Goal: Task Accomplishment & Management: Manage account settings

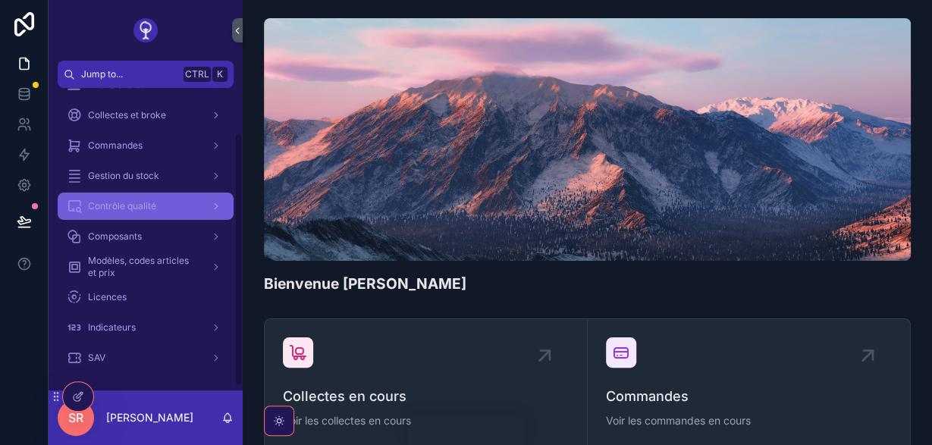
scroll to position [8, 0]
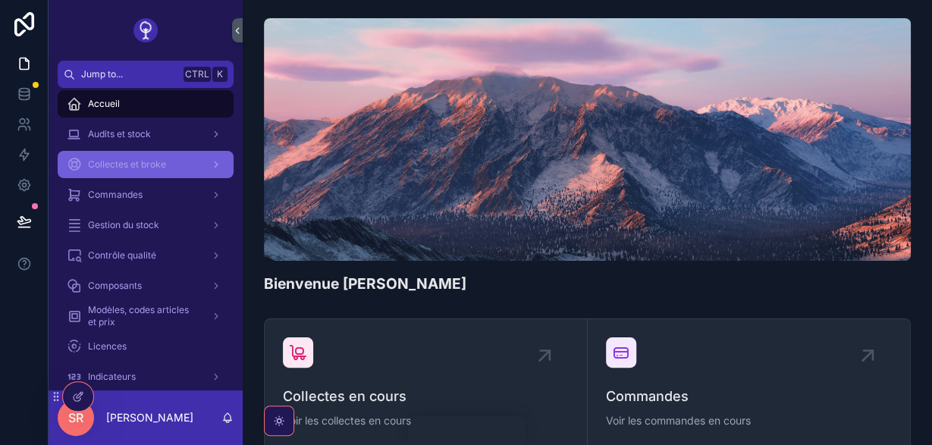
click at [156, 161] on span "Collectes et broke" at bounding box center [127, 164] width 78 height 12
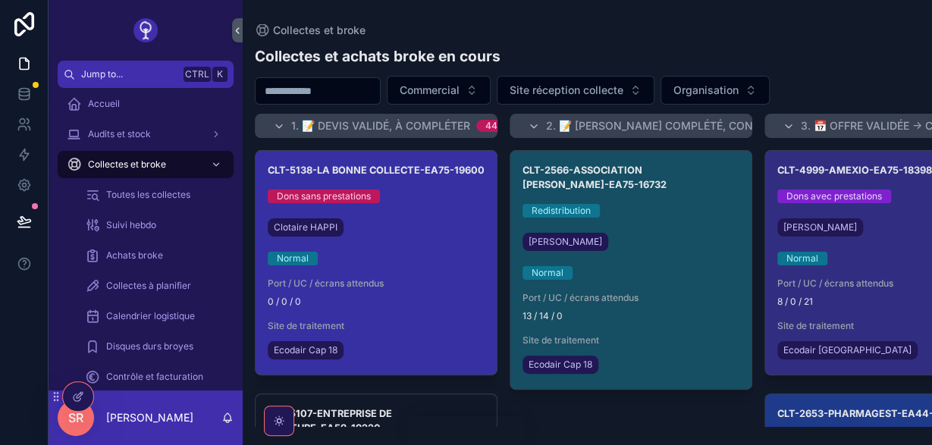
click at [362, 256] on div "Normal" at bounding box center [376, 259] width 217 height 14
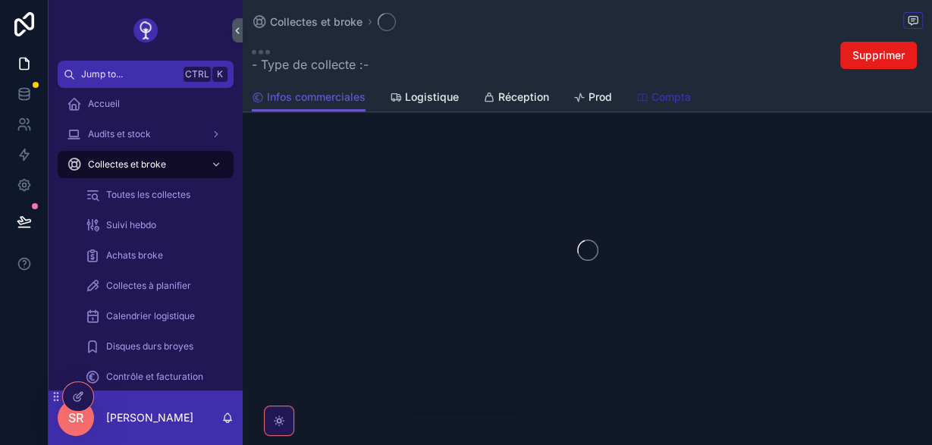
click at [663, 96] on span "Compta" at bounding box center [670, 96] width 39 height 15
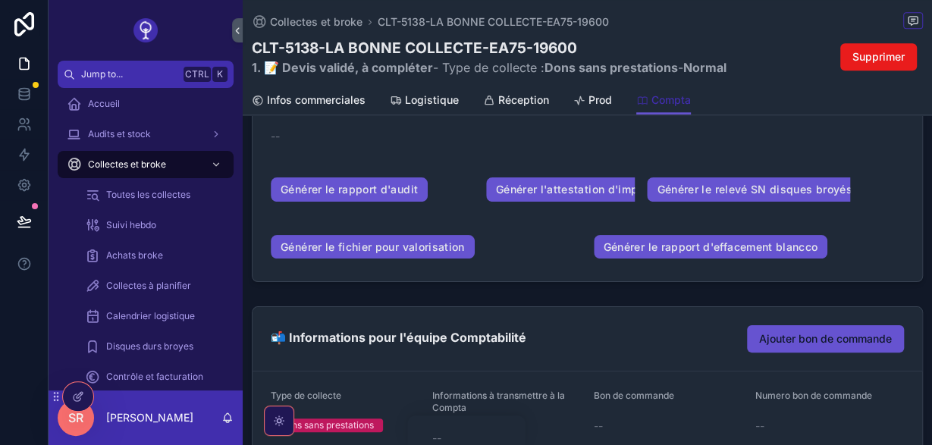
scroll to position [742, 0]
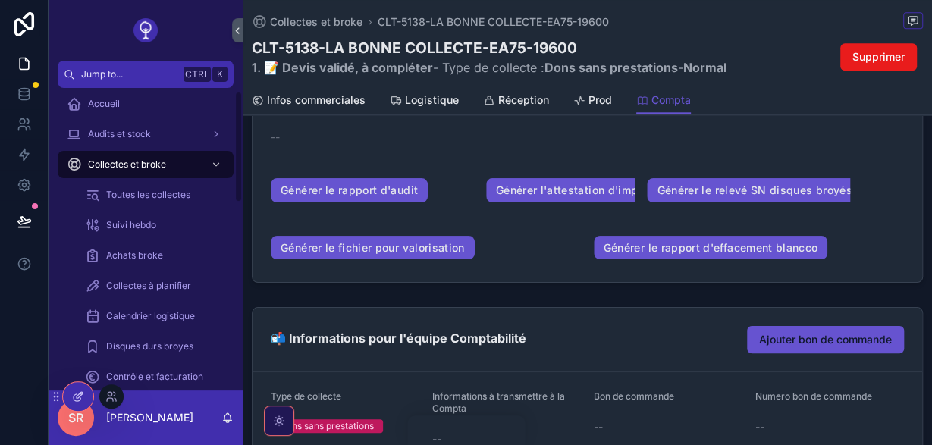
click at [83, 398] on icon at bounding box center [78, 396] width 12 height 12
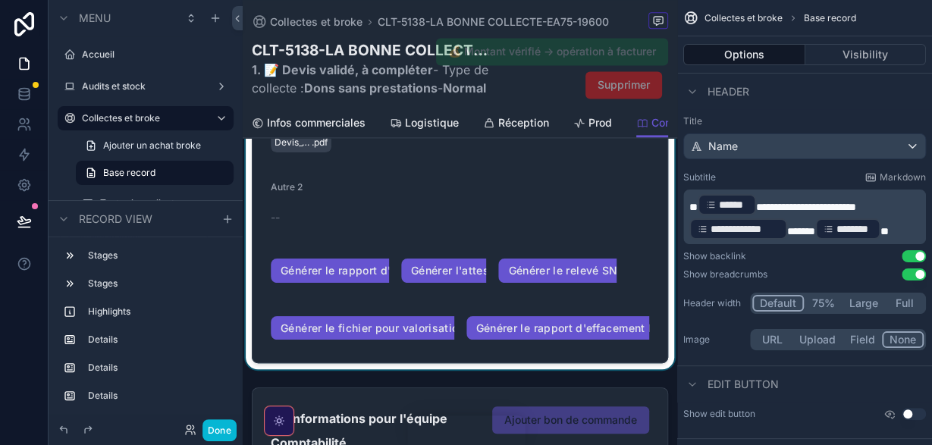
scroll to position [1032, 0]
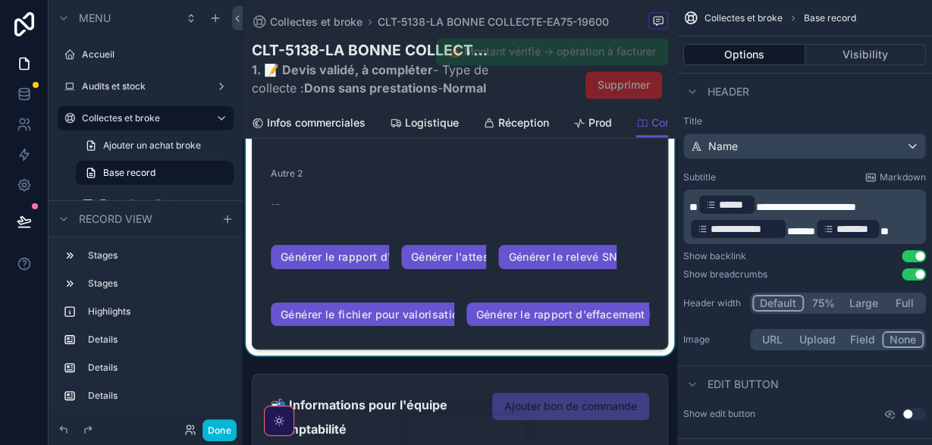
click at [340, 210] on div "scrollable content" at bounding box center [460, 11] width 434 height 690
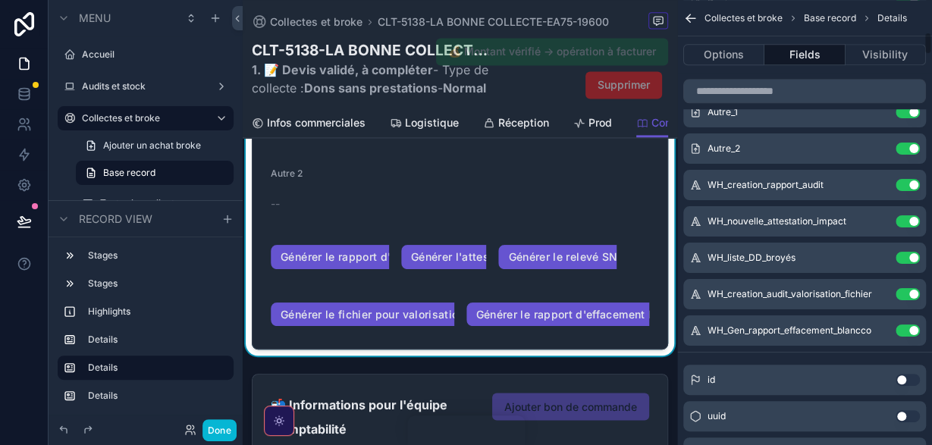
scroll to position [613, 0]
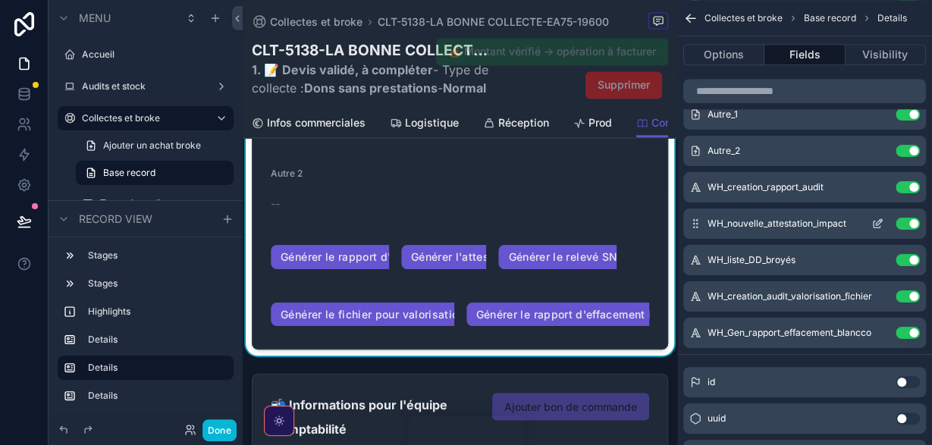
click at [869, 227] on button "scrollable content" at bounding box center [877, 224] width 24 height 12
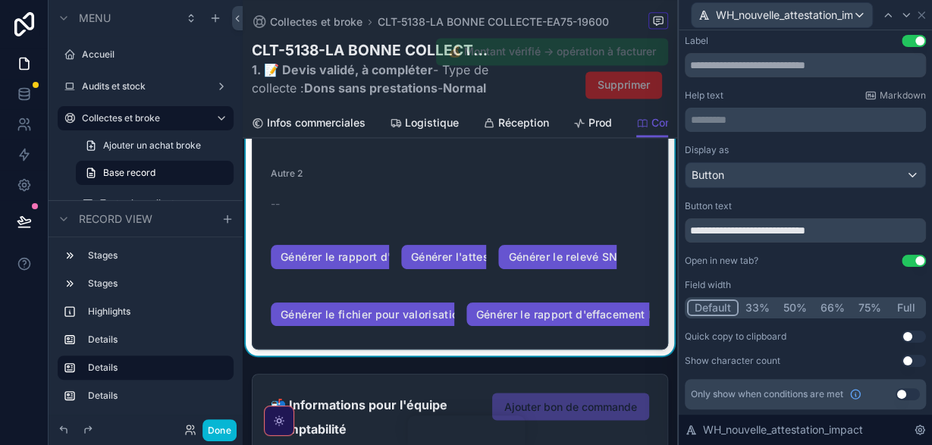
scroll to position [0, 0]
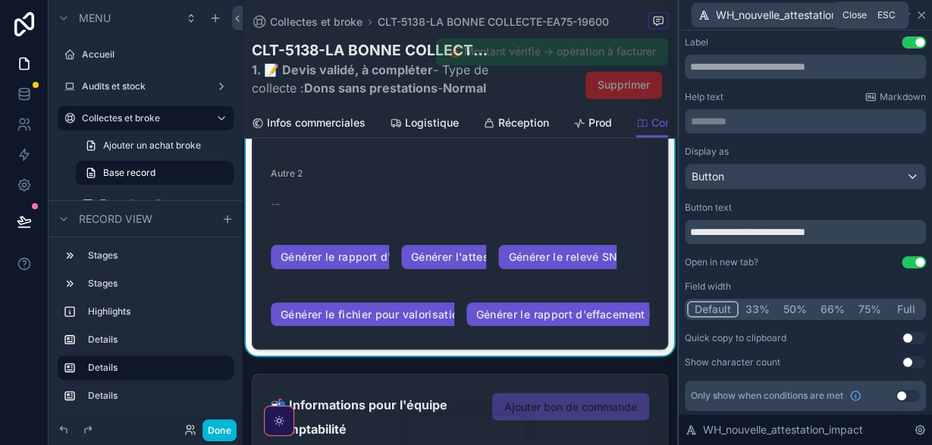
click at [920, 14] on icon at bounding box center [921, 15] width 12 height 12
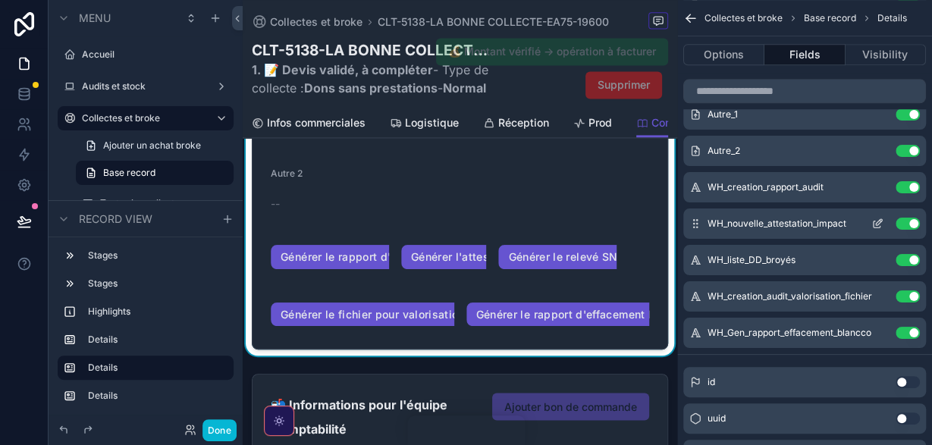
click at [869, 224] on button "scrollable content" at bounding box center [877, 224] width 24 height 12
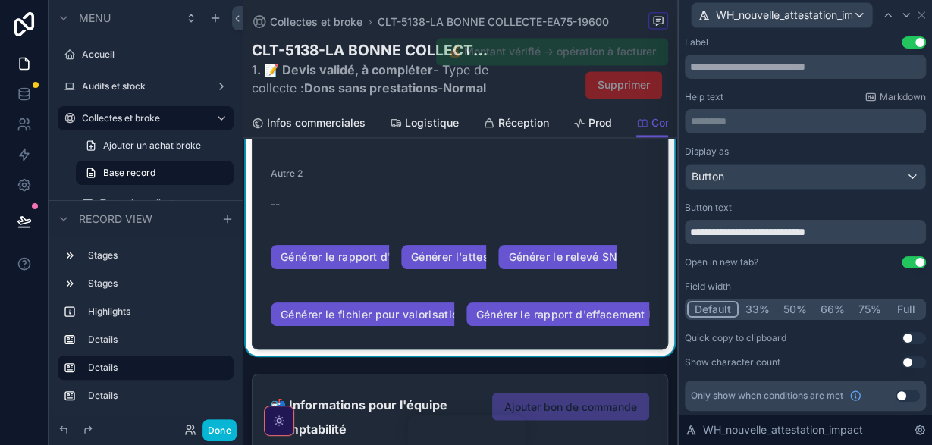
scroll to position [2, 0]
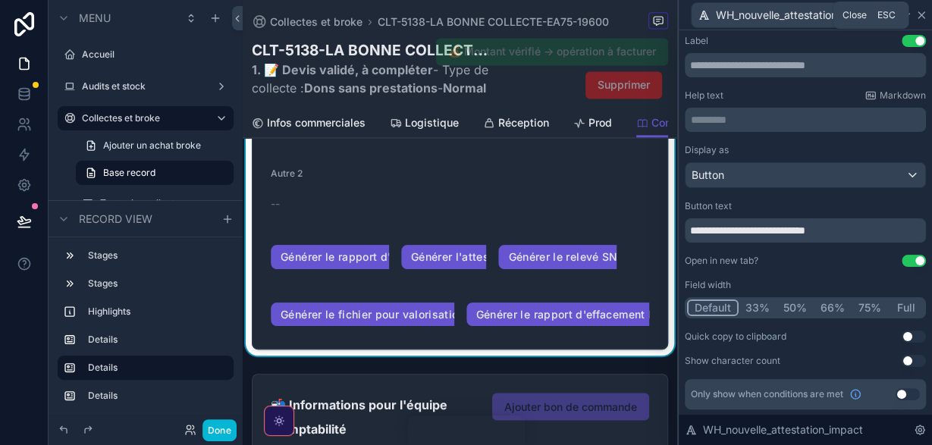
click at [918, 14] on icon at bounding box center [921, 15] width 12 height 12
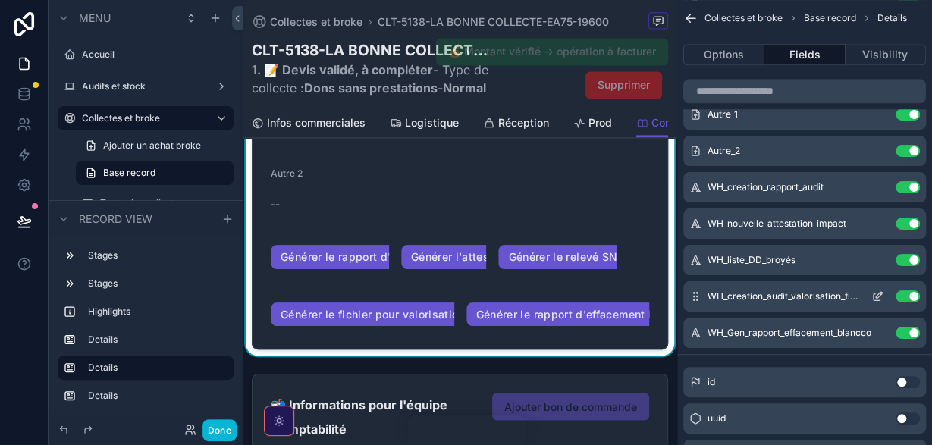
click at [879, 298] on icon "scrollable content" at bounding box center [876, 297] width 7 height 7
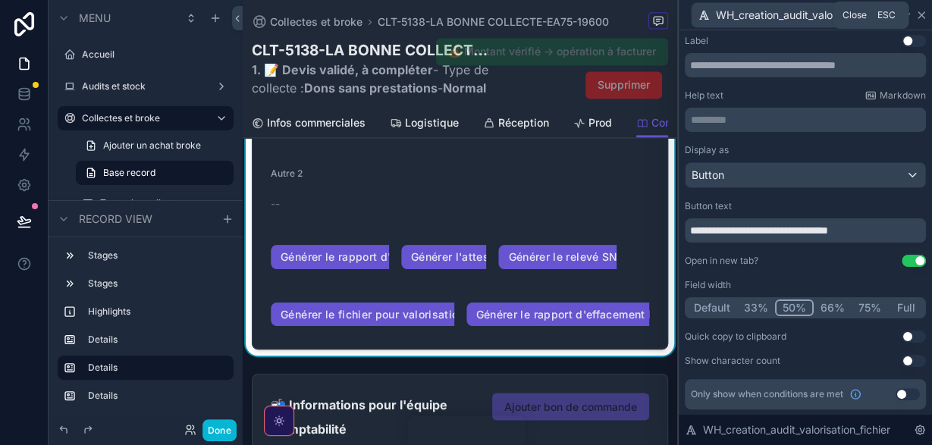
click at [922, 11] on icon at bounding box center [921, 15] width 12 height 12
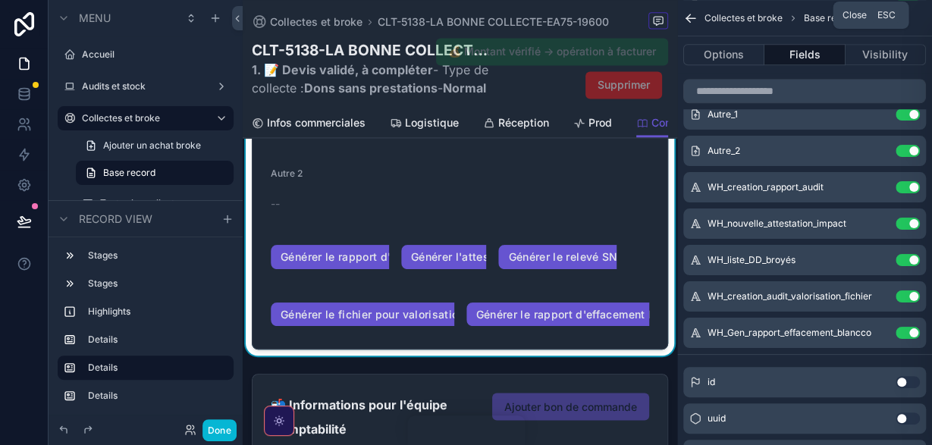
click at [877, 189] on icon "scrollable content" at bounding box center [877, 187] width 12 height 12
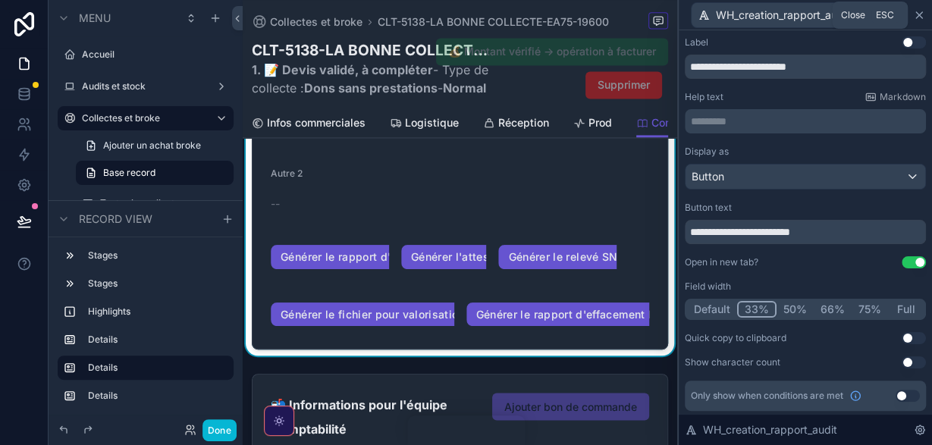
click at [920, 20] on icon at bounding box center [919, 15] width 12 height 12
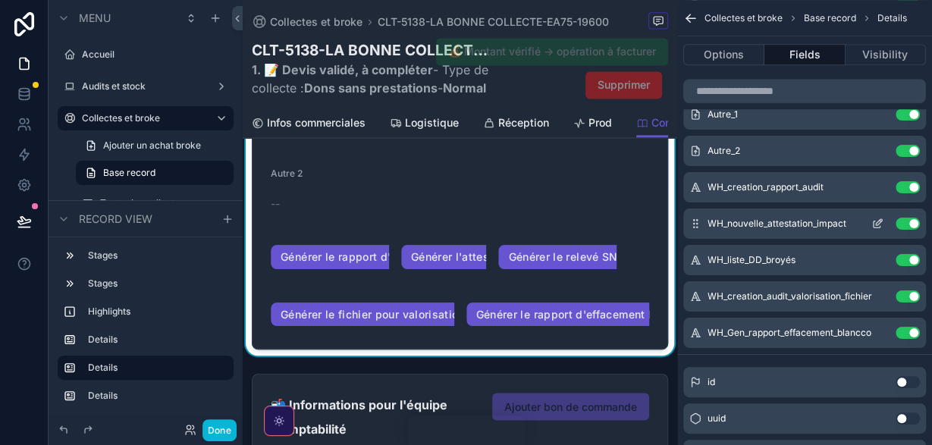
click at [876, 221] on icon "scrollable content" at bounding box center [877, 224] width 12 height 12
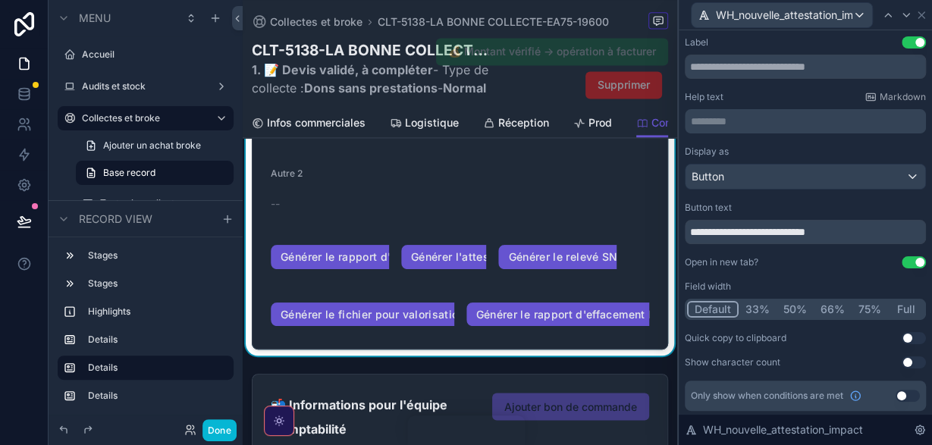
click at [757, 313] on button "33%" at bounding box center [757, 309] width 38 height 17
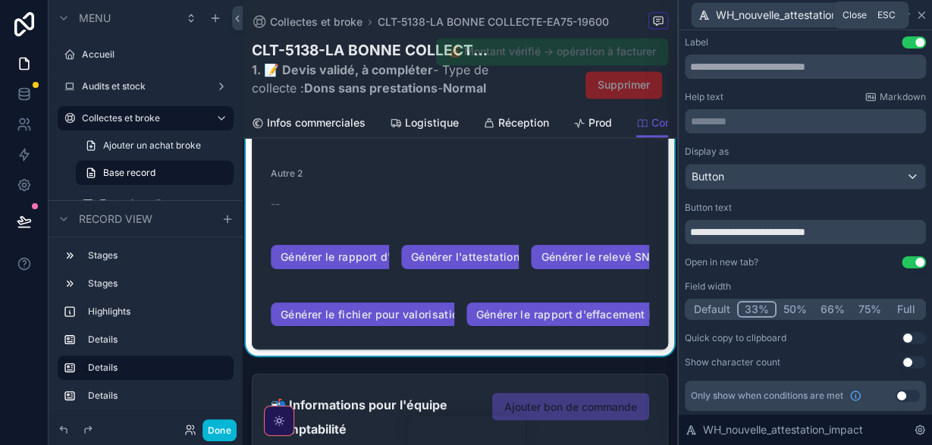
click at [918, 10] on icon at bounding box center [921, 15] width 12 height 12
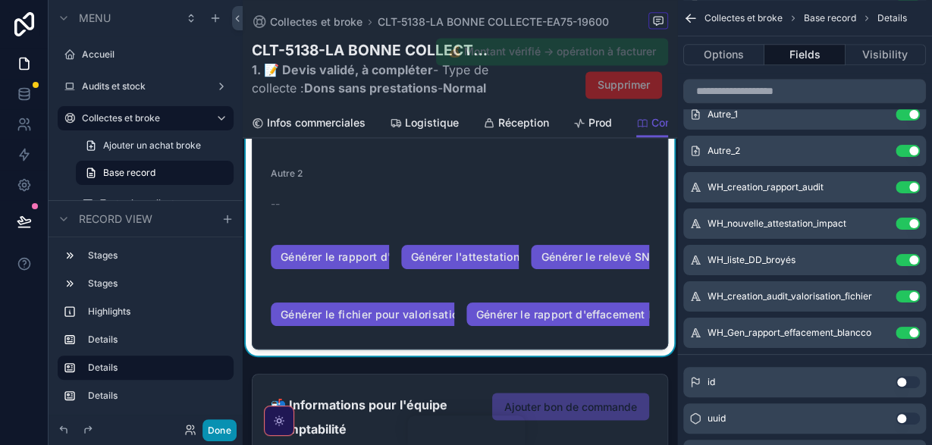
click at [218, 427] on button "Done" at bounding box center [219, 430] width 34 height 22
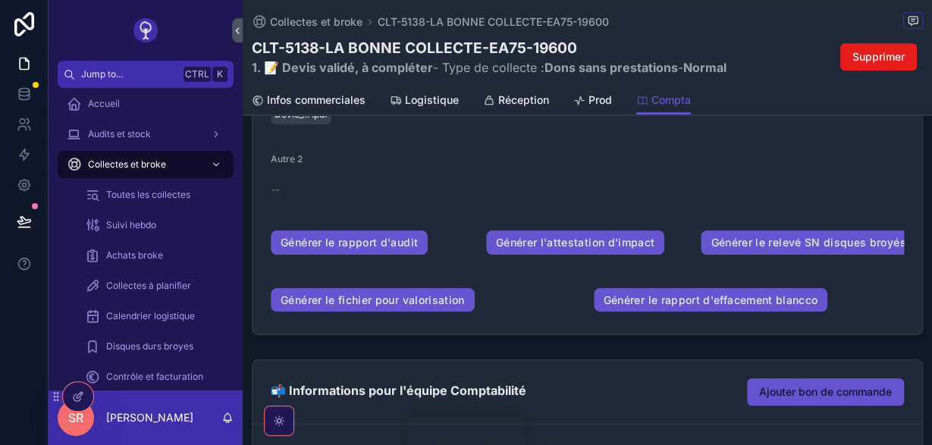
scroll to position [690, 0]
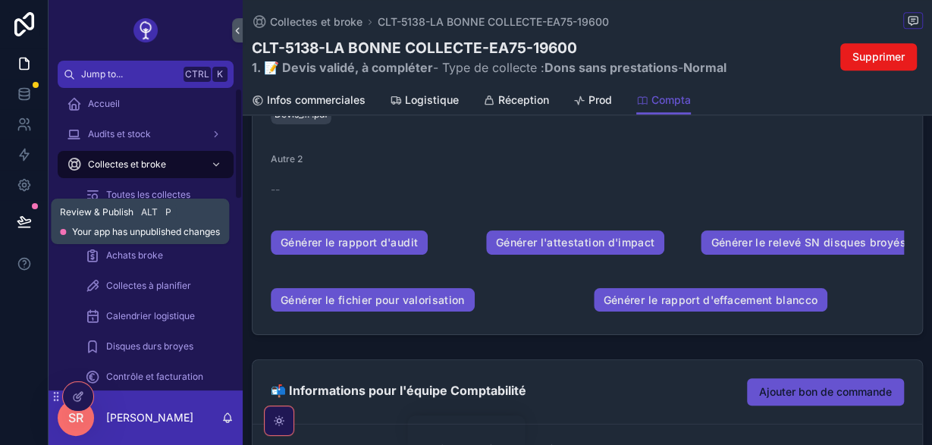
click at [30, 230] on button at bounding box center [24, 221] width 33 height 42
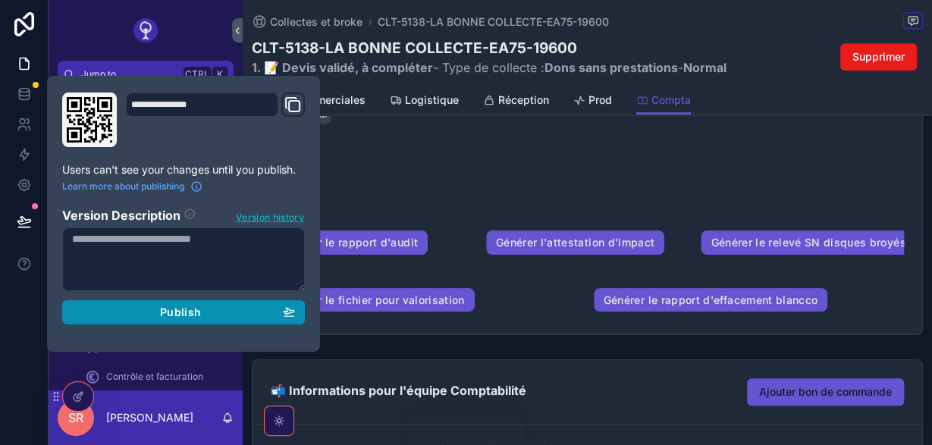
click at [149, 302] on button "Publish" at bounding box center [183, 312] width 243 height 24
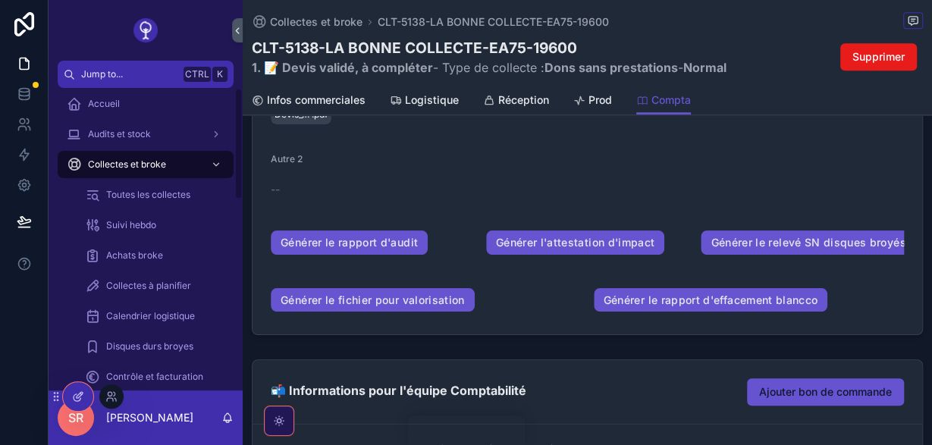
click at [85, 391] on div at bounding box center [78, 396] width 30 height 29
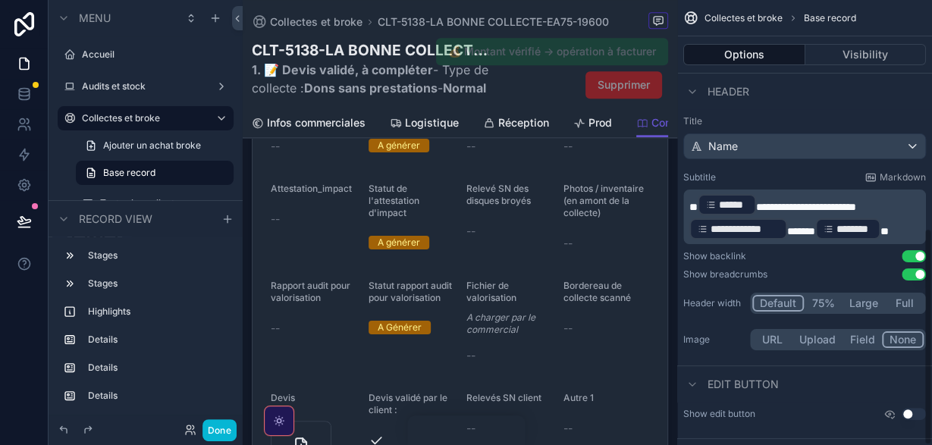
scroll to position [465, 0]
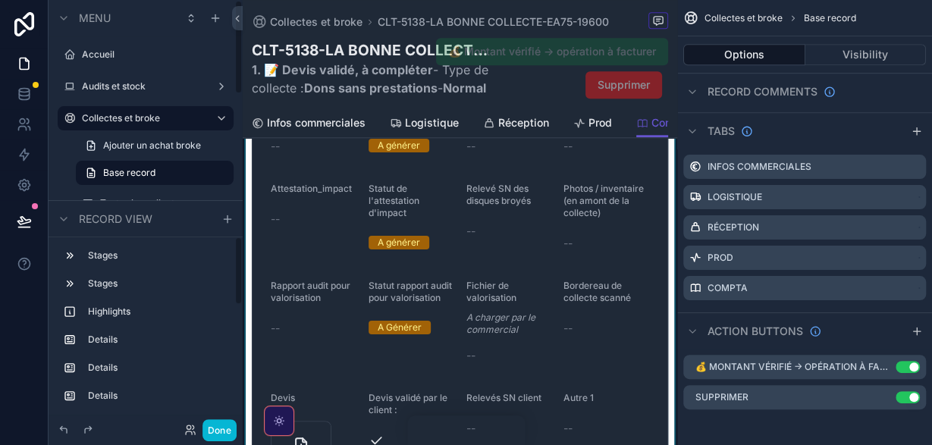
click at [268, 332] on div "scrollable content" at bounding box center [460, 353] width 434 height 690
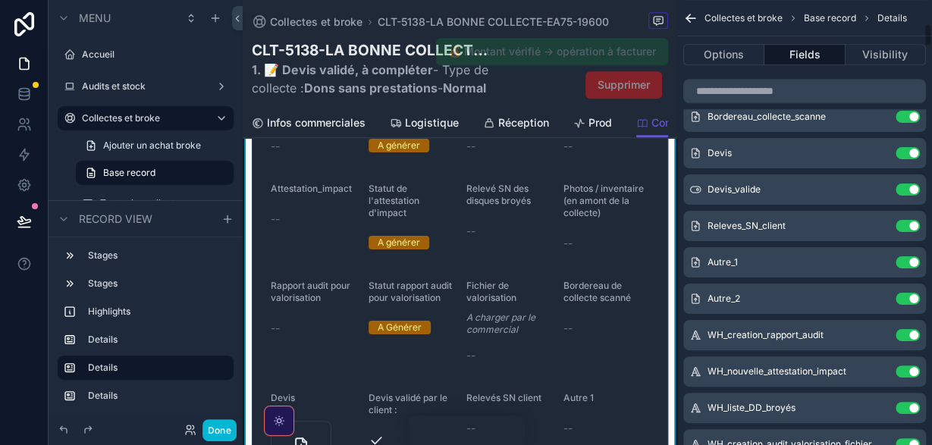
click at [744, 43] on div "Options Fields Visibility" at bounding box center [804, 54] width 255 height 36
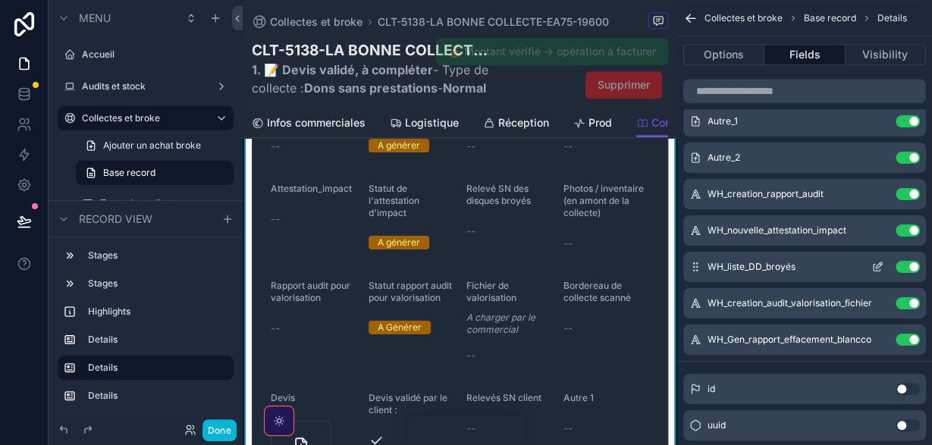
click at [877, 265] on icon "scrollable content" at bounding box center [877, 267] width 12 height 12
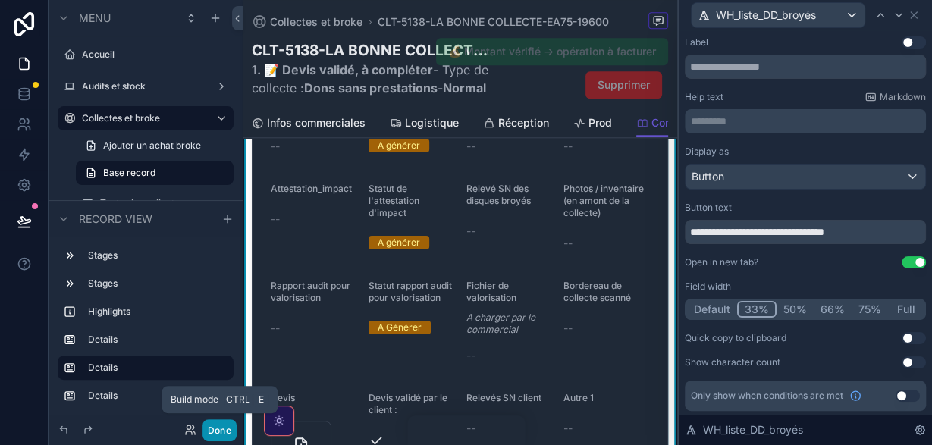
click at [218, 434] on button "Done" at bounding box center [219, 430] width 34 height 22
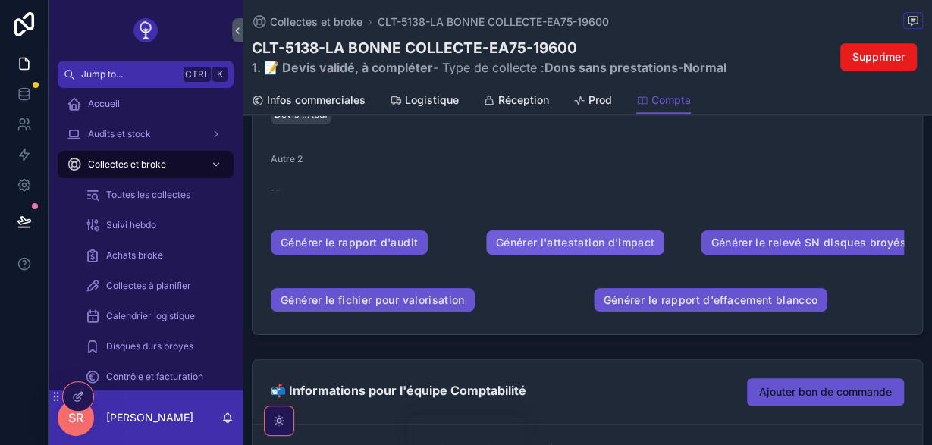
click at [595, 242] on link "Générer l'attestation d'impact" at bounding box center [575, 242] width 179 height 24
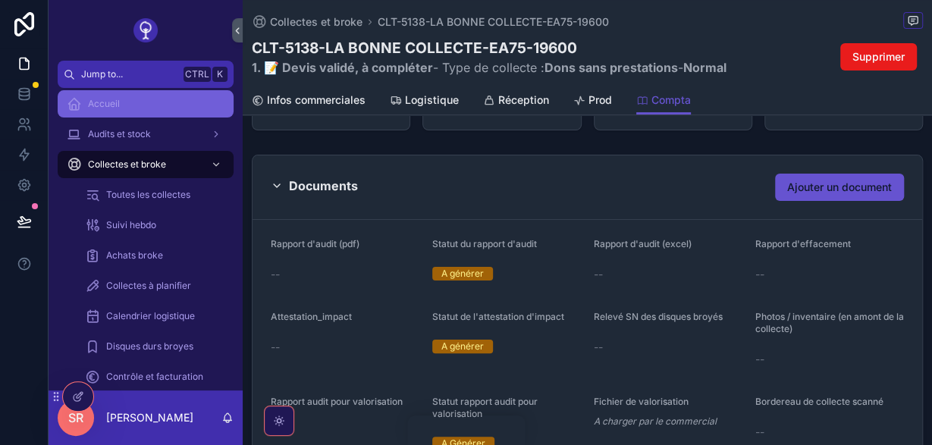
scroll to position [238, 0]
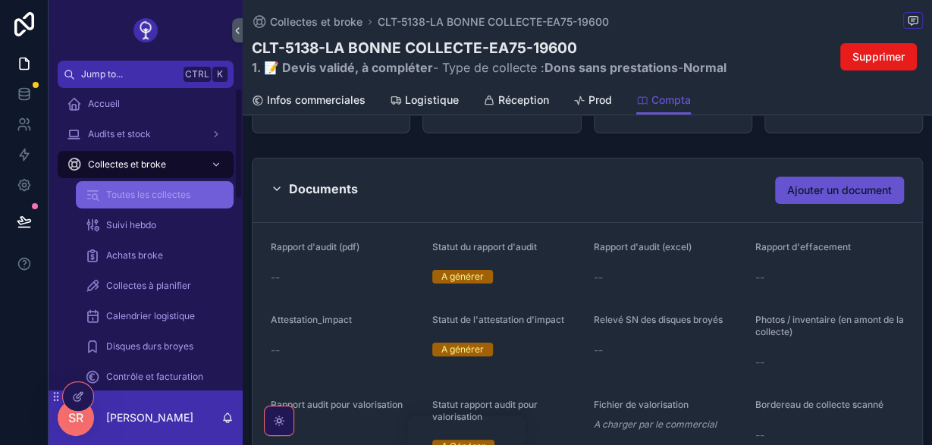
click at [182, 193] on div "Toutes les collectes" at bounding box center [154, 195] width 139 height 24
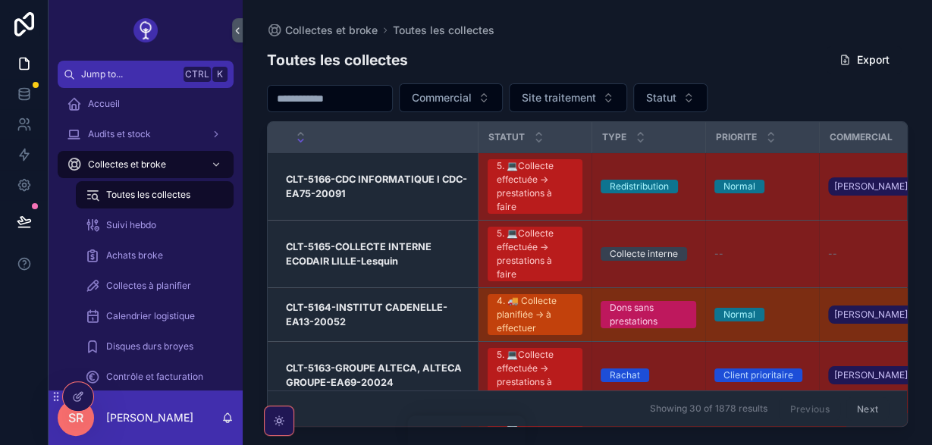
click at [357, 90] on input "scrollable content" at bounding box center [330, 98] width 124 height 21
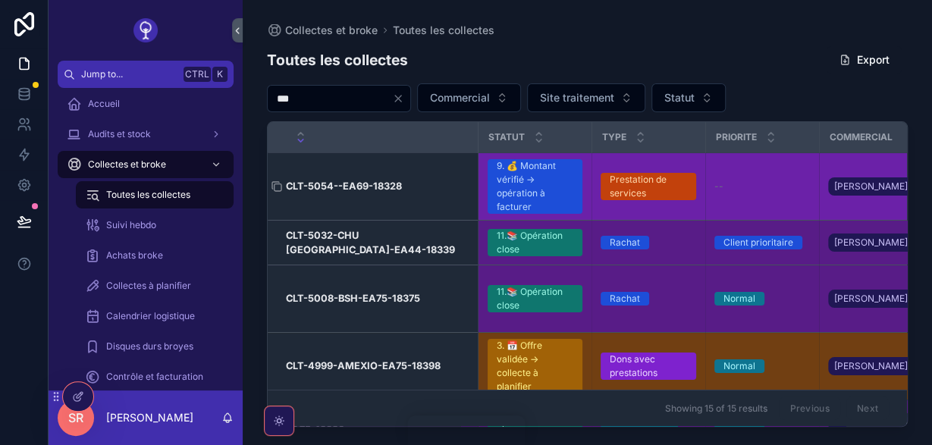
type input "***"
click at [316, 188] on h3 "CLT-5054--EA69-18328" at bounding box center [344, 186] width 116 height 14
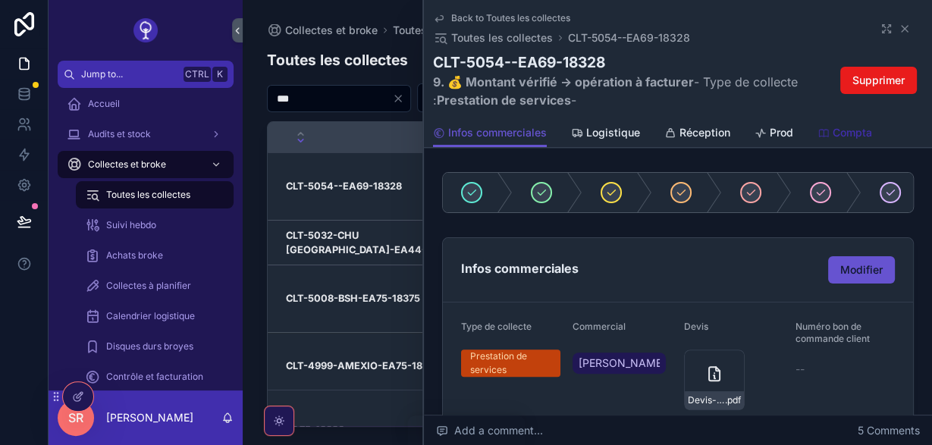
click at [833, 137] on span "Compta" at bounding box center [851, 132] width 39 height 15
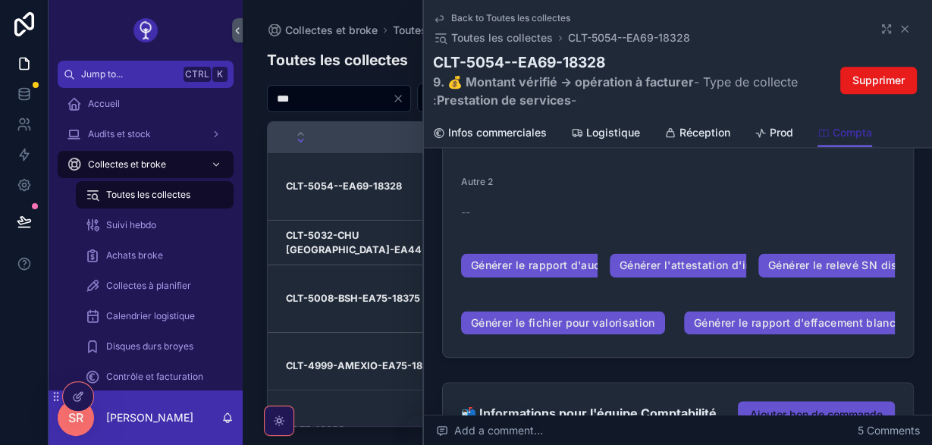
scroll to position [823, 0]
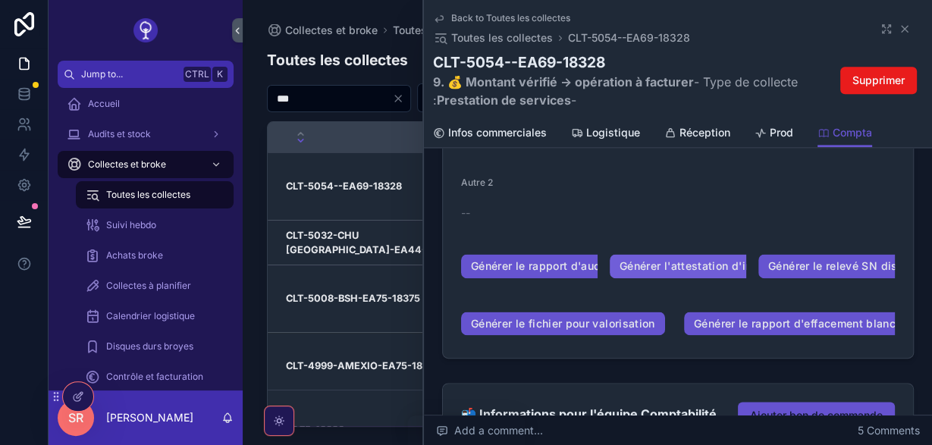
click at [686, 254] on link "Générer l'attestation d'impact" at bounding box center [698, 266] width 179 height 24
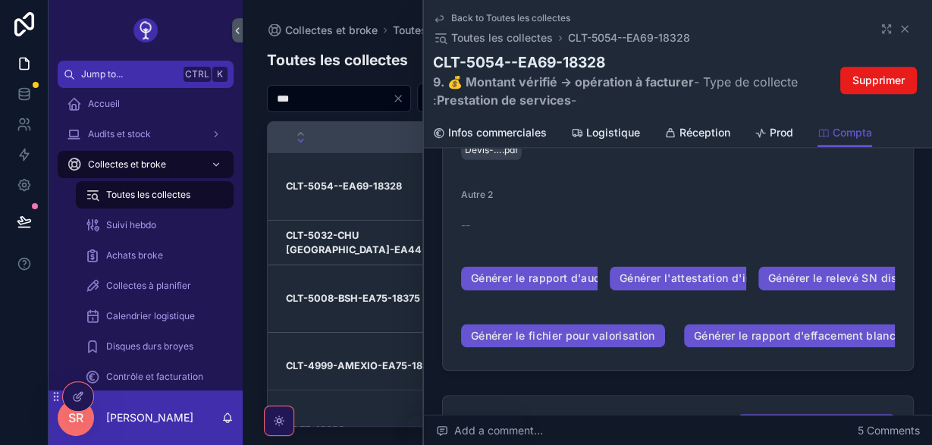
scroll to position [857, 0]
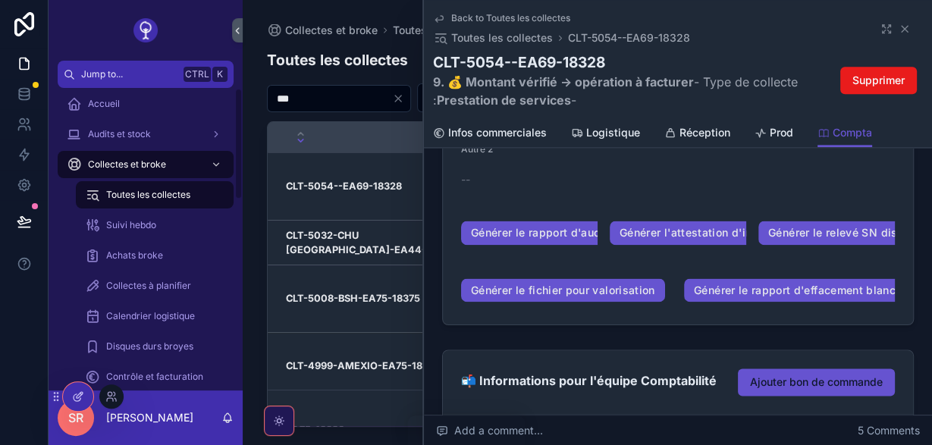
click at [82, 384] on div at bounding box center [78, 396] width 30 height 29
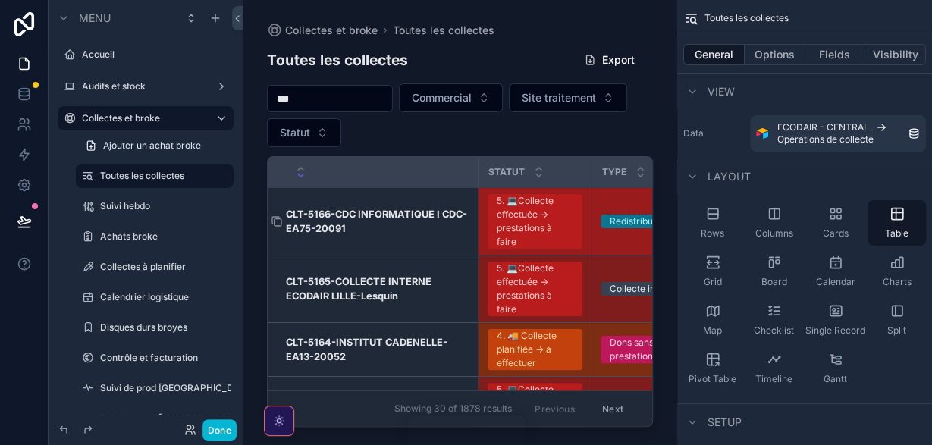
click at [434, 222] on h3 "CLT-5166-CDC INFORMATIQUE I CDC-EA75-20091" at bounding box center [377, 221] width 183 height 29
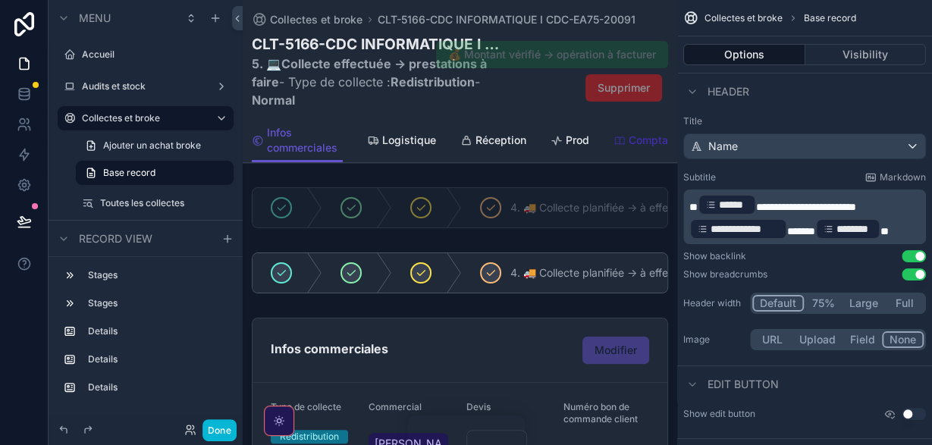
click at [631, 133] on span "Compta" at bounding box center [647, 140] width 39 height 15
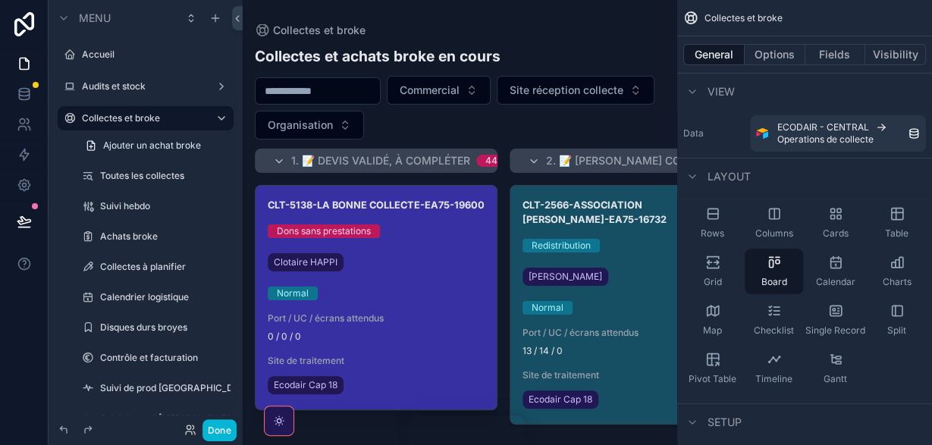
click at [428, 218] on div "CLT-5138-LA BONNE COLLECTE-EA75-19600 Dons sans prestations Clotaire HAPPI Norm…" at bounding box center [375, 298] width 241 height 224
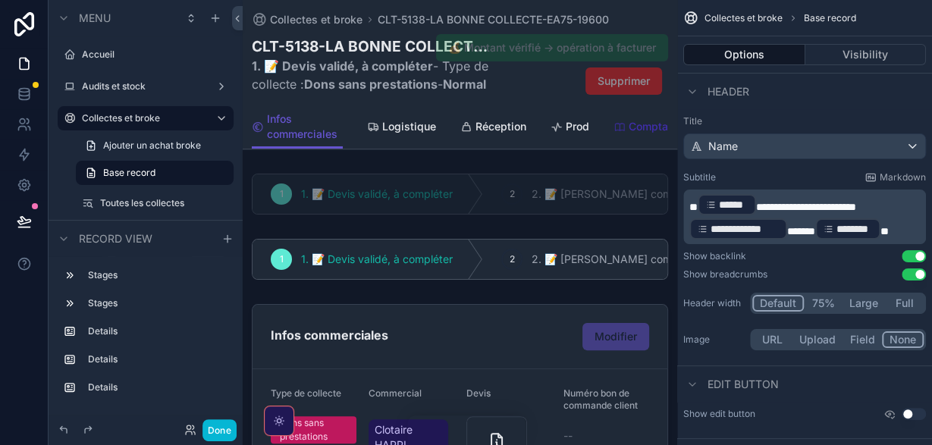
click at [630, 134] on span "Compta" at bounding box center [647, 126] width 39 height 15
click at [633, 134] on span "Compta" at bounding box center [647, 126] width 39 height 15
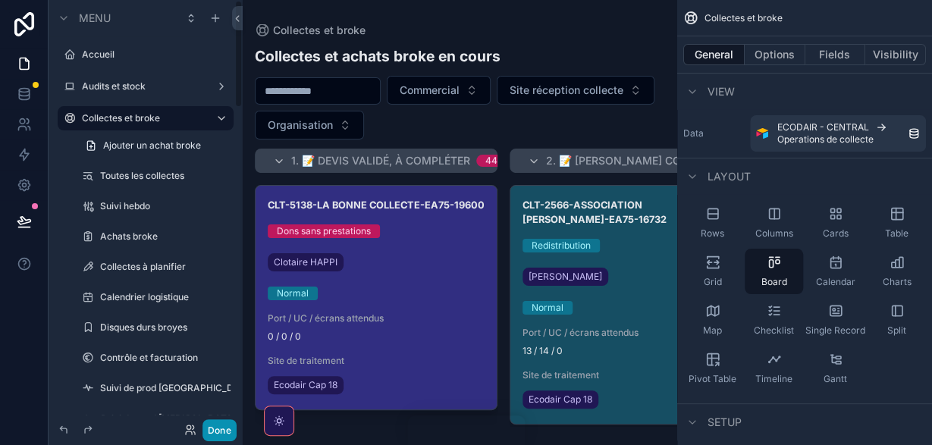
click at [224, 425] on button "Done" at bounding box center [219, 430] width 34 height 22
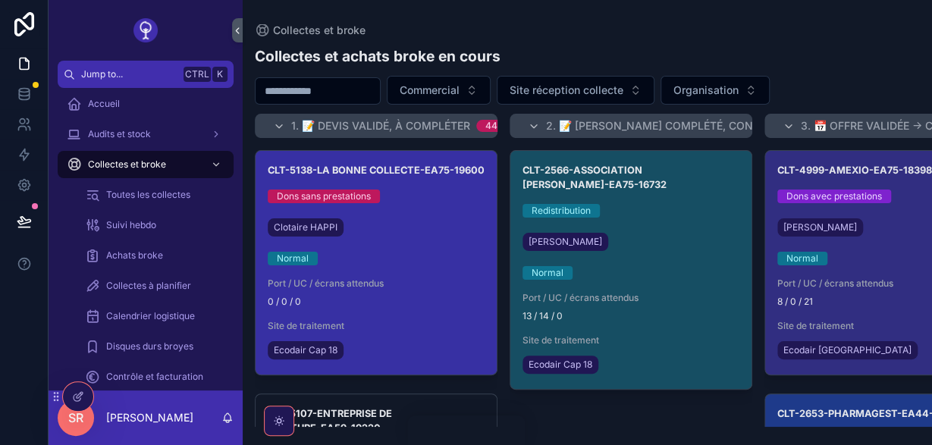
click at [386, 283] on span "Port / UC / écrans attendus" at bounding box center [376, 283] width 217 height 12
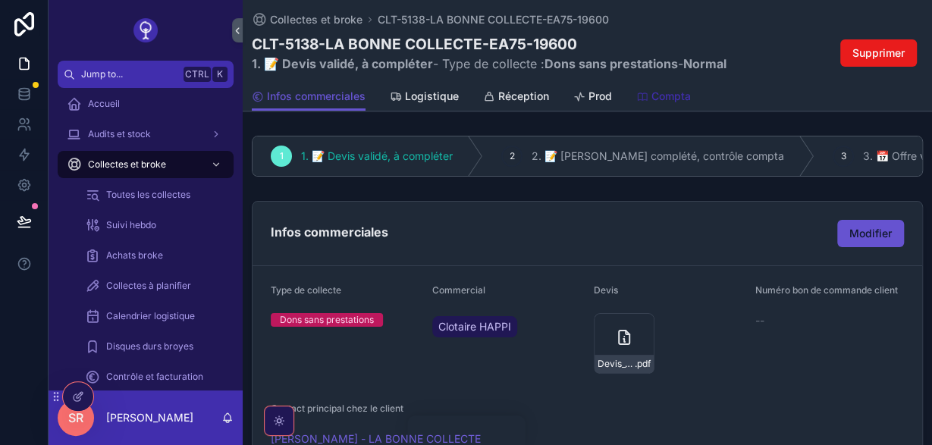
click at [685, 99] on span "Compta" at bounding box center [670, 96] width 39 height 15
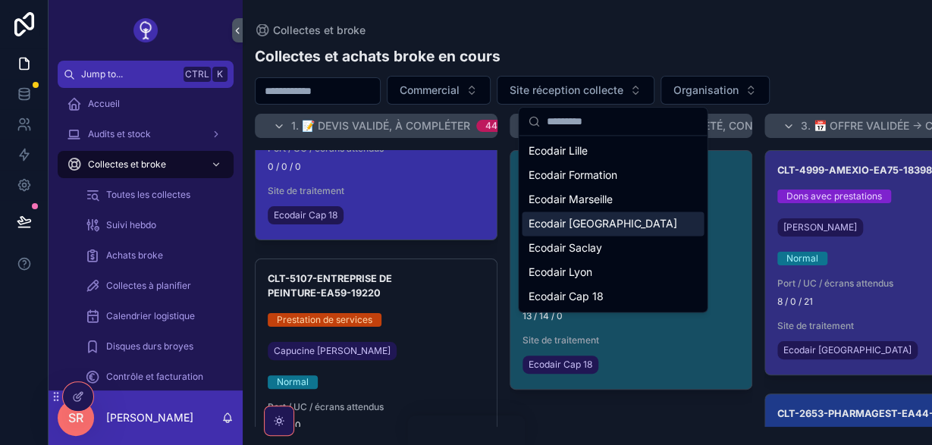
scroll to position [149, 0]
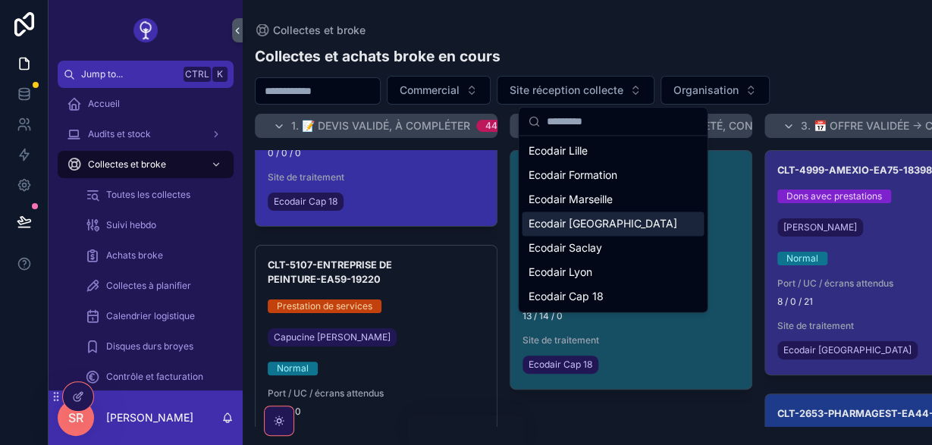
click at [465, 263] on h3 "CLT-5107-ENTREPRISE DE PEINTURE-EA59-19220" at bounding box center [376, 272] width 217 height 29
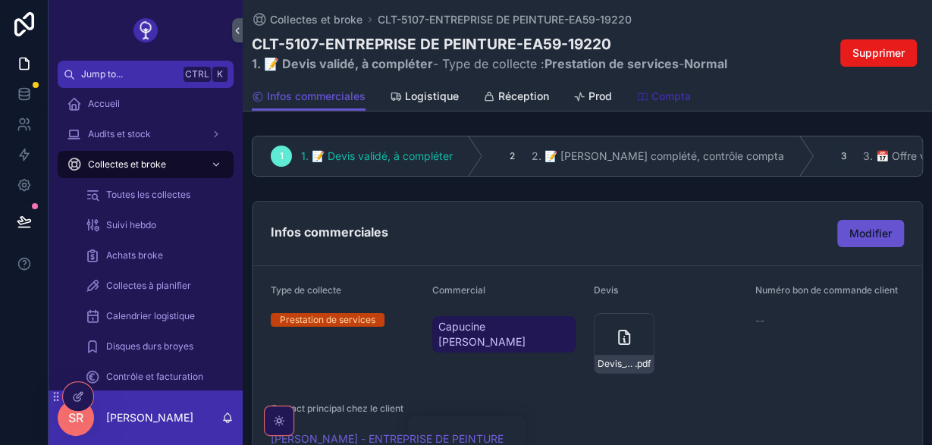
click at [657, 99] on span "Compta" at bounding box center [670, 96] width 39 height 15
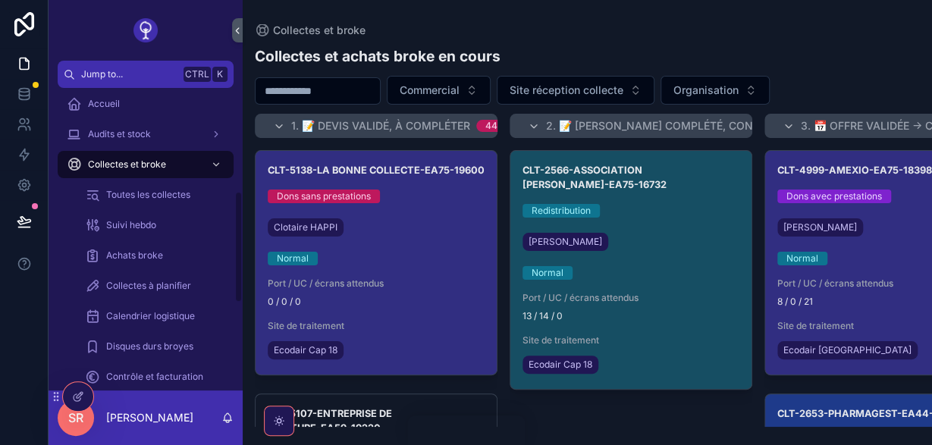
scroll to position [279, 0]
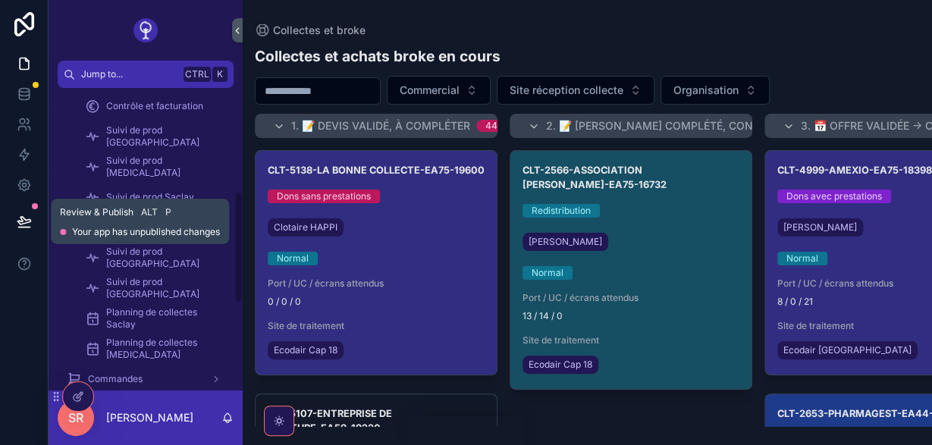
click at [23, 216] on icon at bounding box center [24, 221] width 15 height 15
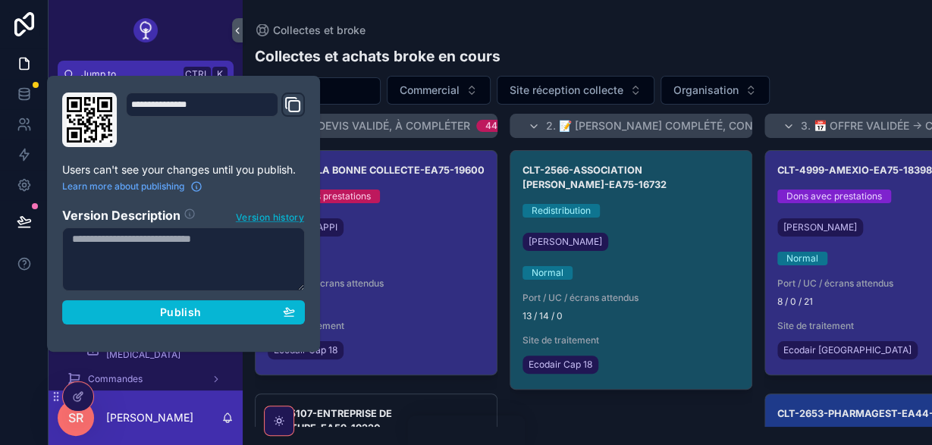
click at [276, 209] on span "Version history" at bounding box center [270, 215] width 68 height 15
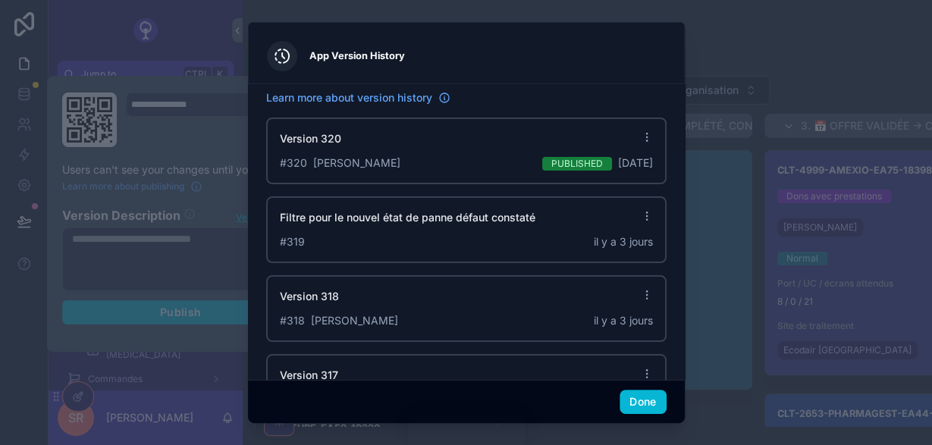
click at [646, 143] on span at bounding box center [647, 138] width 12 height 15
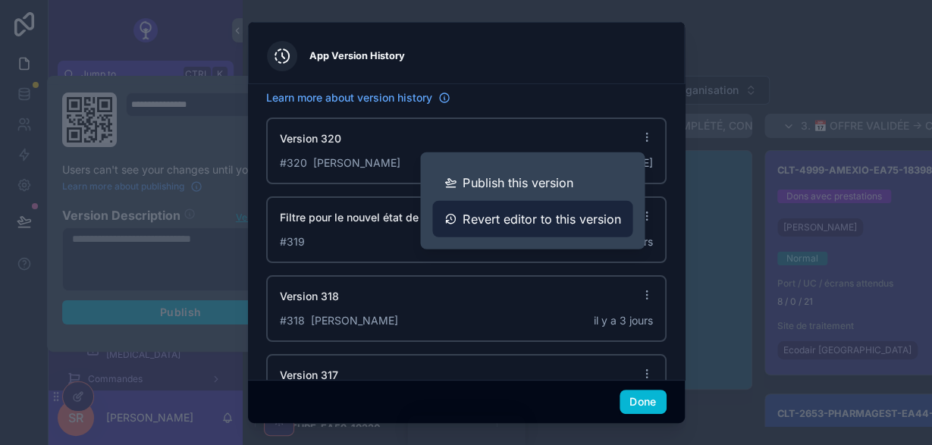
click at [603, 214] on span "Revert editor to this version" at bounding box center [541, 219] width 158 height 18
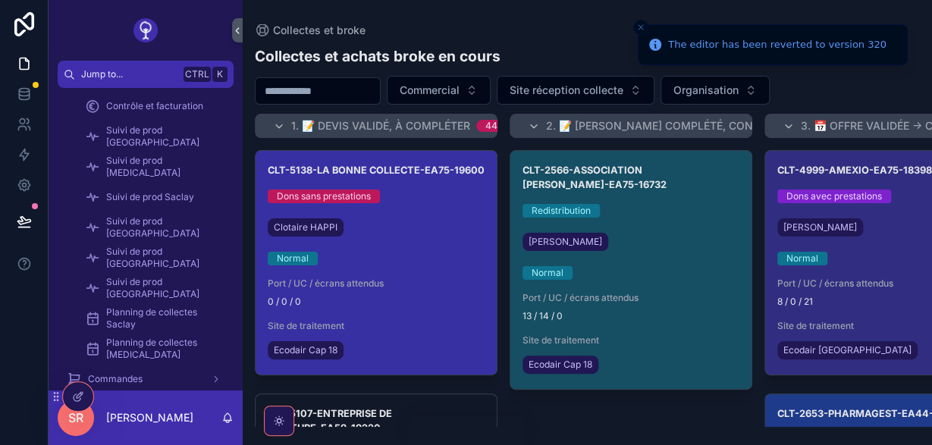
click at [422, 252] on div "Normal" at bounding box center [376, 259] width 217 height 14
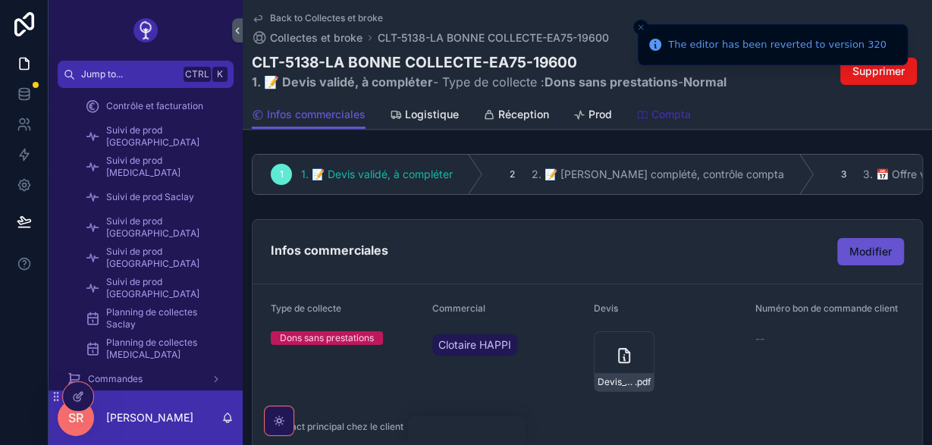
click at [663, 114] on span "Compta" at bounding box center [670, 114] width 39 height 15
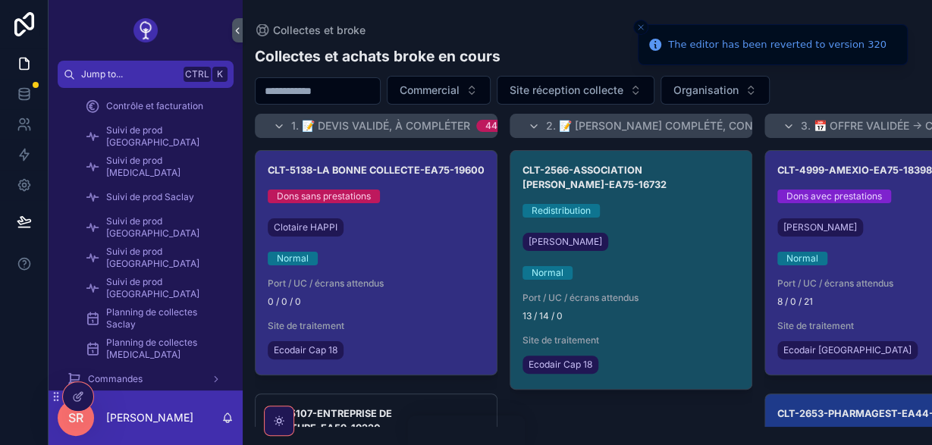
click at [663, 114] on div "2. 📝 Devis complété, contrôle compta 1" at bounding box center [649, 126] width 206 height 24
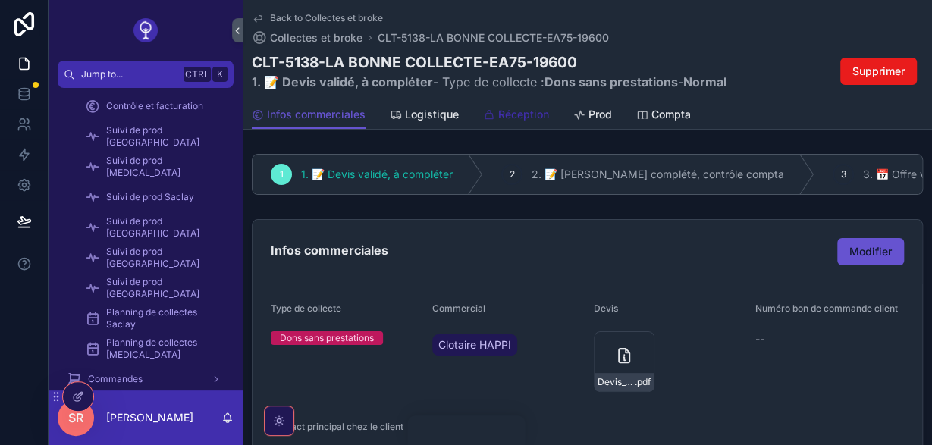
click at [535, 111] on span "Réception" at bounding box center [523, 114] width 51 height 15
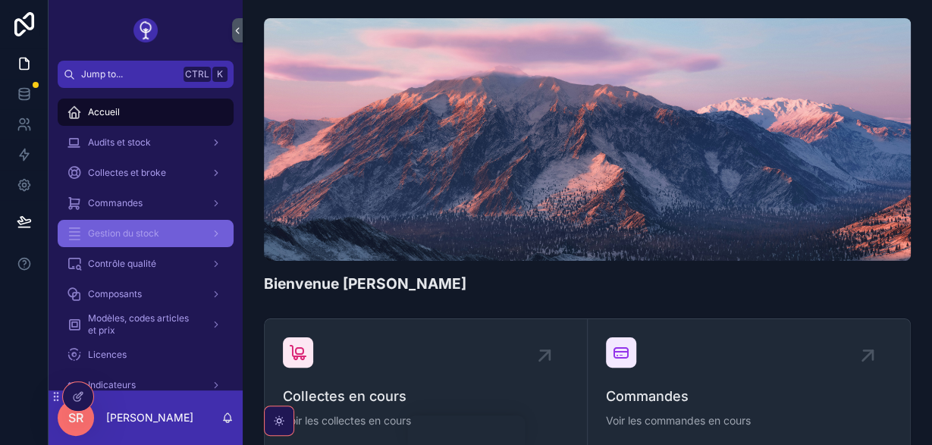
click at [179, 224] on div "Gestion du stock" at bounding box center [146, 233] width 158 height 24
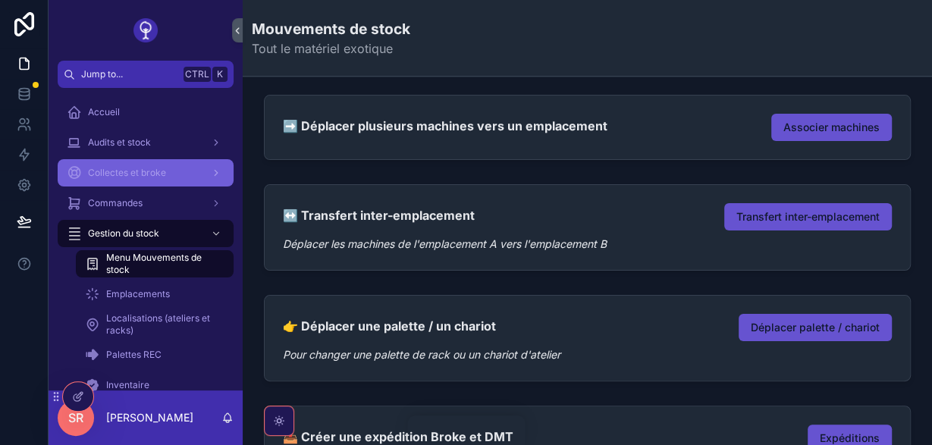
click at [178, 163] on div "Collectes et broke" at bounding box center [146, 173] width 158 height 24
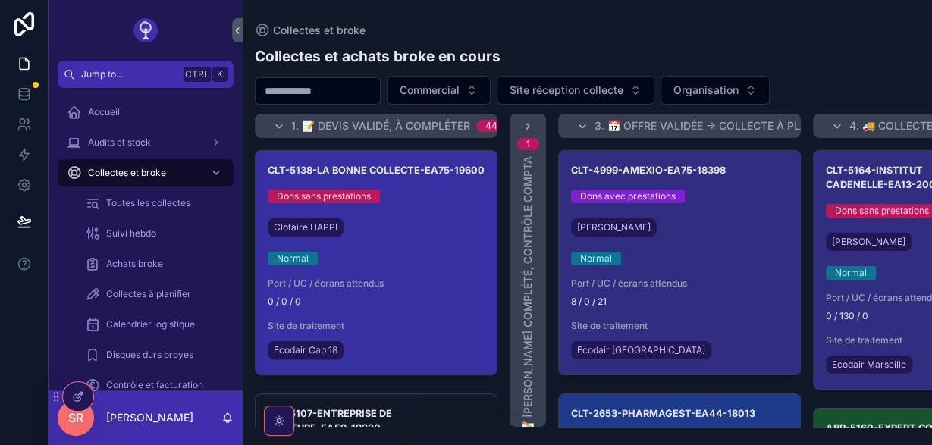
click at [442, 257] on div "Normal" at bounding box center [376, 259] width 217 height 14
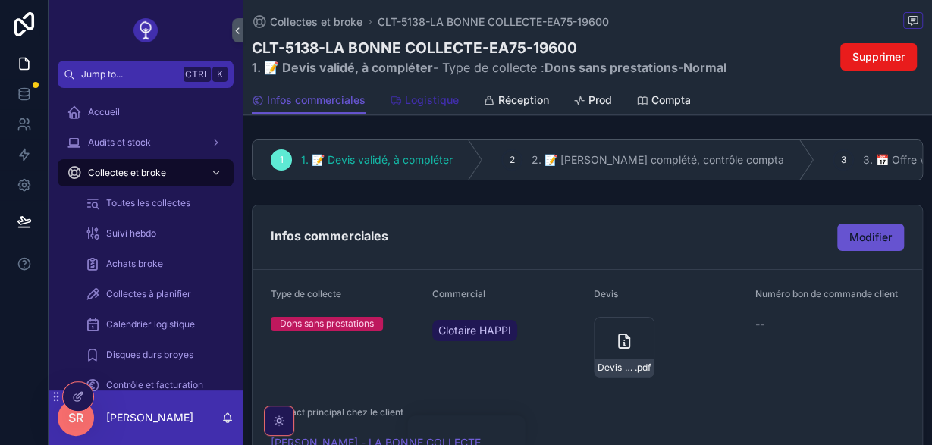
click at [446, 102] on span "Logistique" at bounding box center [432, 99] width 54 height 15
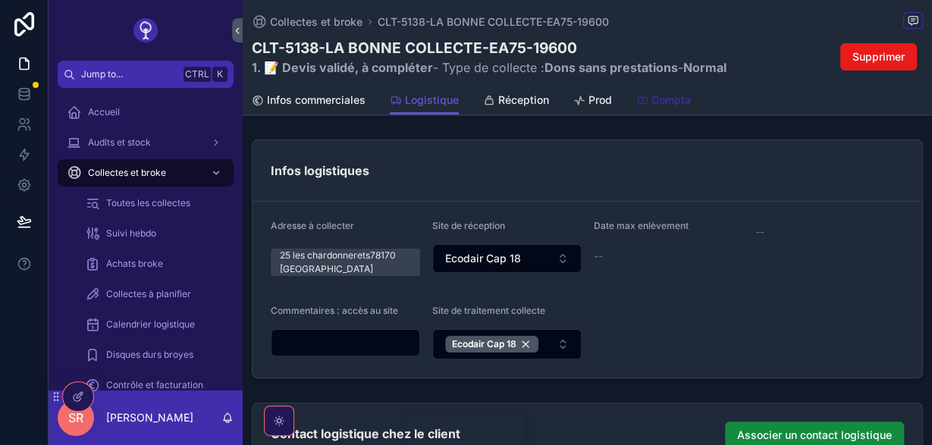
click at [659, 104] on span "Compta" at bounding box center [670, 99] width 39 height 15
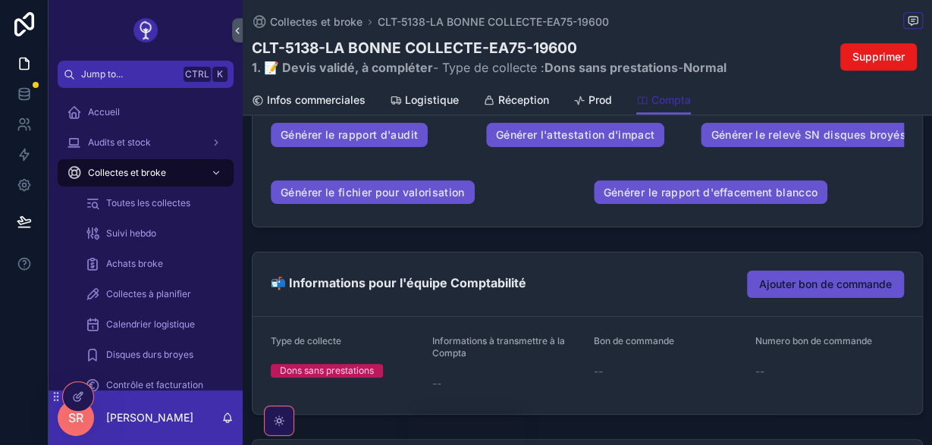
scroll to position [830, 0]
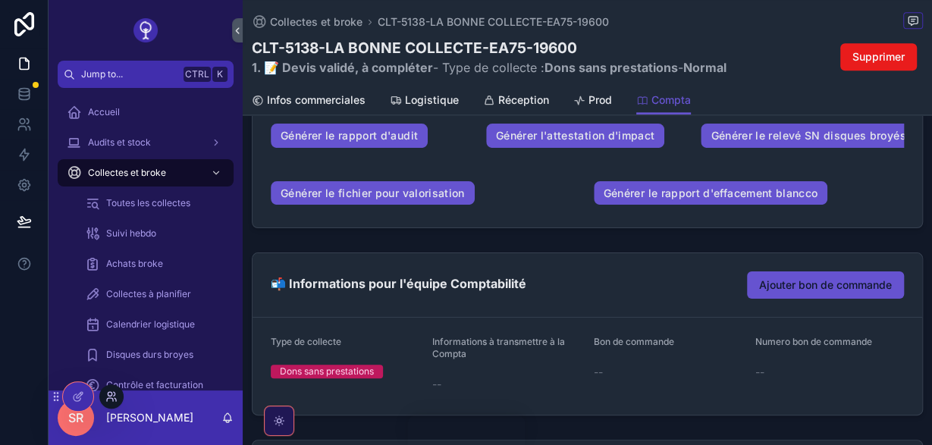
click at [113, 398] on icon at bounding box center [111, 396] width 12 height 12
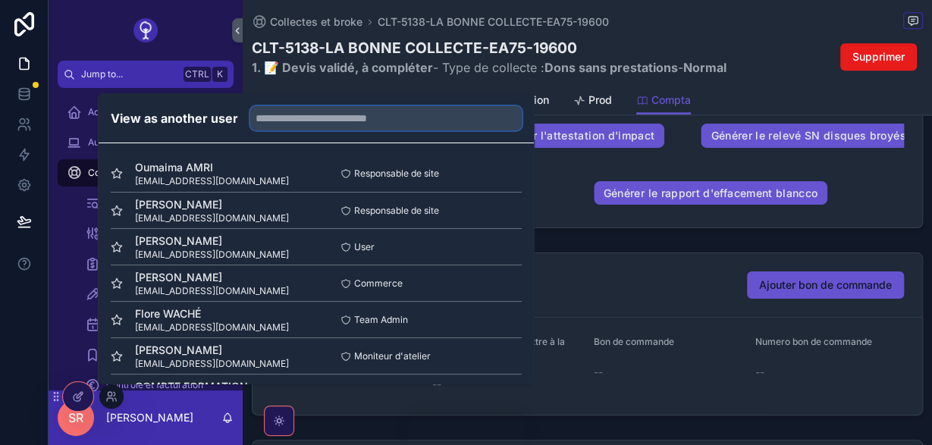
click at [293, 117] on input "text" at bounding box center [385, 118] width 271 height 24
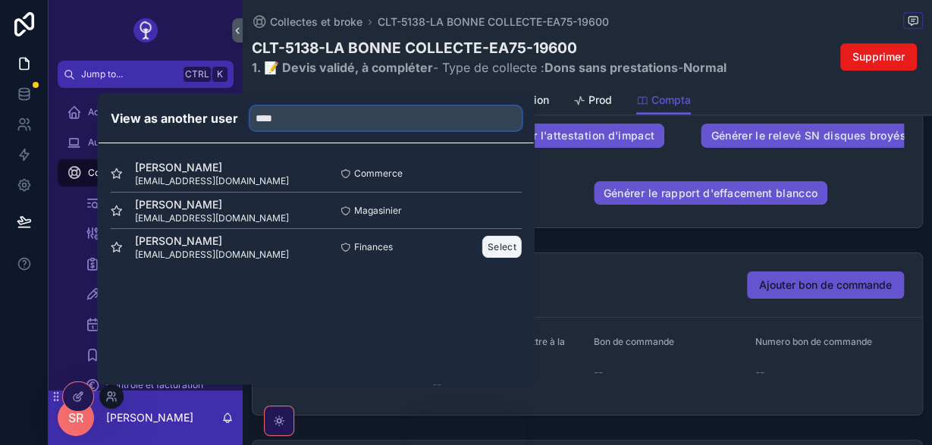
type input "****"
click at [494, 250] on button "Select" at bounding box center [501, 247] width 39 height 22
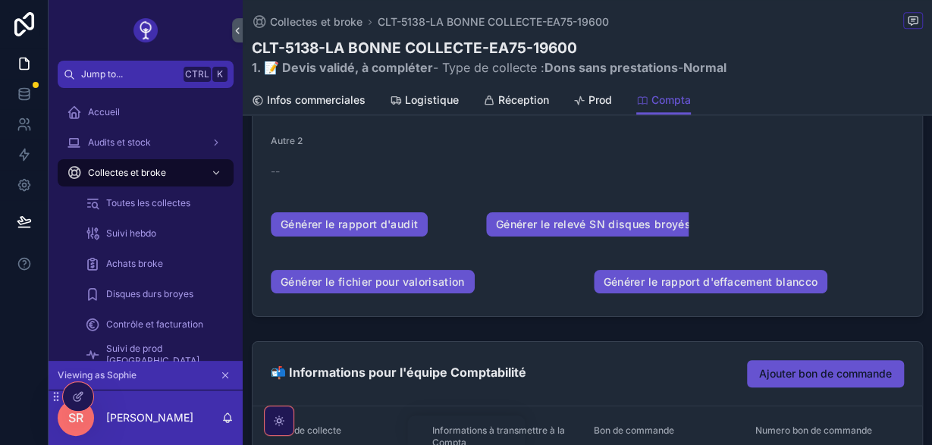
scroll to position [742, 0]
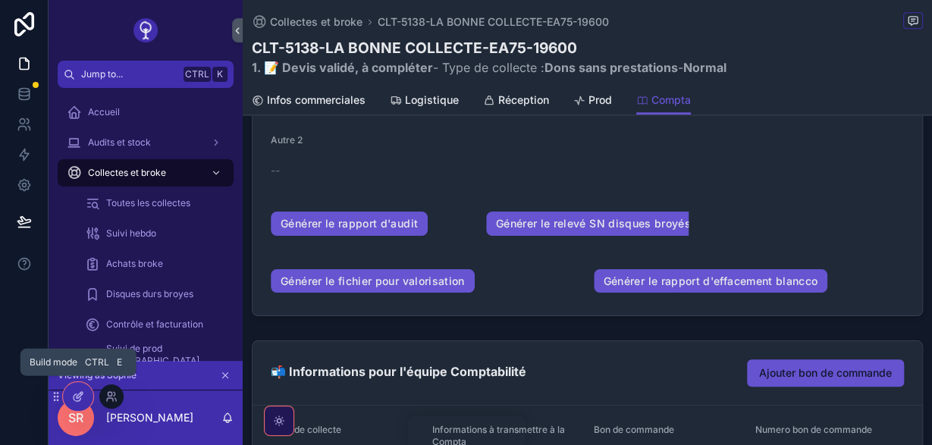
click at [83, 395] on icon at bounding box center [78, 396] width 12 height 12
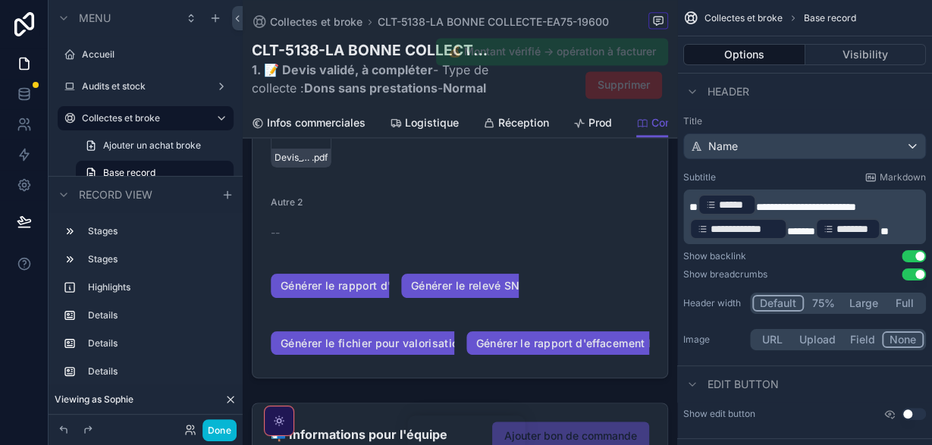
scroll to position [1025, 0]
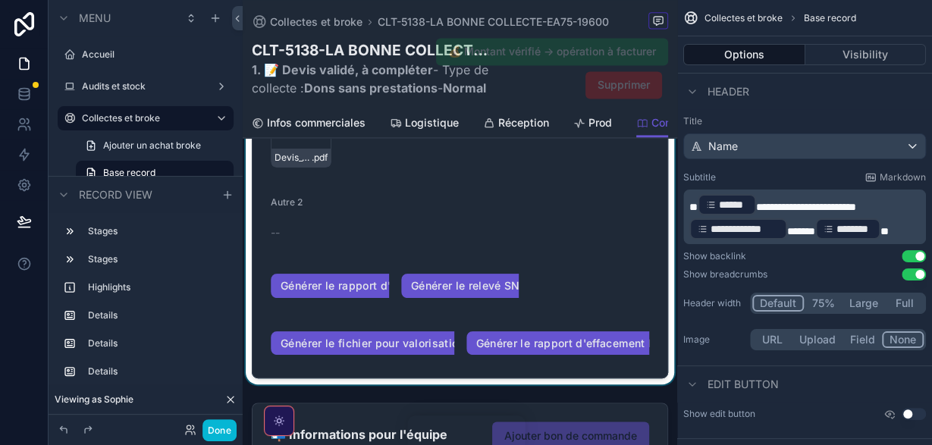
click at [612, 228] on div "scrollable content" at bounding box center [460, 28] width 434 height 711
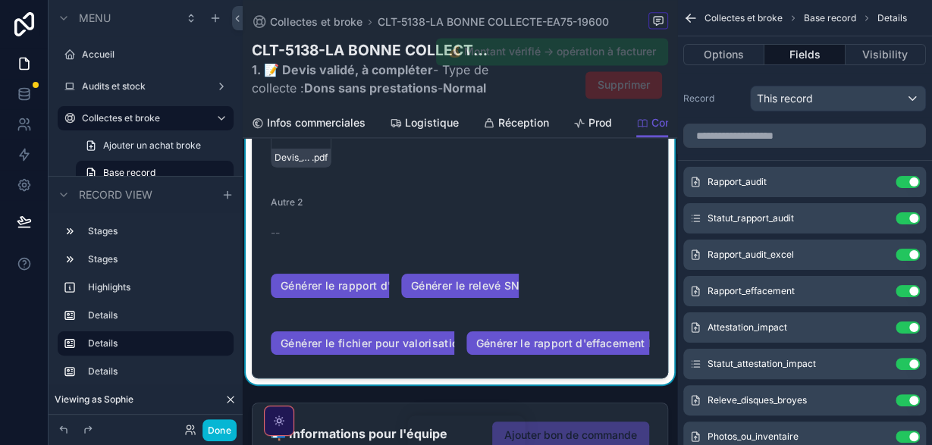
click at [612, 228] on form "Rapport d'audit (pdf) -- Statut du rapport d'audit A générer Rapport d'audit (e…" at bounding box center [459, 61] width 415 height 633
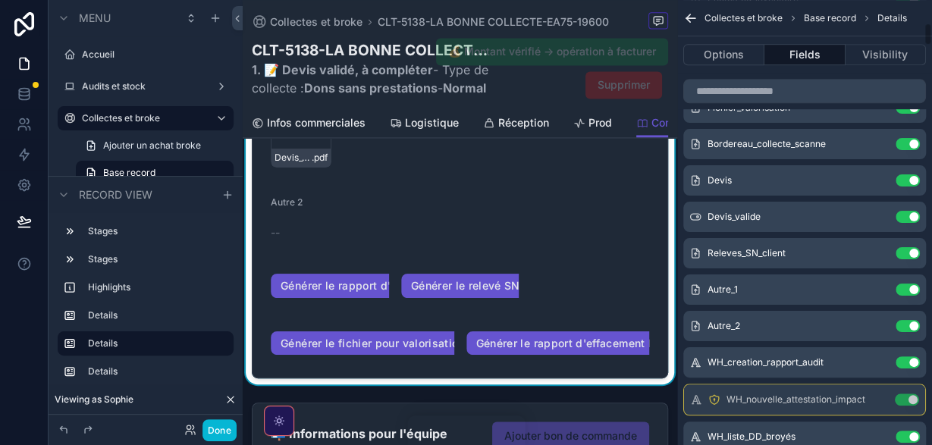
scroll to position [450, 0]
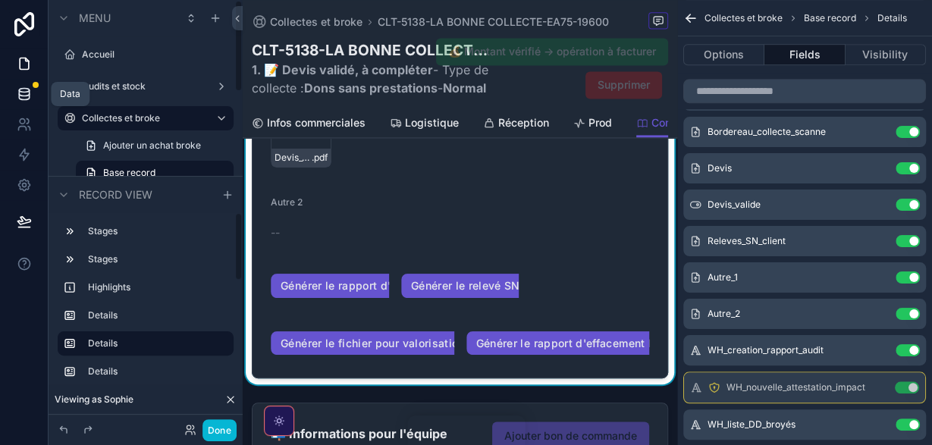
click at [32, 95] on link at bounding box center [24, 94] width 48 height 30
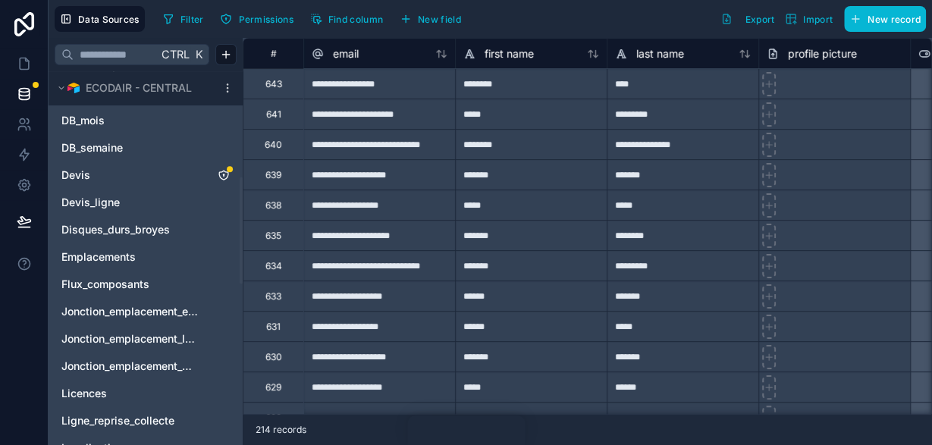
scroll to position [371, 0]
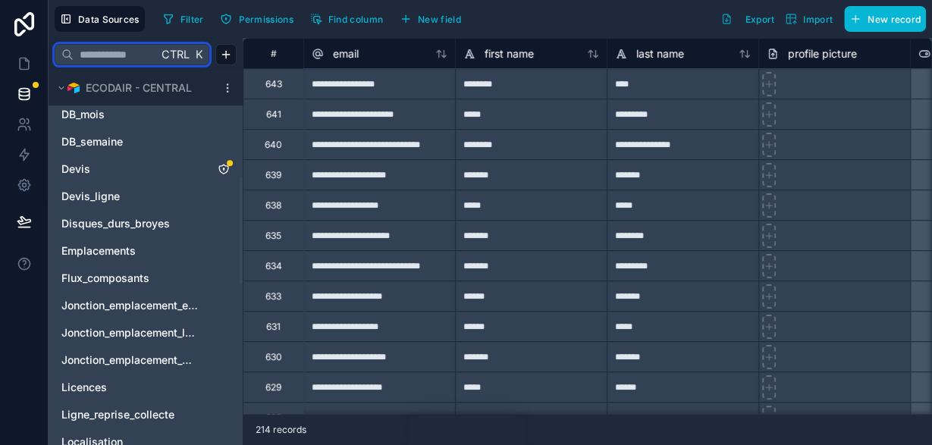
click at [116, 60] on input "text" at bounding box center [116, 54] width 84 height 27
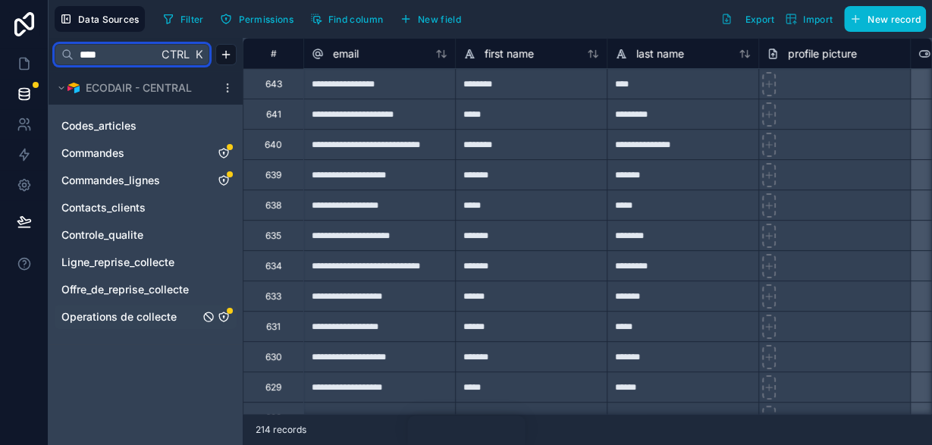
type input "****"
click at [133, 309] on div "Operations de collecte" at bounding box center [146, 317] width 182 height 24
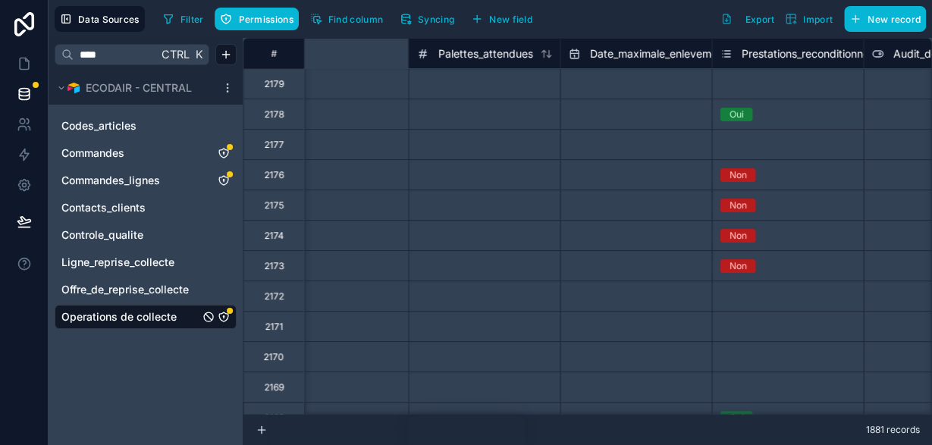
scroll to position [0, 1854]
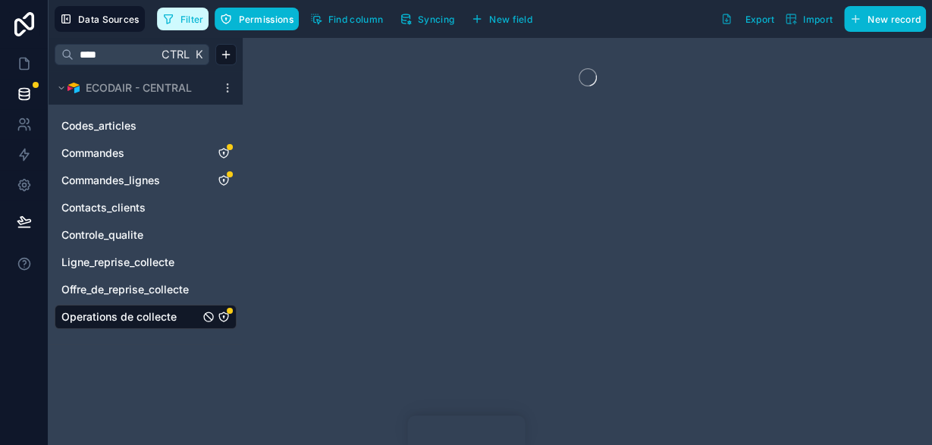
click at [180, 17] on span "Filter" at bounding box center [191, 19] width 23 height 11
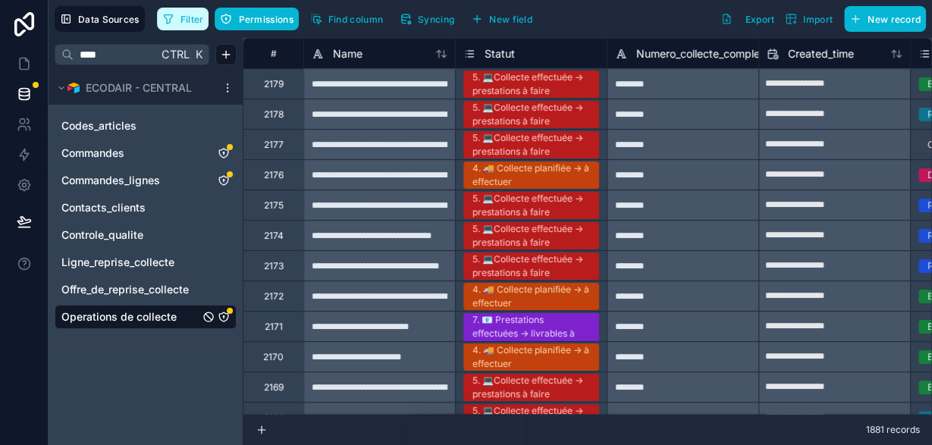
click at [180, 17] on span "Filter" at bounding box center [191, 19] width 23 height 11
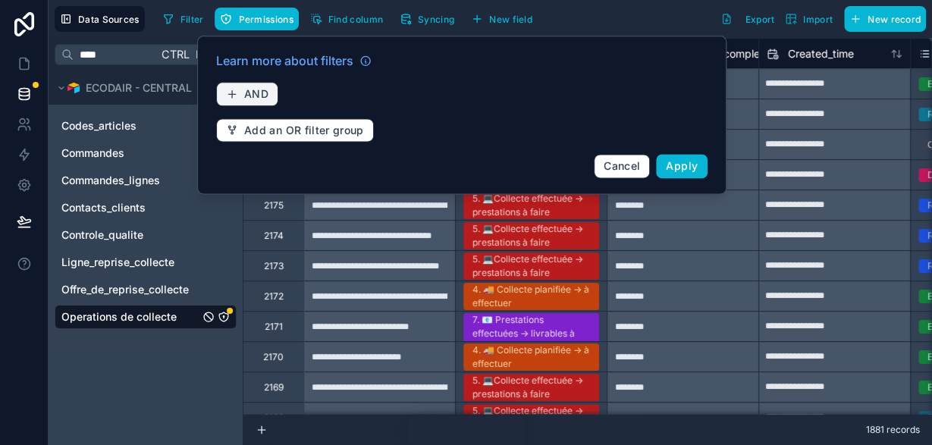
click at [246, 92] on span "AND" at bounding box center [256, 94] width 24 height 14
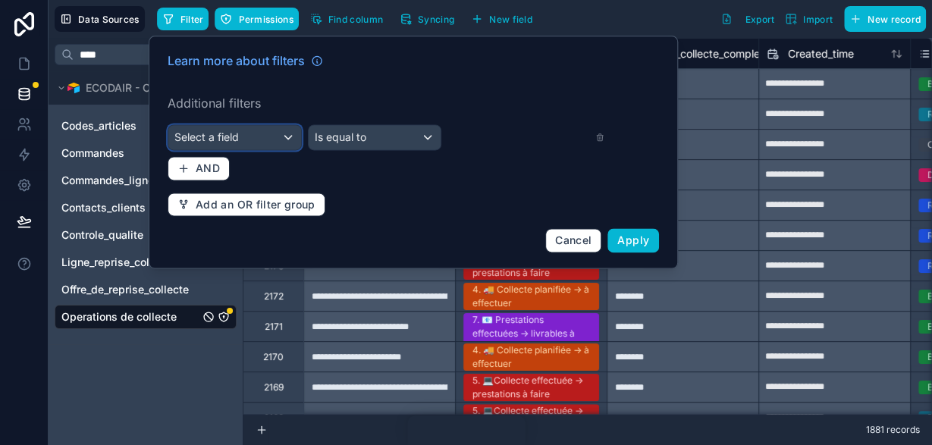
click at [278, 127] on div "Select a field" at bounding box center [234, 137] width 133 height 24
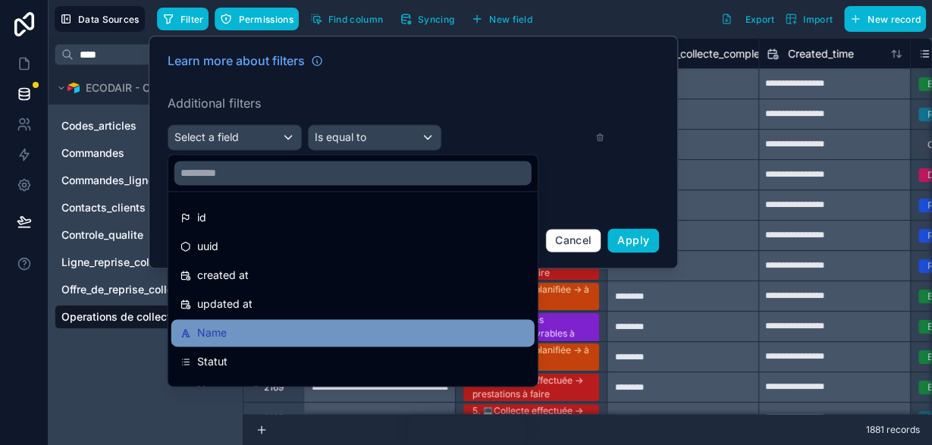
click at [265, 322] on div "Name" at bounding box center [352, 332] width 363 height 27
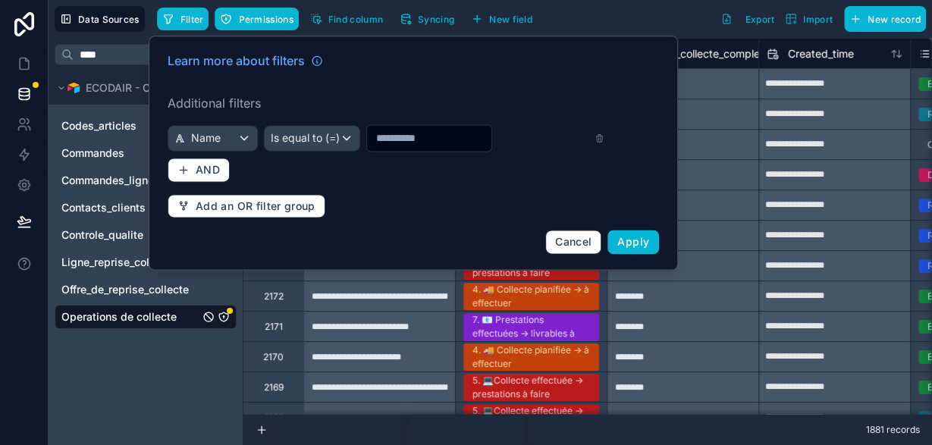
click at [381, 143] on input "text" at bounding box center [429, 137] width 124 height 21
click at [327, 136] on div "Is equal to (=)" at bounding box center [312, 138] width 95 height 24
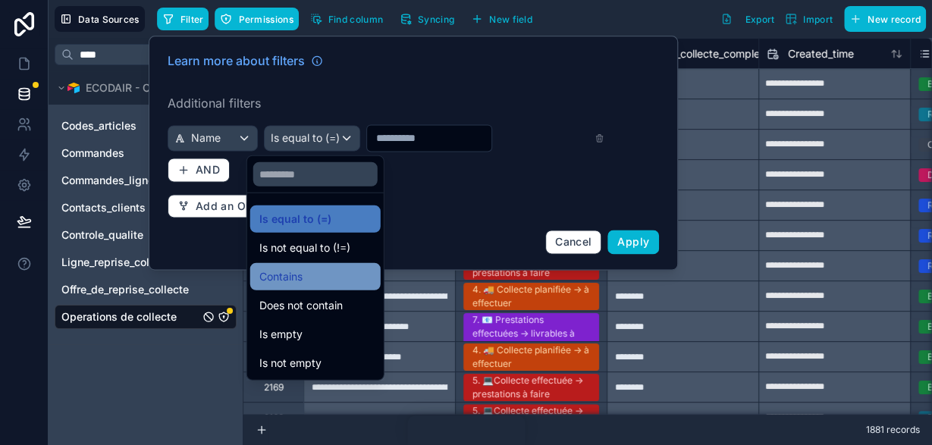
click at [293, 271] on span "Contains" at bounding box center [280, 277] width 43 height 18
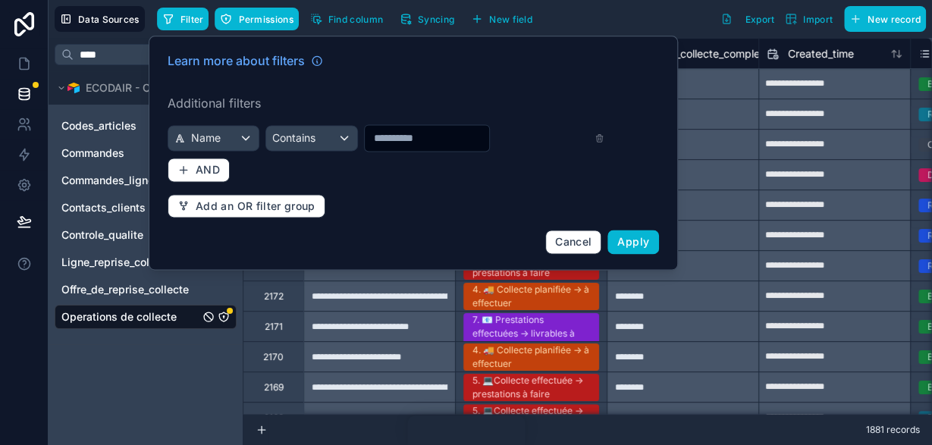
click at [416, 143] on input "text" at bounding box center [427, 137] width 124 height 21
type input "****"
click at [639, 248] on button "Apply" at bounding box center [633, 242] width 52 height 24
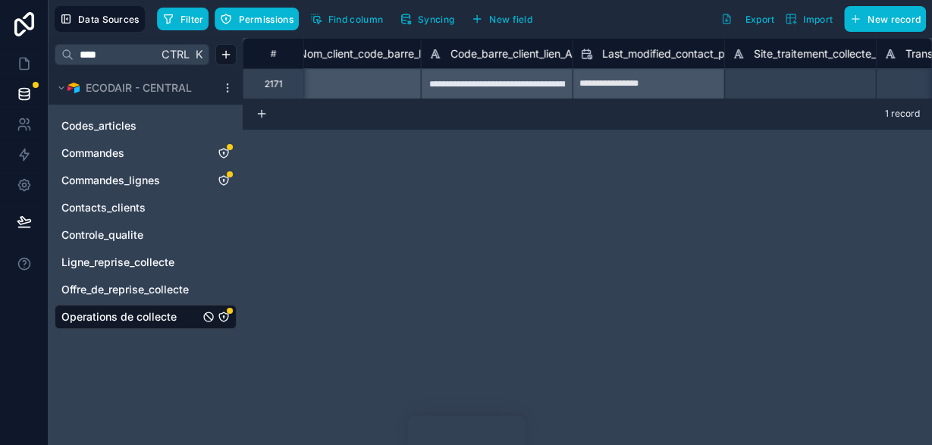
scroll to position [0, 21591]
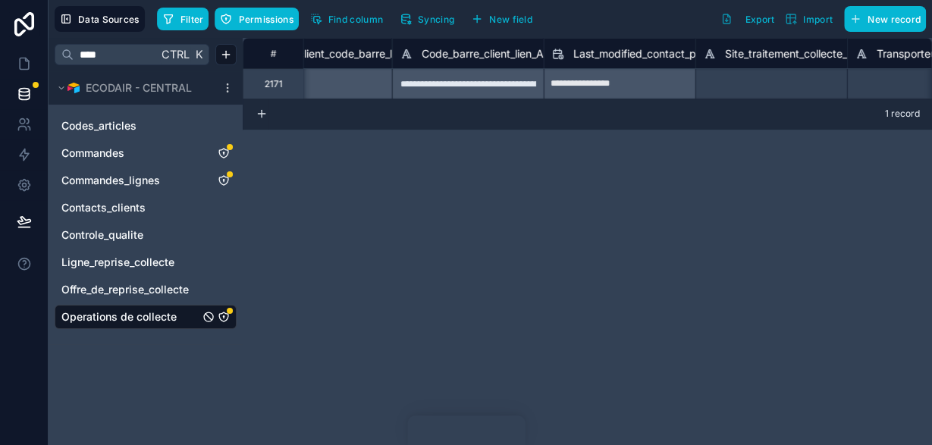
click at [227, 317] on icon "Operations de collecte" at bounding box center [224, 317] width 12 height 12
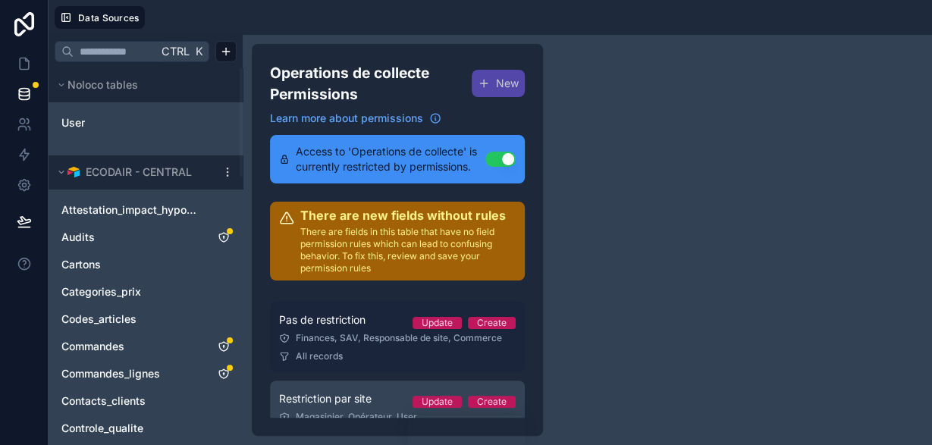
scroll to position [48, 0]
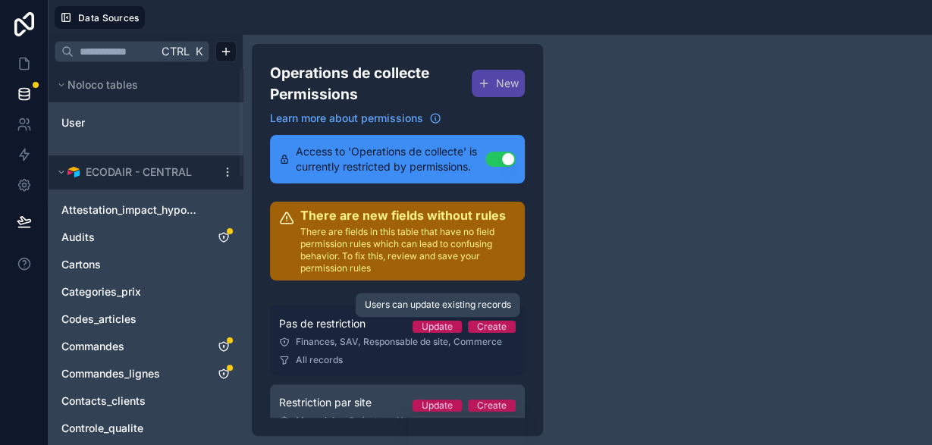
click at [416, 330] on span "Update" at bounding box center [436, 327] width 49 height 12
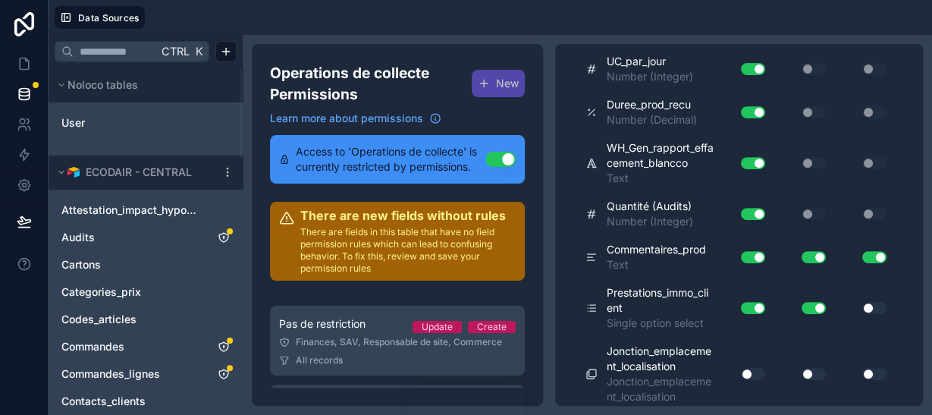
scroll to position [9506, 0]
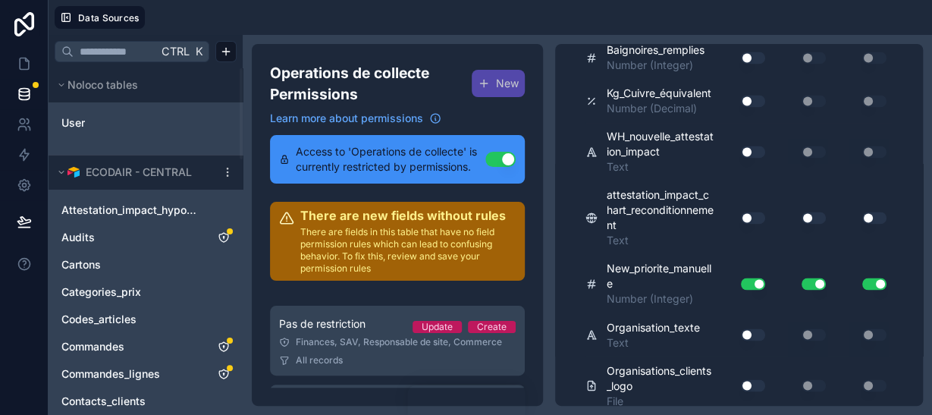
click at [750, 164] on div "Use setting" at bounding box center [746, 151] width 49 height 24
click at [752, 158] on button "Use setting" at bounding box center [753, 152] width 24 height 12
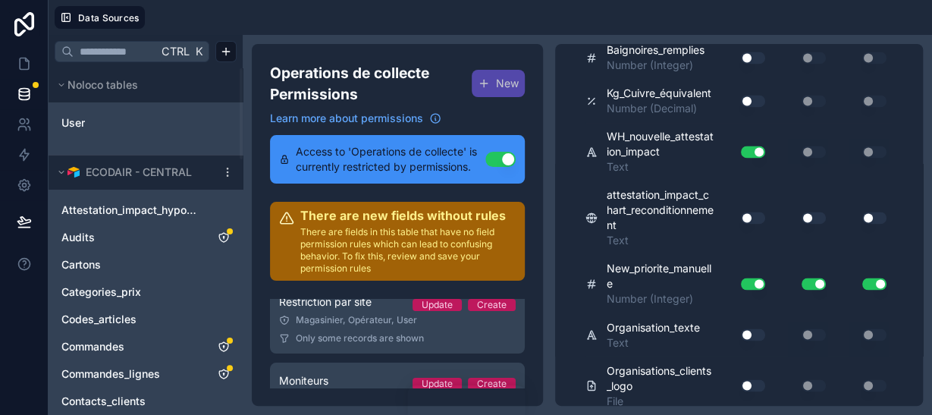
scroll to position [151, 0]
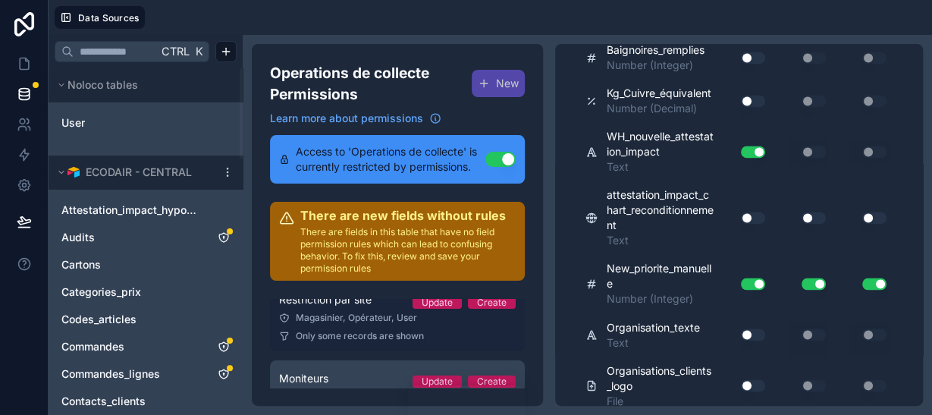
click at [356, 327] on link "Restriction par site Update Create Magasinier, Opérateur, User Only some record…" at bounding box center [397, 316] width 255 height 70
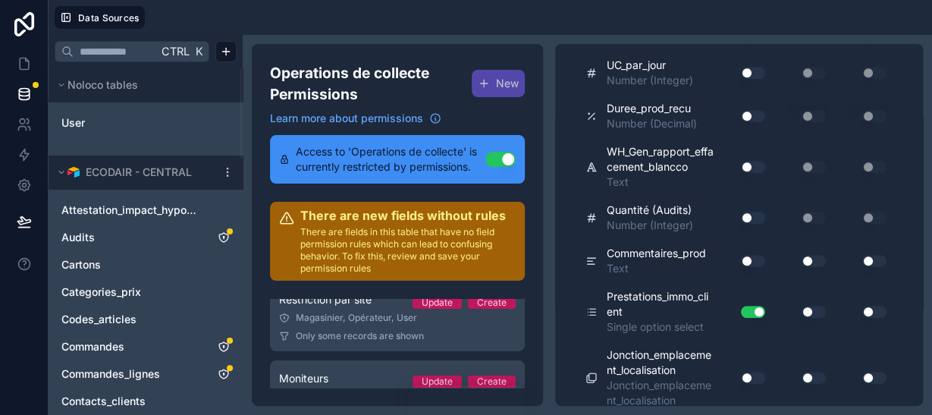
scroll to position [9801, 0]
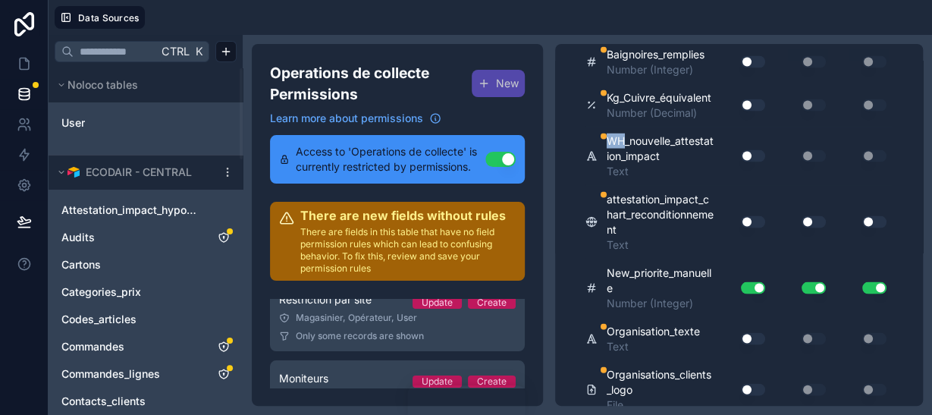
click at [750, 161] on button "Use setting" at bounding box center [753, 155] width 24 height 12
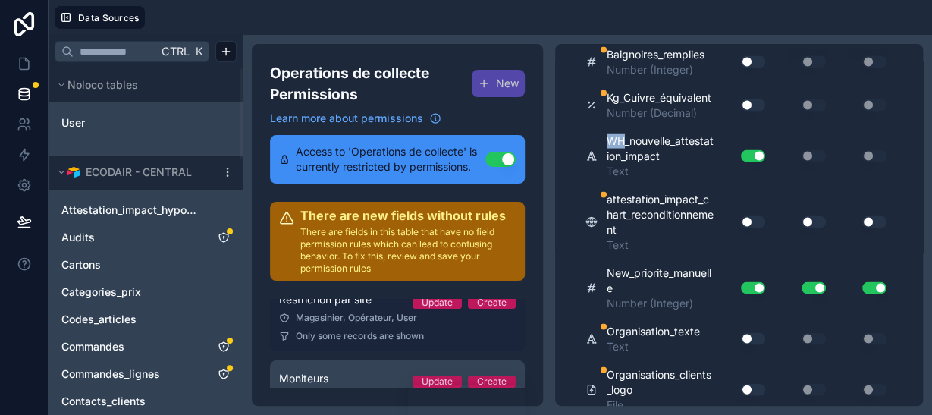
scroll to position [202, 0]
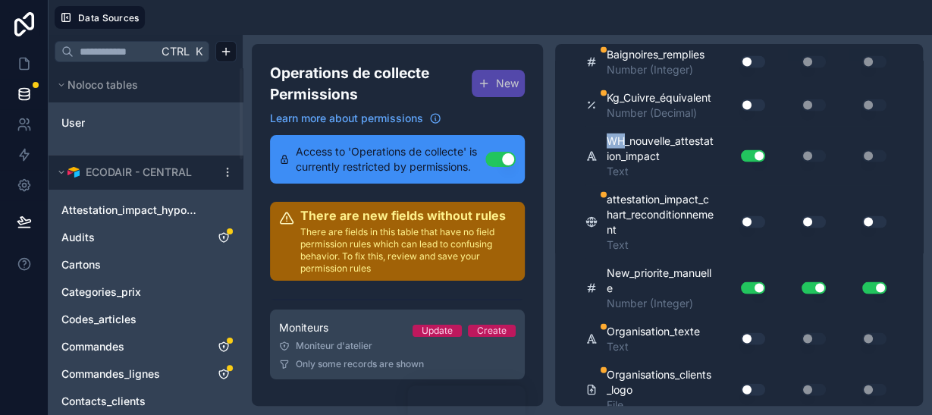
click at [362, 341] on div "Moniteur d'atelier" at bounding box center [397, 346] width 237 height 12
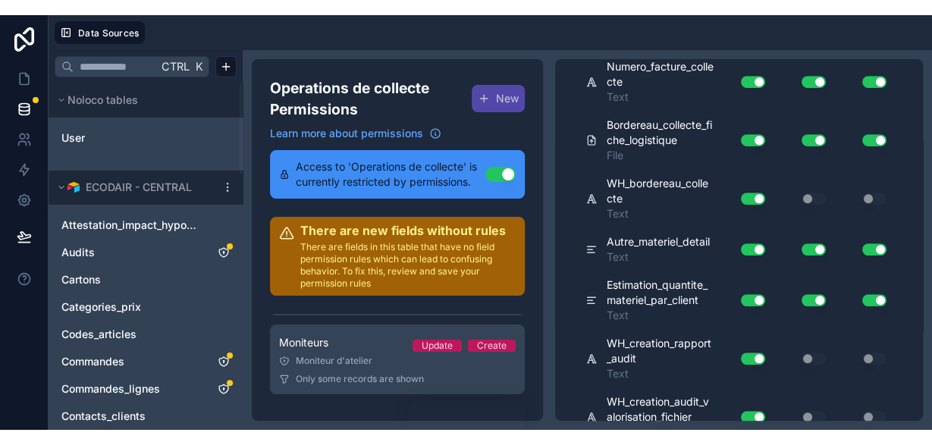
scroll to position [9801, 0]
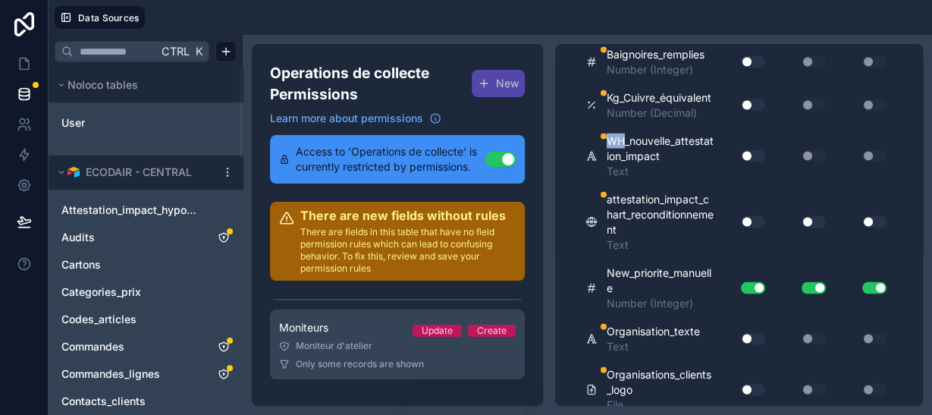
click at [747, 161] on button "Use setting" at bounding box center [753, 155] width 24 height 12
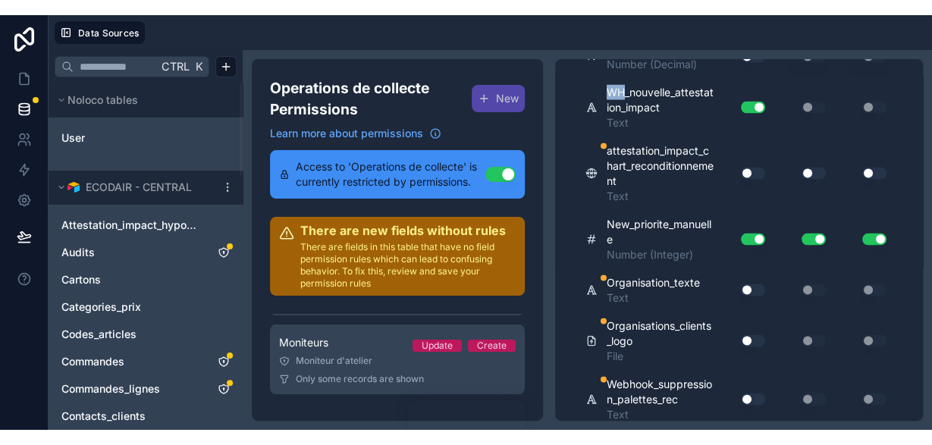
scroll to position [171, 0]
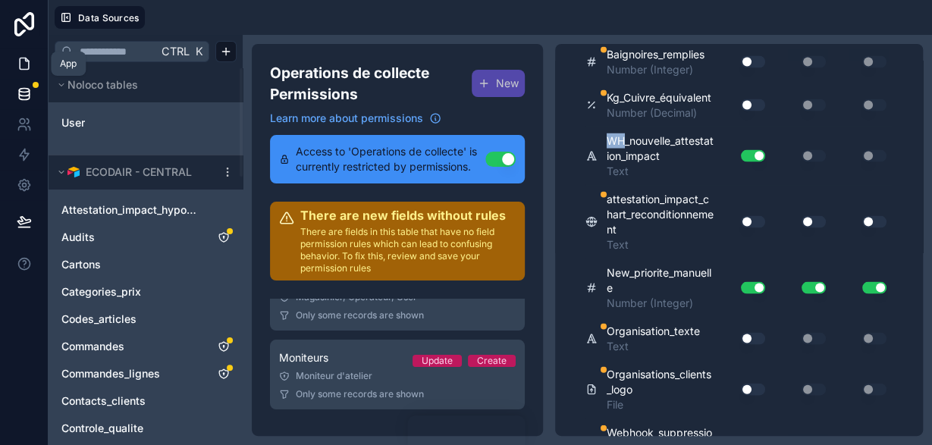
click at [30, 70] on icon at bounding box center [24, 63] width 15 height 15
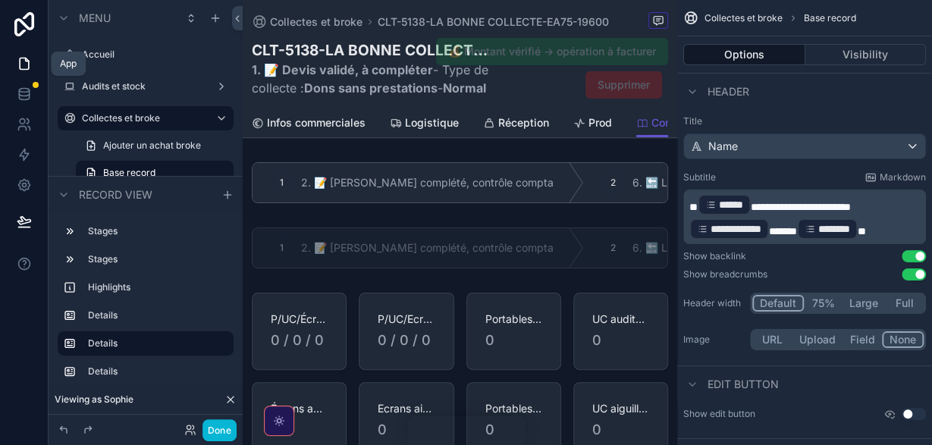
click at [30, 70] on icon at bounding box center [24, 63] width 15 height 15
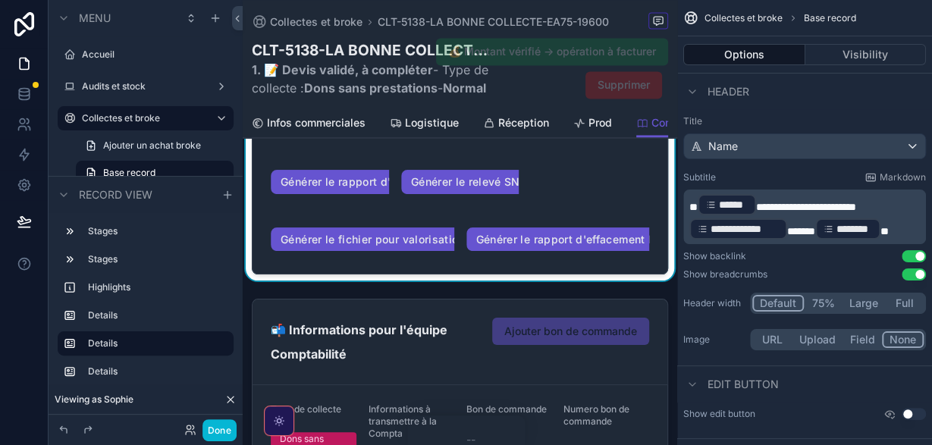
scroll to position [1078, 0]
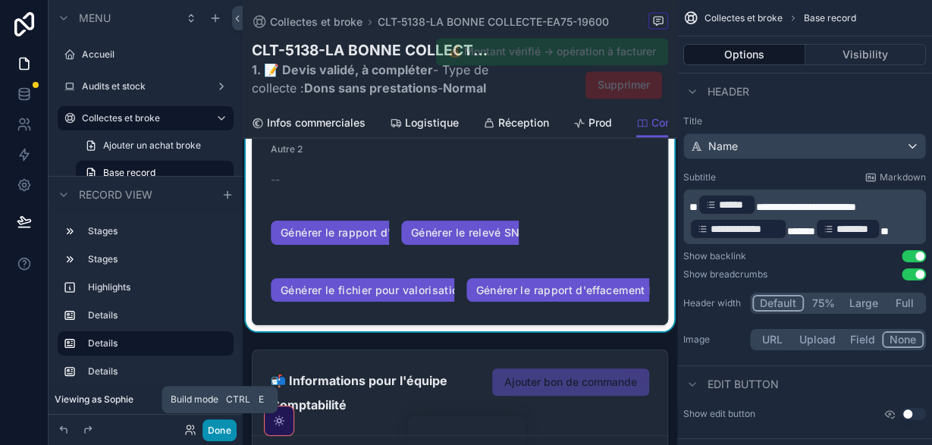
click at [227, 428] on button "Done" at bounding box center [219, 430] width 34 height 22
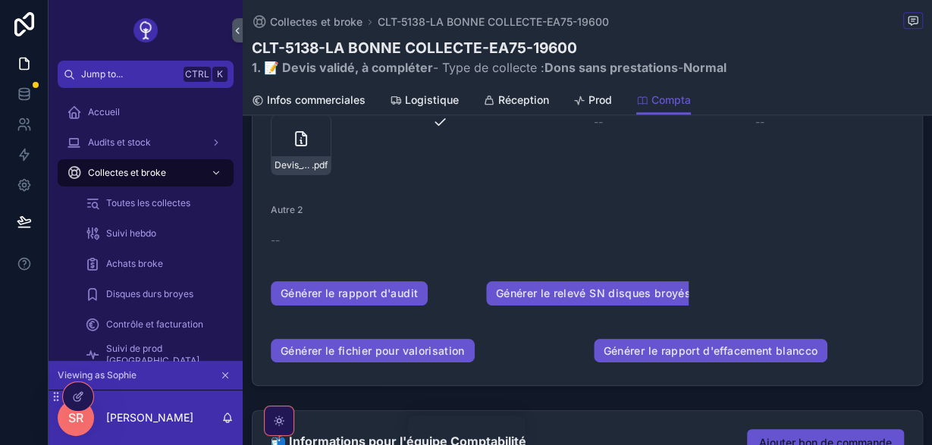
scroll to position [673, 0]
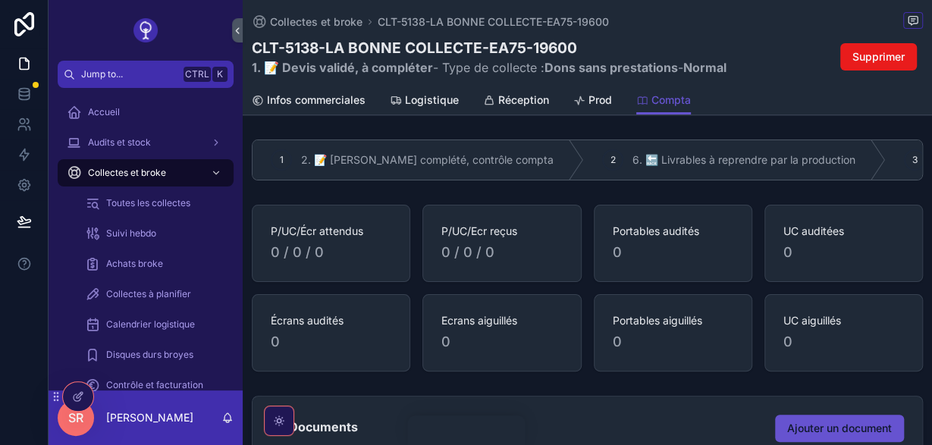
scroll to position [701, 0]
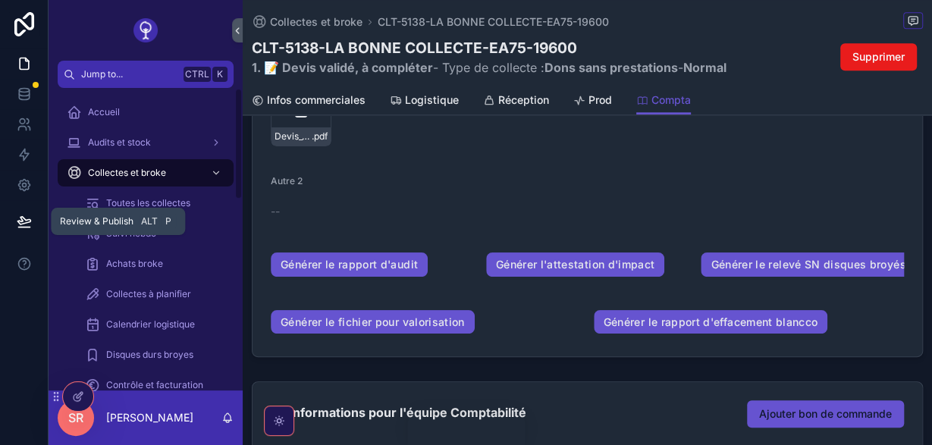
click at [16, 218] on button at bounding box center [24, 221] width 33 height 42
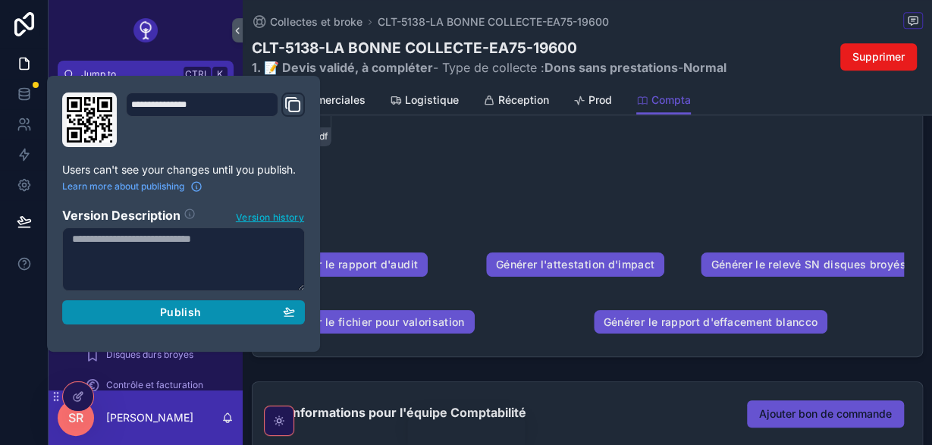
click at [211, 316] on div "Publish" at bounding box center [183, 312] width 223 height 14
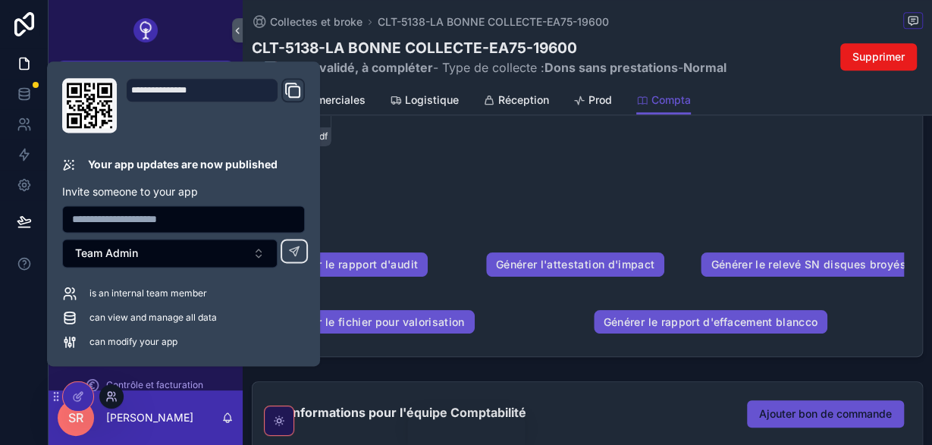
click at [110, 396] on icon at bounding box center [110, 394] width 4 height 4
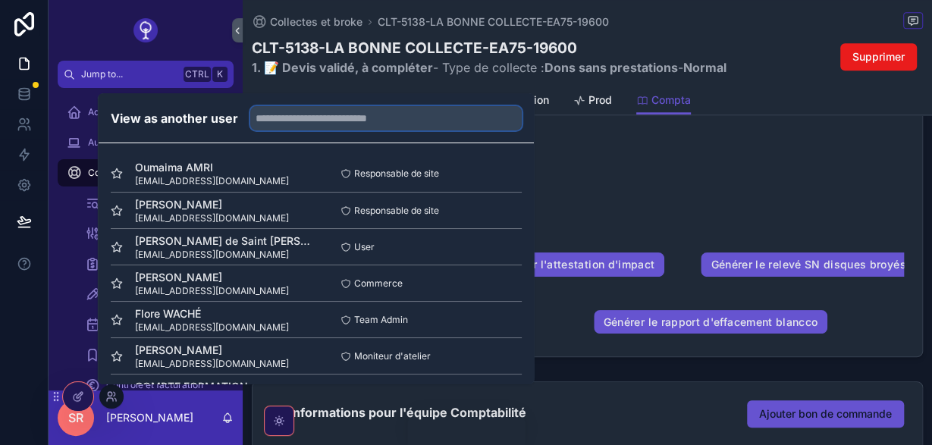
click at [318, 117] on input "text" at bounding box center [385, 118] width 271 height 24
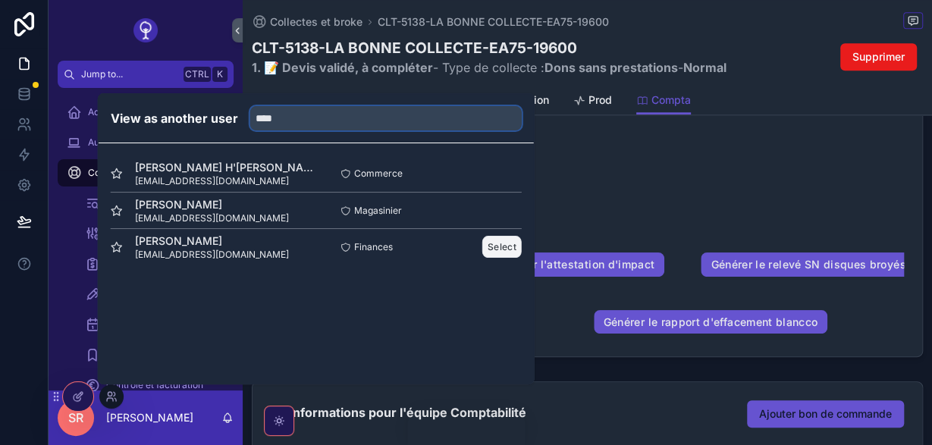
type input "****"
click at [490, 249] on button "Select" at bounding box center [501, 247] width 39 height 22
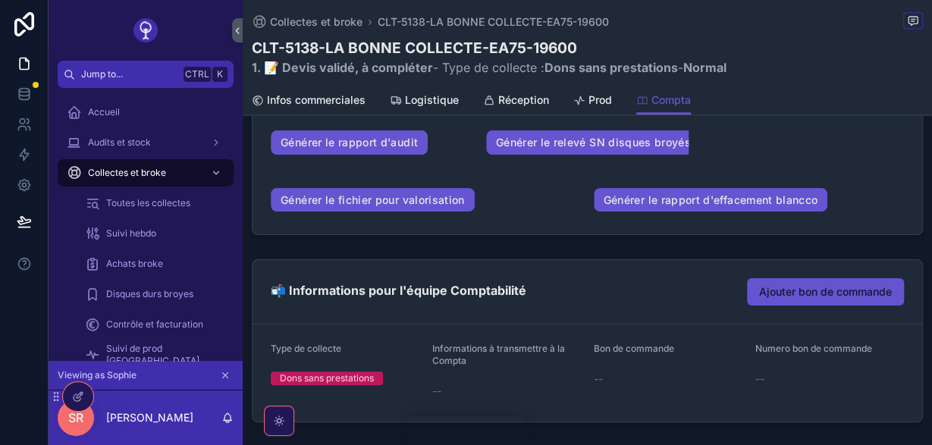
scroll to position [766, 0]
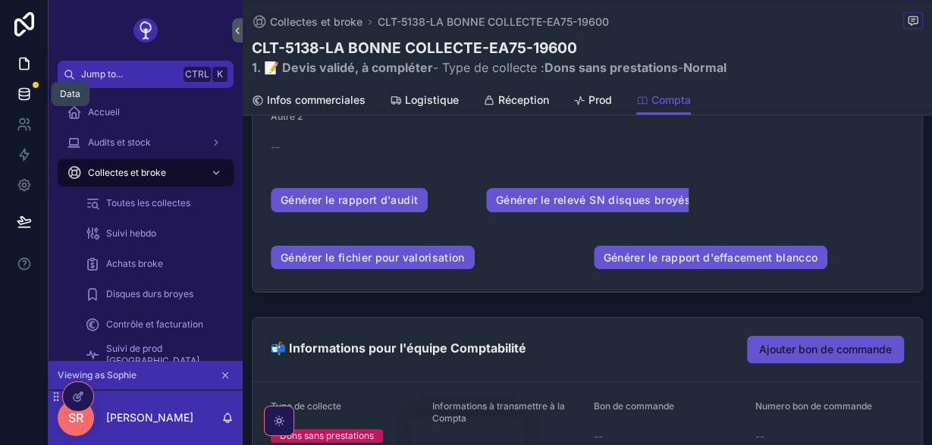
click at [44, 96] on link at bounding box center [24, 94] width 48 height 30
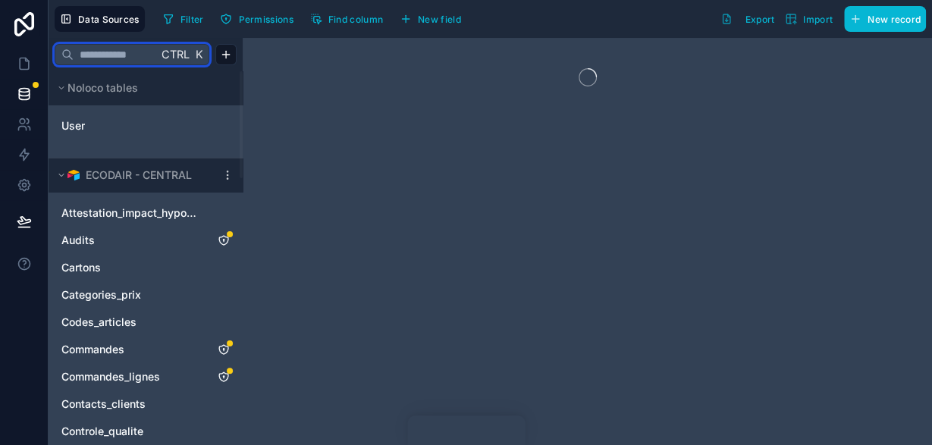
click at [130, 48] on input "text" at bounding box center [116, 54] width 84 height 27
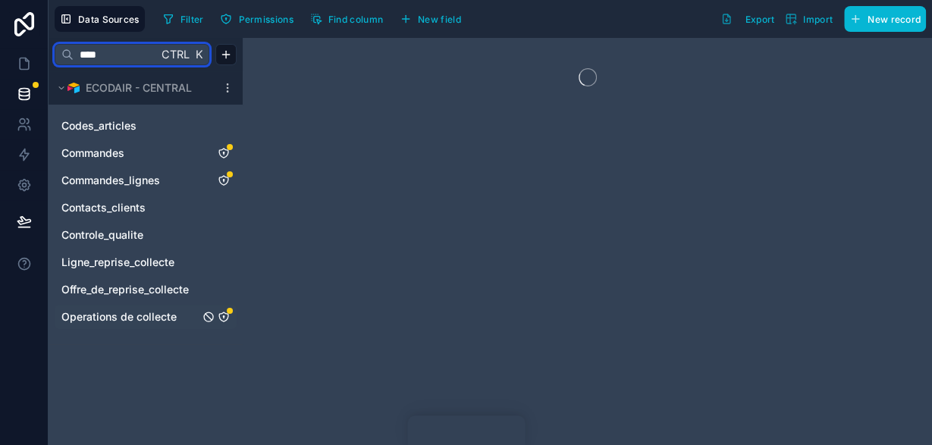
type input "****"
click at [164, 315] on span "Operations de collecte" at bounding box center [118, 316] width 115 height 15
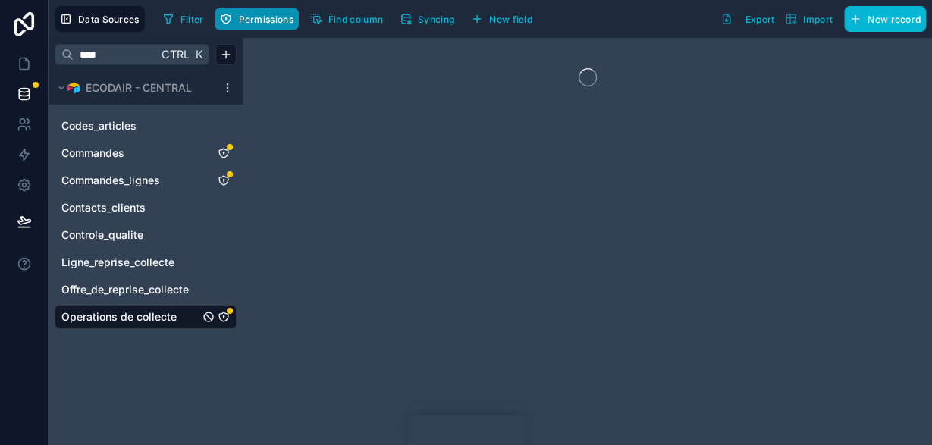
click at [263, 14] on span "Permissions" at bounding box center [265, 19] width 55 height 11
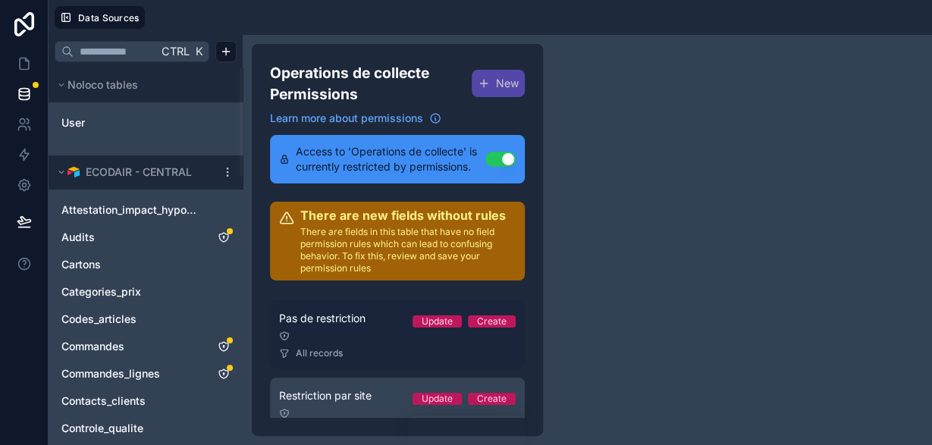
scroll to position [40, 0]
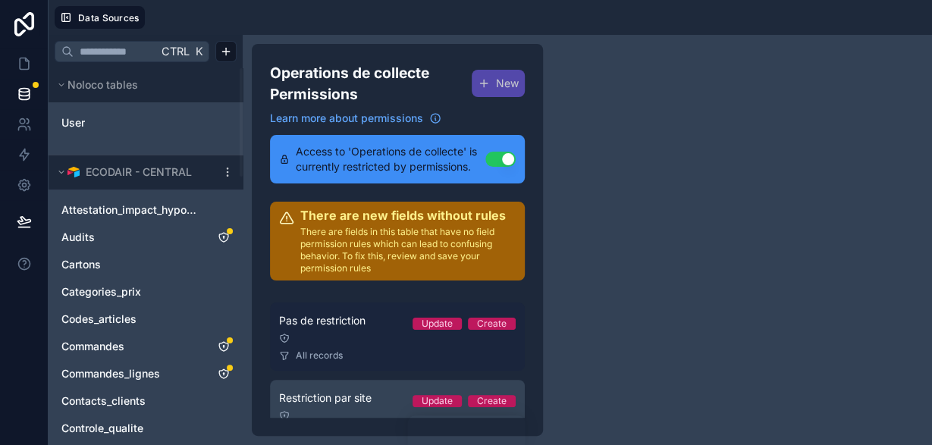
click at [365, 349] on div "All records" at bounding box center [397, 355] width 237 height 12
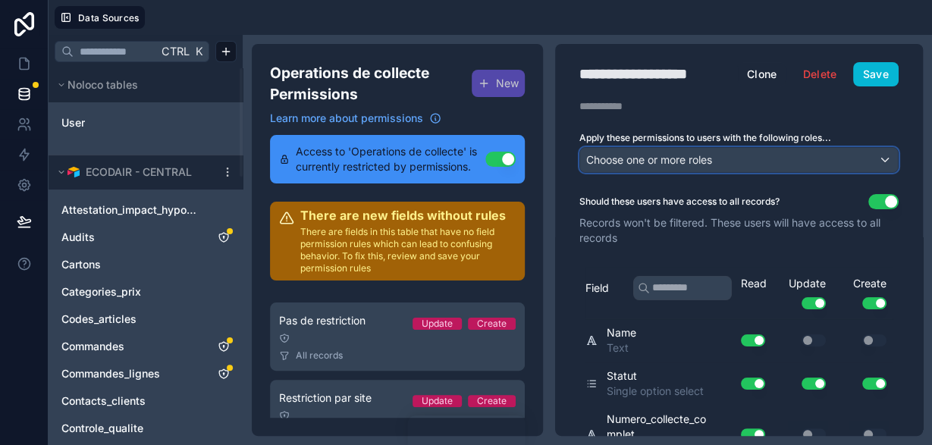
click at [772, 157] on div "Choose one or more roles" at bounding box center [739, 160] width 318 height 24
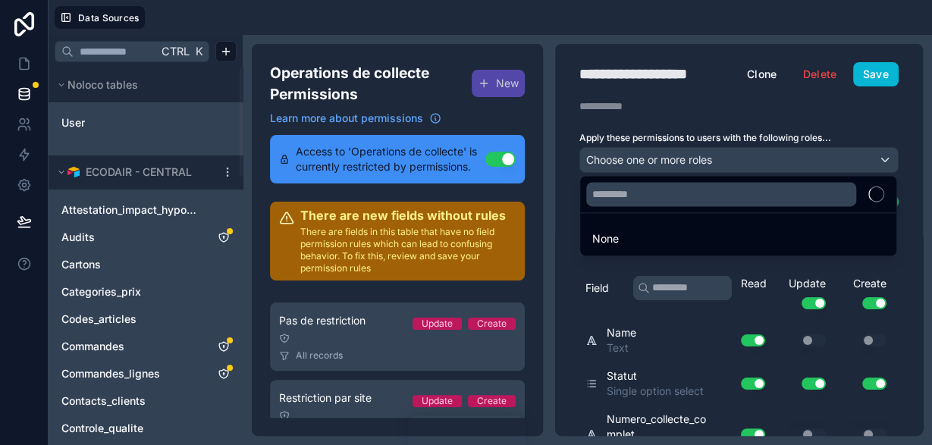
click at [421, 373] on div at bounding box center [466, 222] width 932 height 445
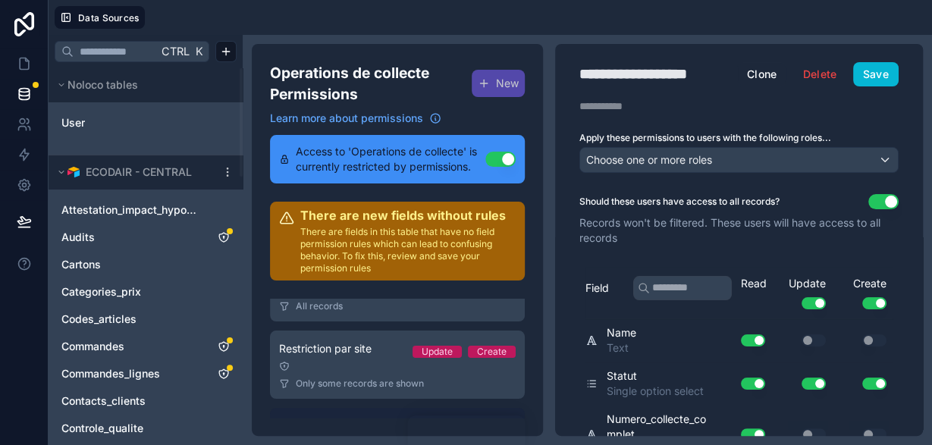
scroll to position [56, 0]
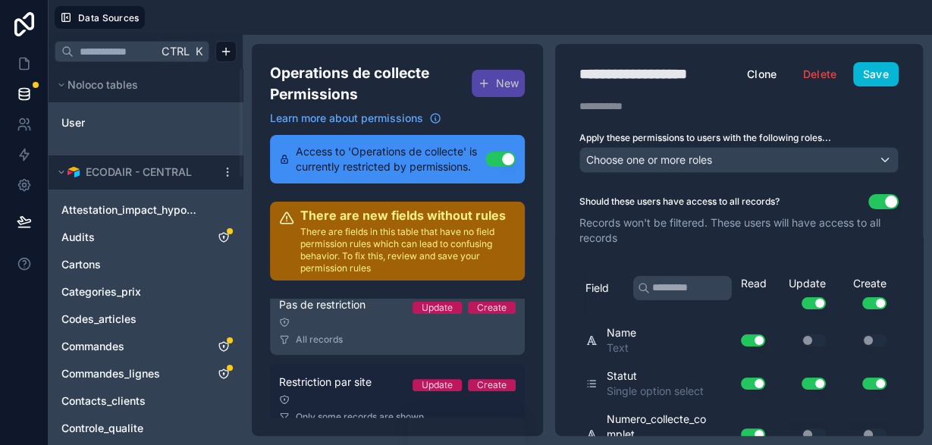
click at [363, 374] on span "Restriction par site" at bounding box center [325, 381] width 92 height 15
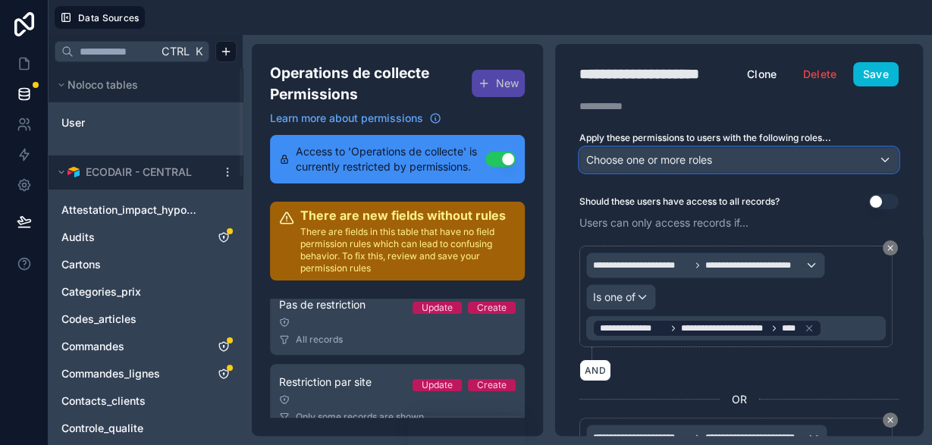
click at [674, 157] on span "Choose one or more roles" at bounding box center [649, 159] width 126 height 13
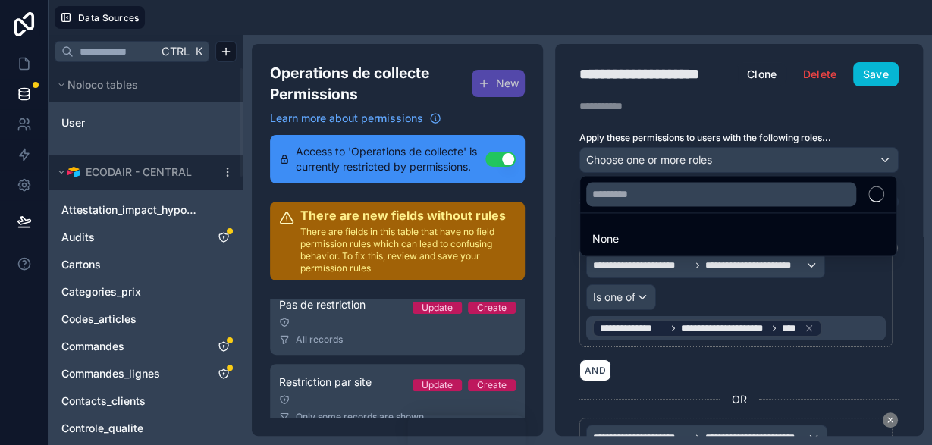
click at [914, 284] on div at bounding box center [466, 222] width 932 height 445
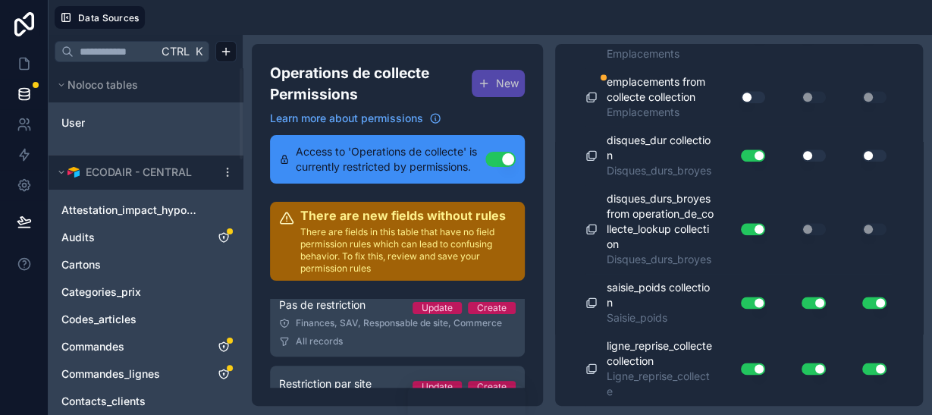
scroll to position [9801, 0]
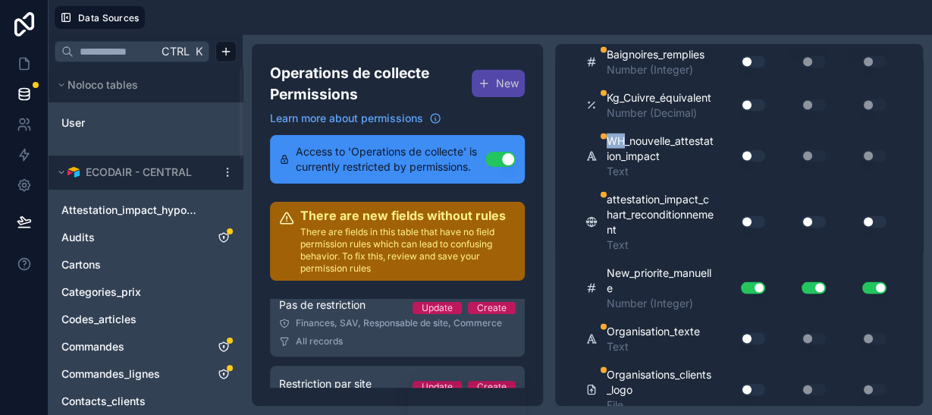
click at [751, 161] on button "Use setting" at bounding box center [753, 155] width 24 height 12
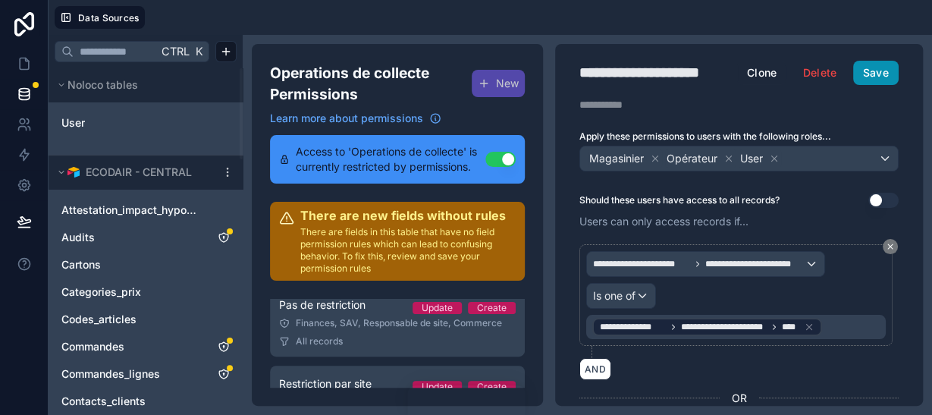
scroll to position [0, 0]
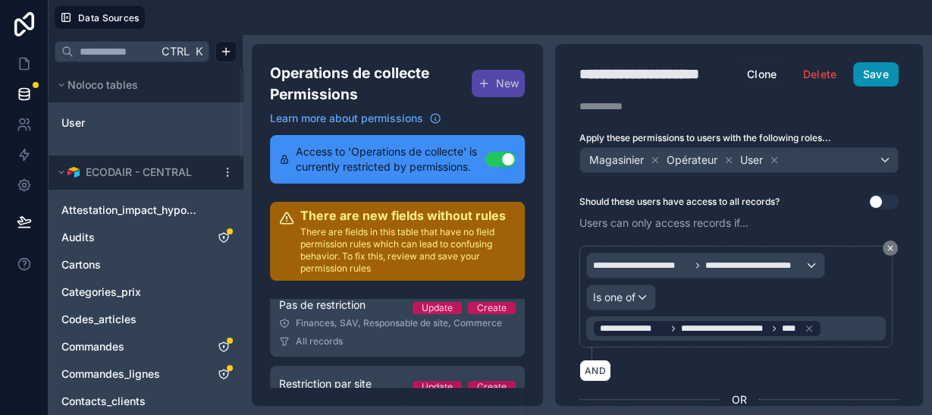
click at [869, 78] on button "Save" at bounding box center [875, 74] width 45 height 24
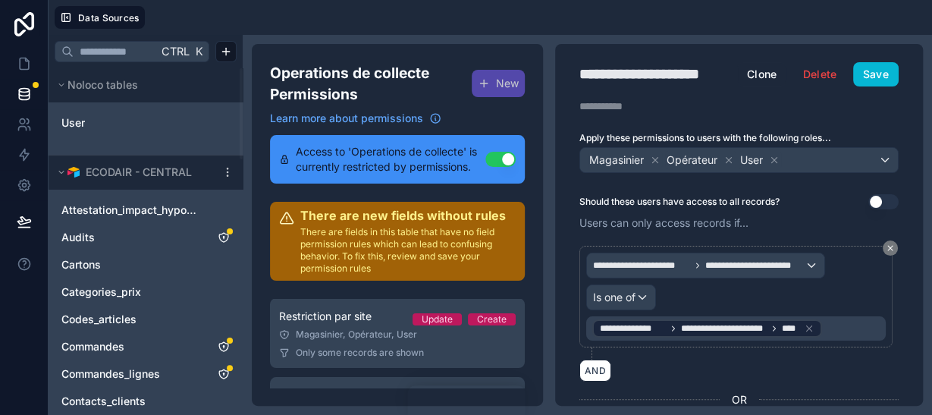
scroll to position [133, 0]
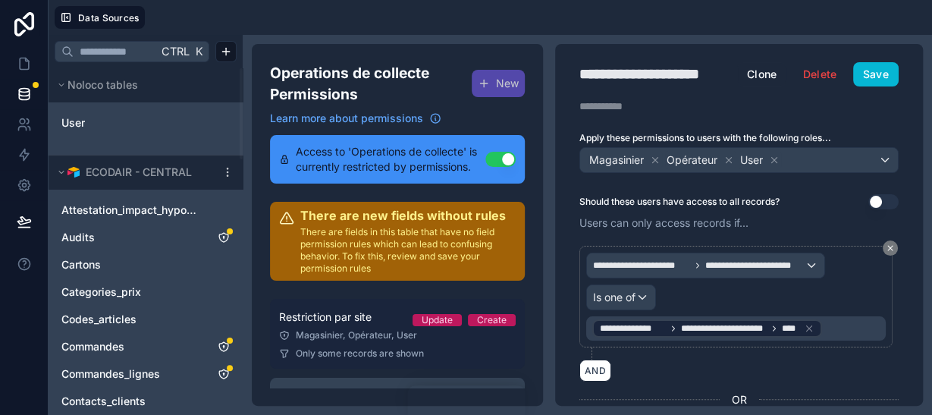
click at [361, 309] on span "Restriction par site" at bounding box center [325, 316] width 92 height 15
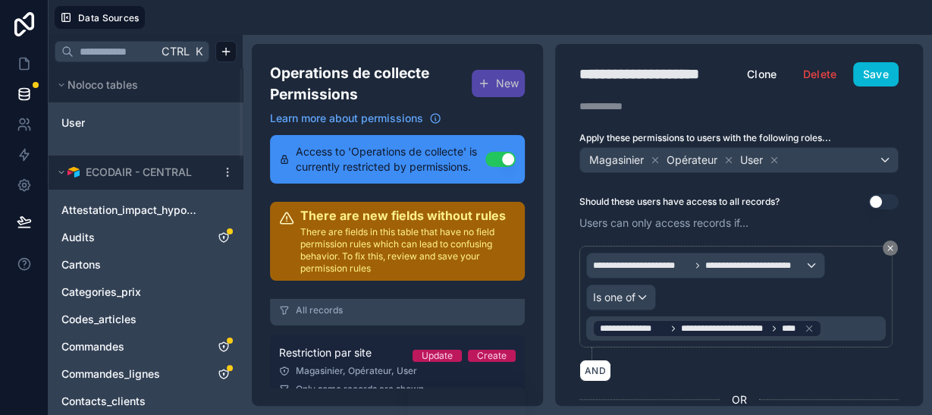
scroll to position [103, 0]
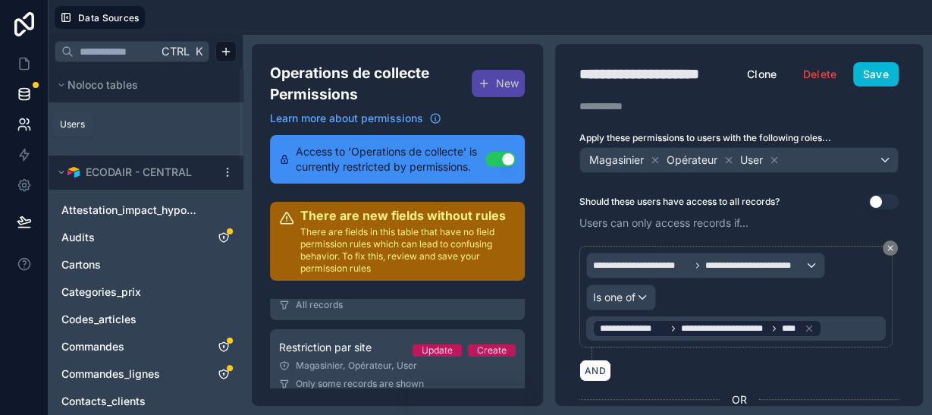
click at [25, 119] on icon at bounding box center [24, 124] width 15 height 15
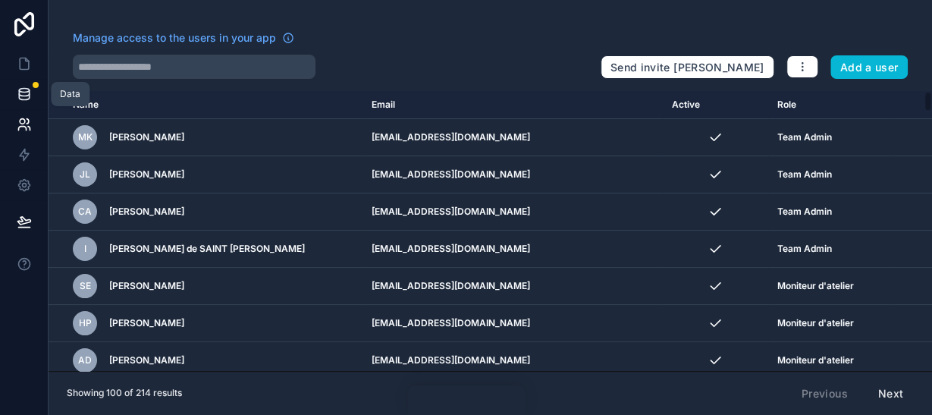
click at [23, 86] on icon at bounding box center [24, 93] width 15 height 15
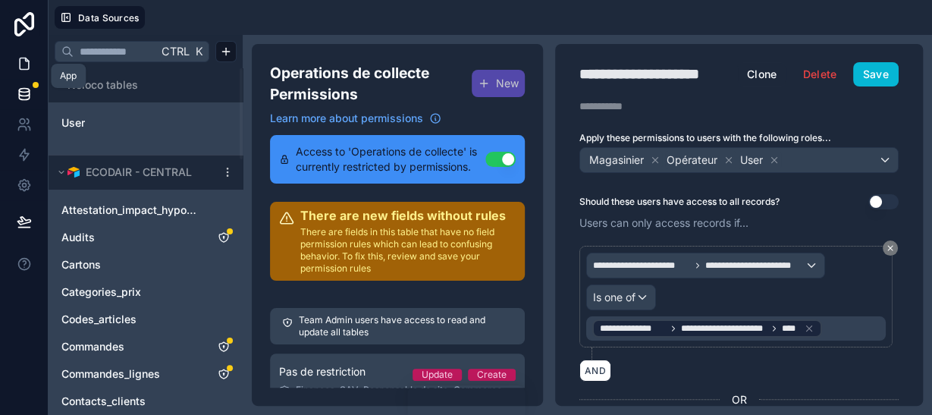
click at [24, 65] on icon at bounding box center [24, 63] width 15 height 15
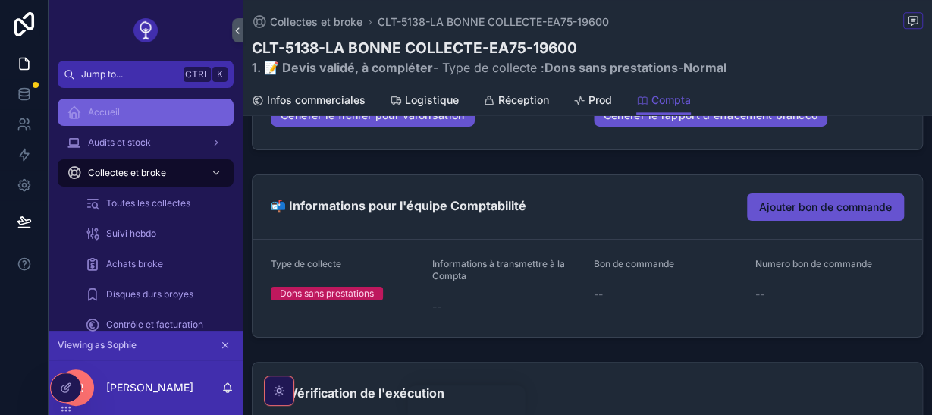
scroll to position [767, 0]
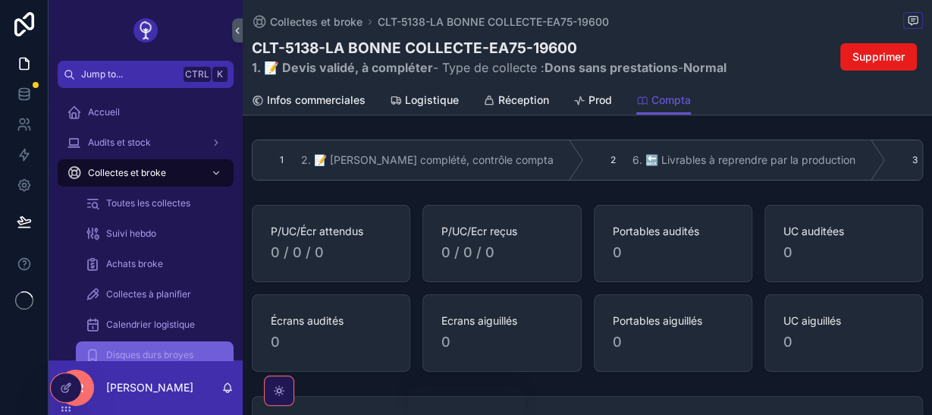
scroll to position [767, 0]
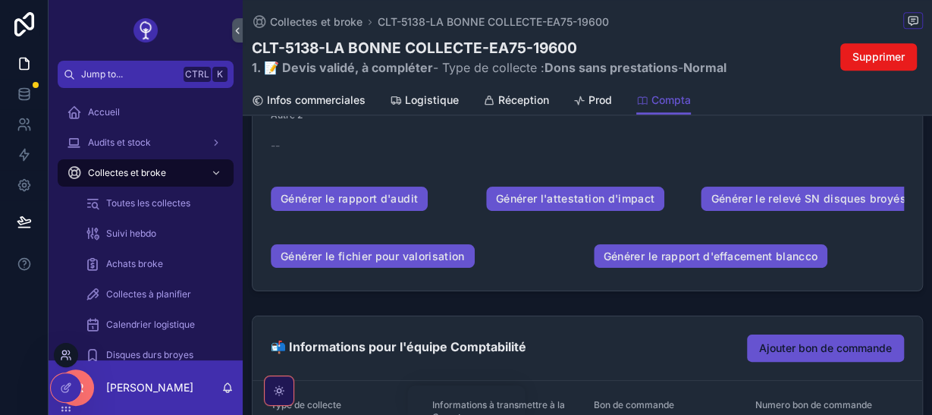
click at [66, 359] on icon at bounding box center [66, 355] width 12 height 12
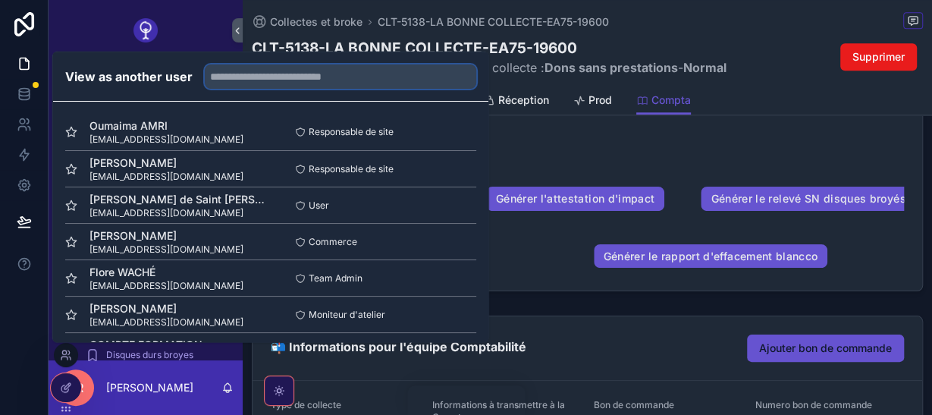
click at [260, 85] on input "text" at bounding box center [340, 76] width 271 height 24
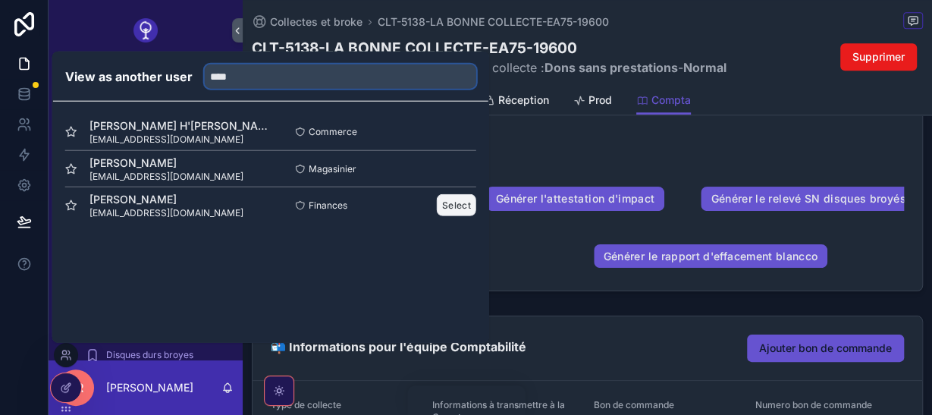
type input "****"
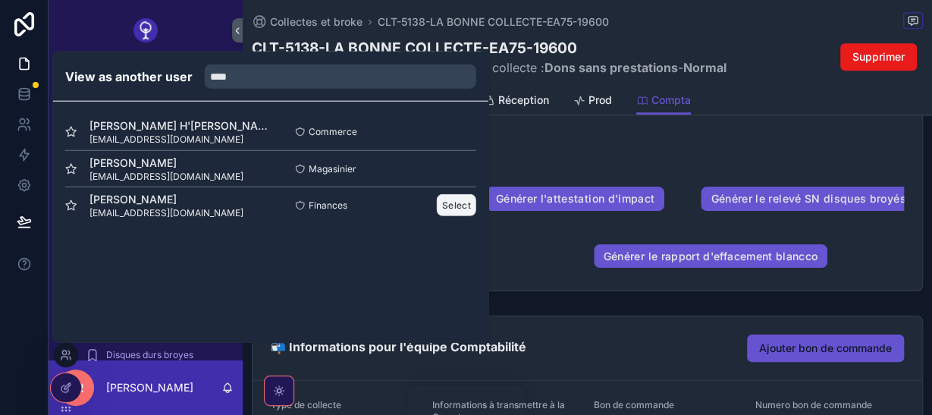
click at [445, 207] on button "Select" at bounding box center [456, 205] width 39 height 22
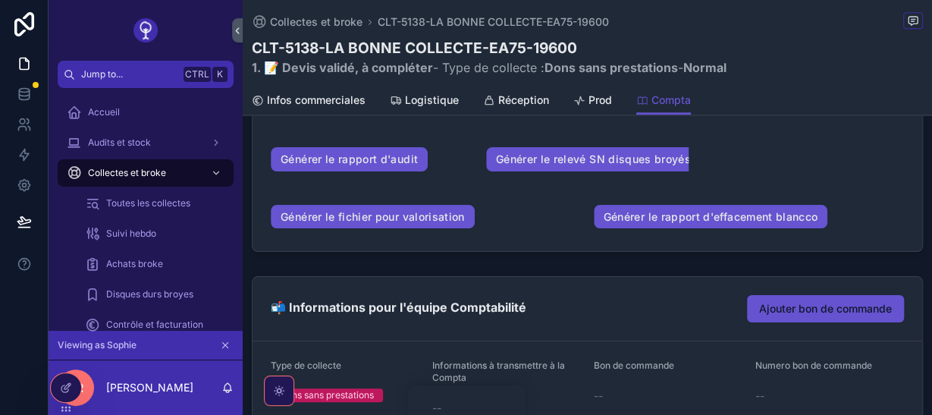
scroll to position [764, 0]
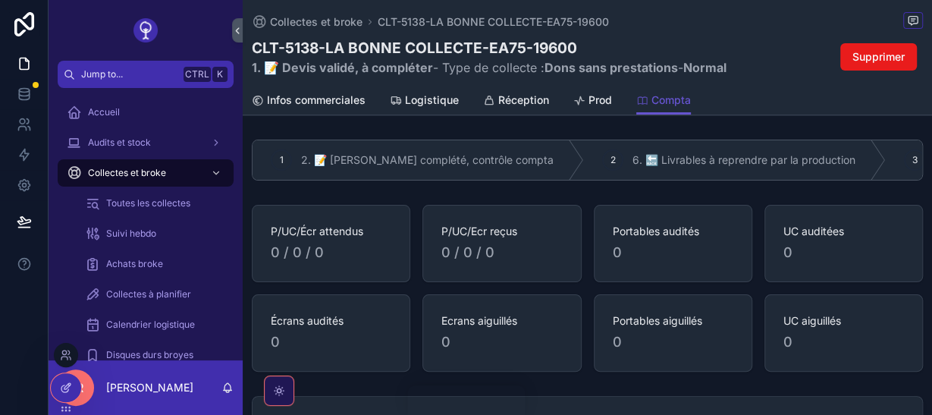
scroll to position [807, 0]
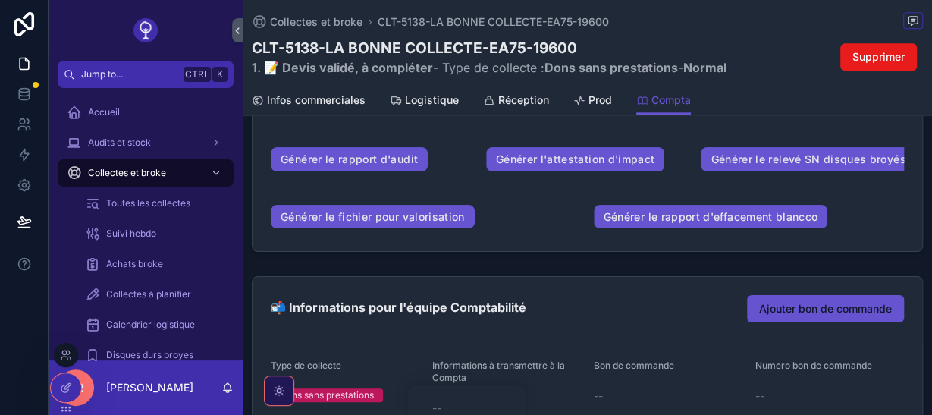
click at [69, 362] on div at bounding box center [66, 355] width 24 height 24
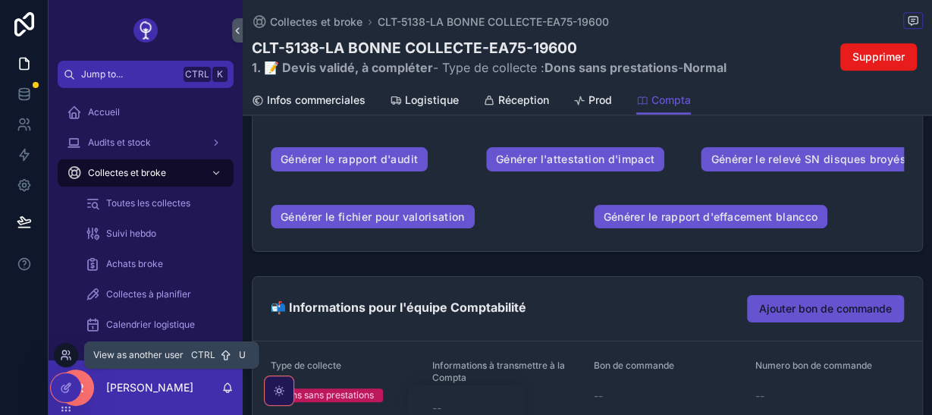
click at [66, 356] on icon at bounding box center [64, 357] width 6 height 3
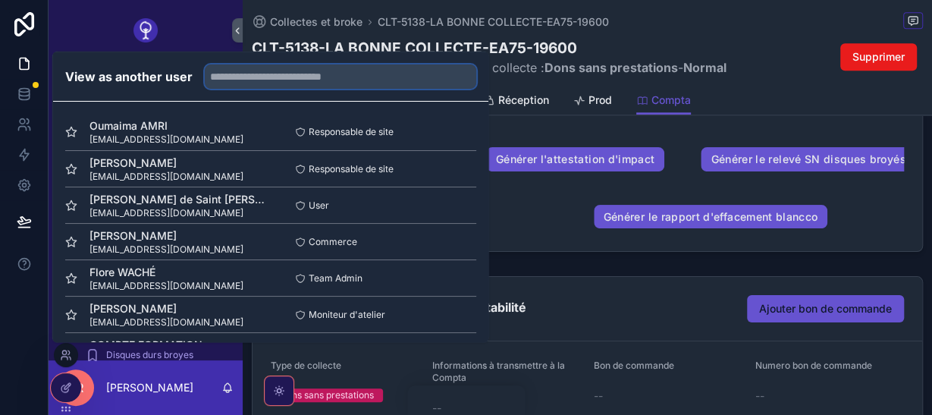
click at [243, 82] on input "text" at bounding box center [340, 76] width 271 height 24
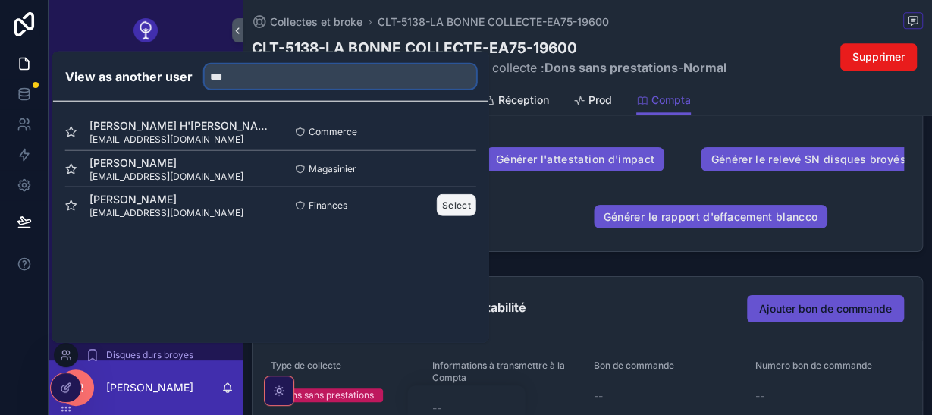
type input "***"
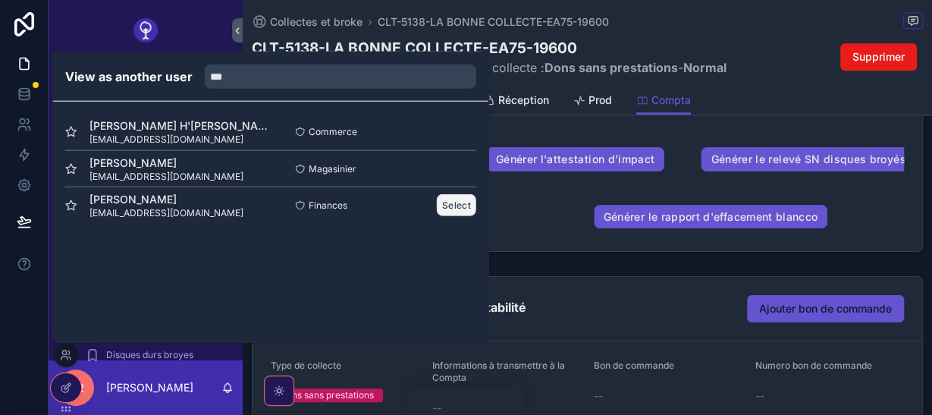
click at [453, 200] on button "Select" at bounding box center [456, 205] width 39 height 22
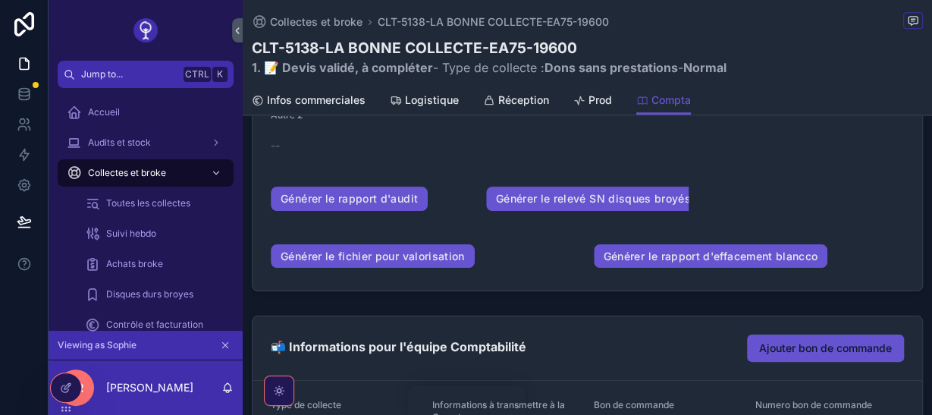
scroll to position [764, 0]
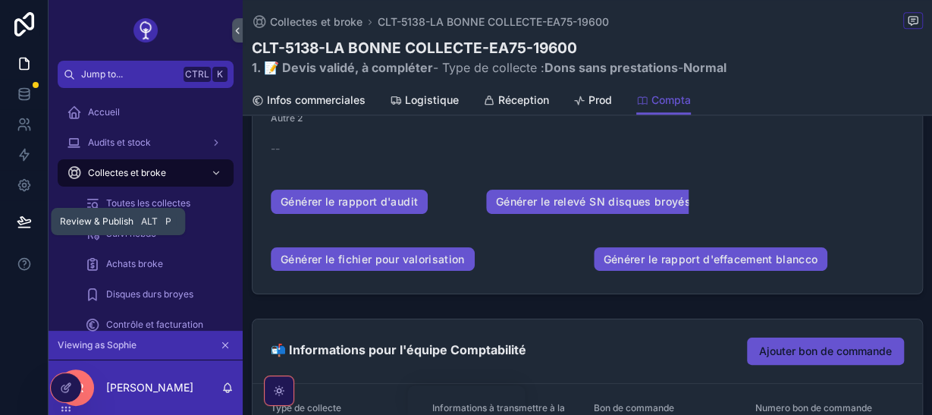
click at [22, 216] on icon at bounding box center [24, 221] width 15 height 15
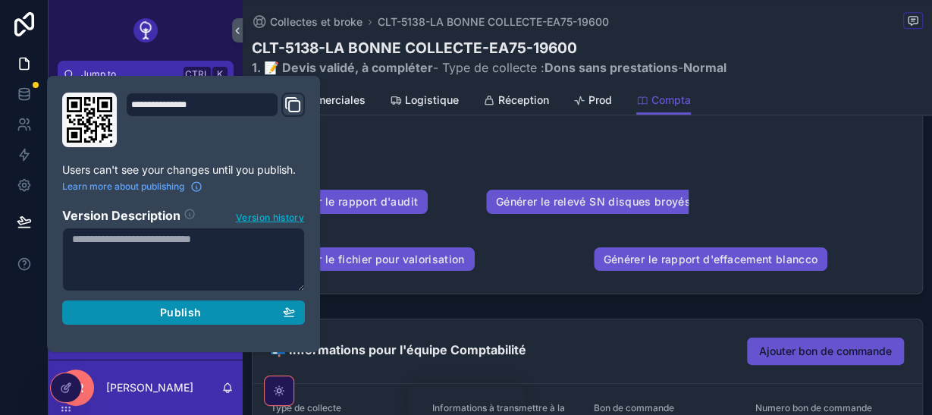
click at [117, 314] on div "Publish" at bounding box center [183, 312] width 223 height 14
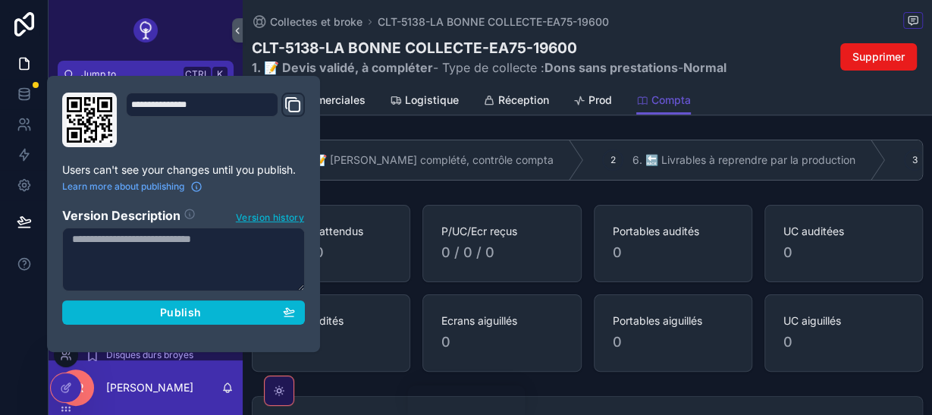
scroll to position [764, 0]
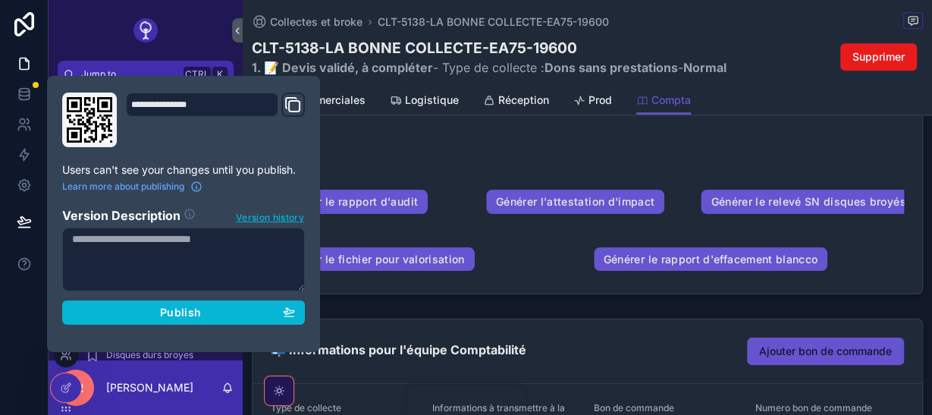
click at [67, 361] on div at bounding box center [66, 355] width 24 height 24
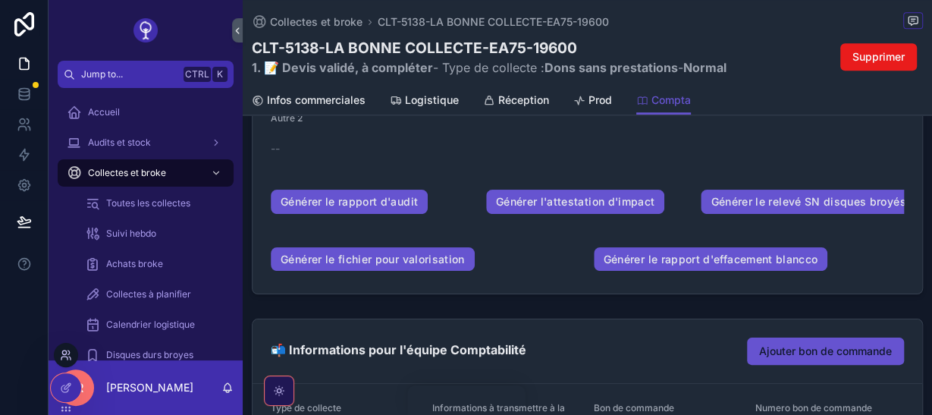
click at [67, 360] on icon at bounding box center [66, 355] width 12 height 12
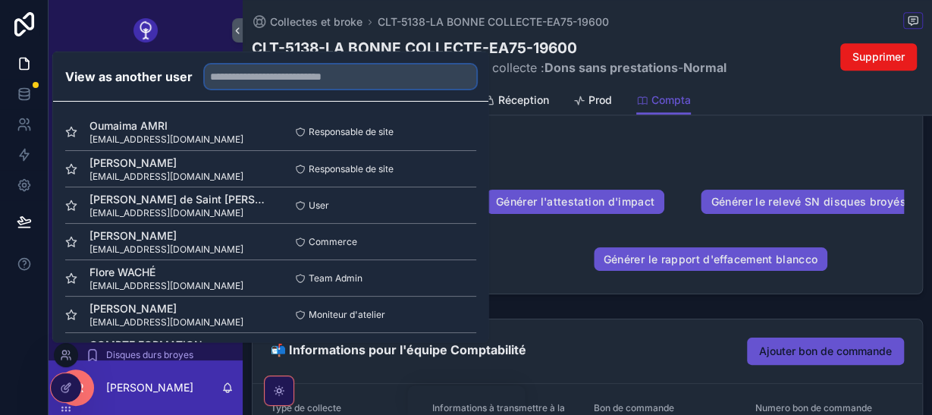
click at [256, 82] on input "text" at bounding box center [340, 76] width 271 height 24
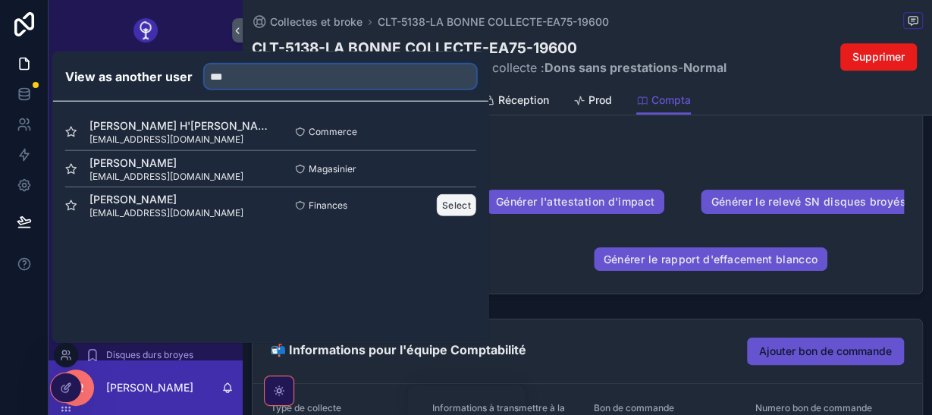
type input "***"
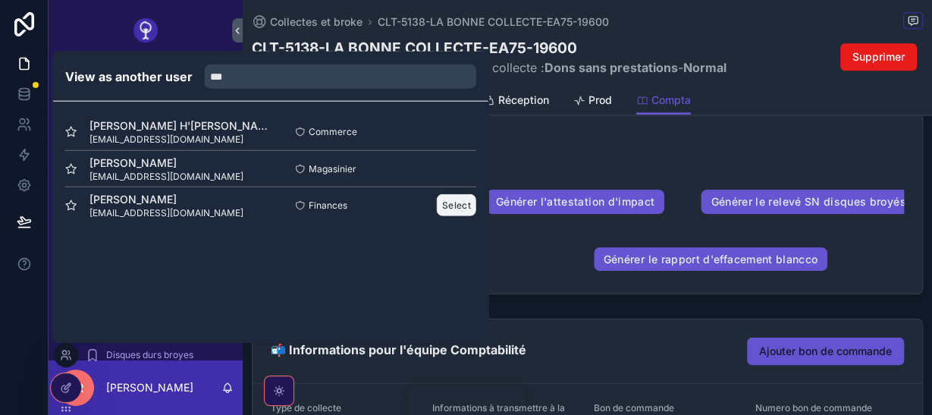
click at [456, 202] on button "Select" at bounding box center [456, 205] width 39 height 22
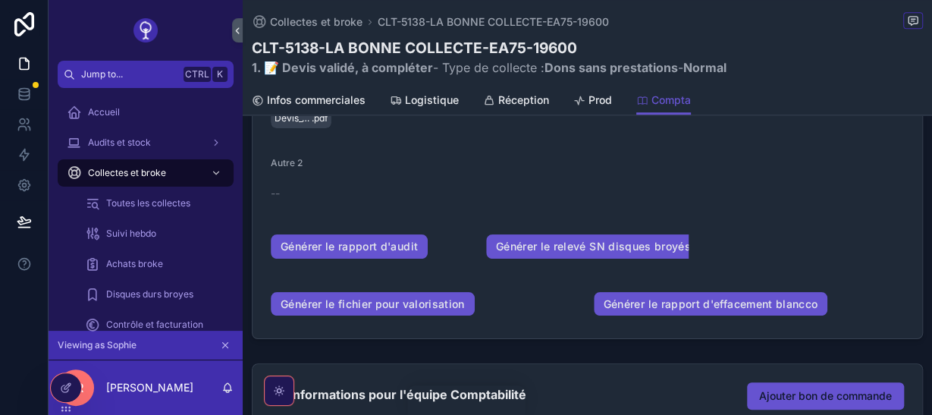
scroll to position [700, 0]
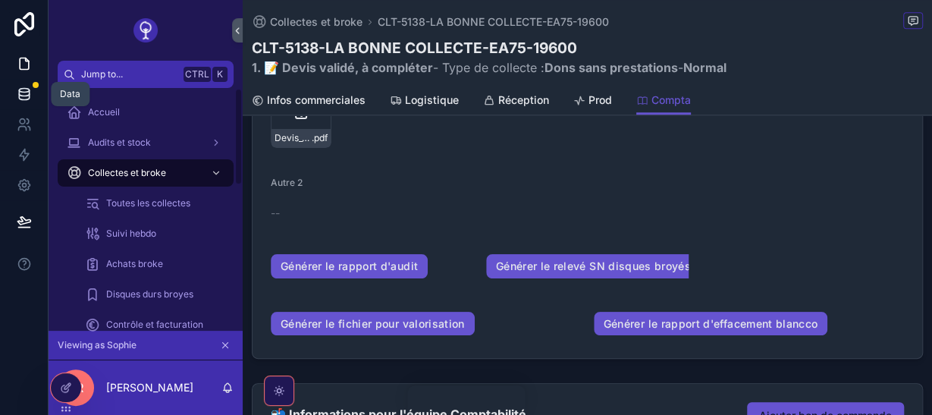
click at [27, 96] on icon at bounding box center [24, 93] width 10 height 6
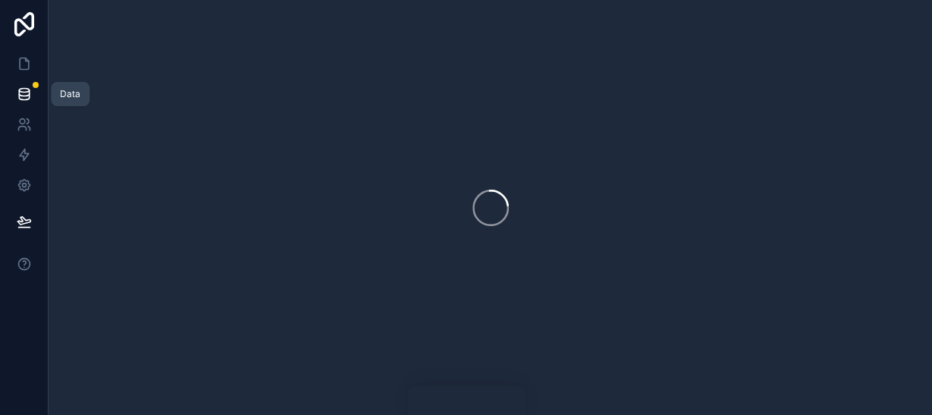
click at [27, 96] on icon at bounding box center [24, 93] width 10 height 6
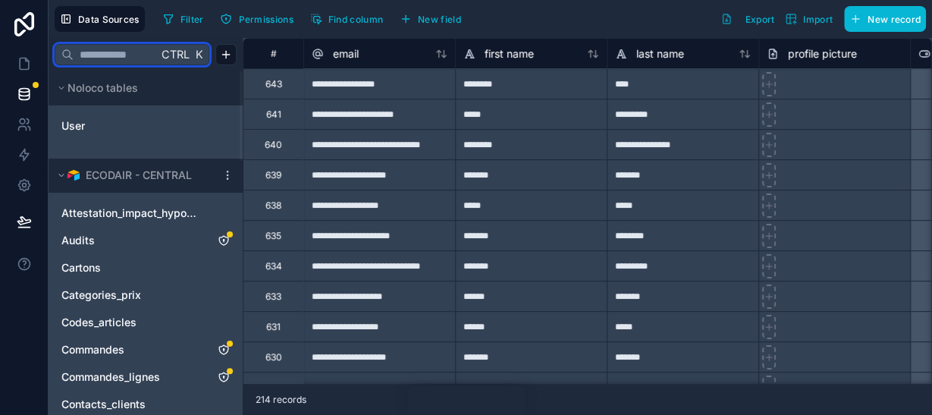
click at [131, 51] on input "text" at bounding box center [116, 54] width 84 height 27
type input "*"
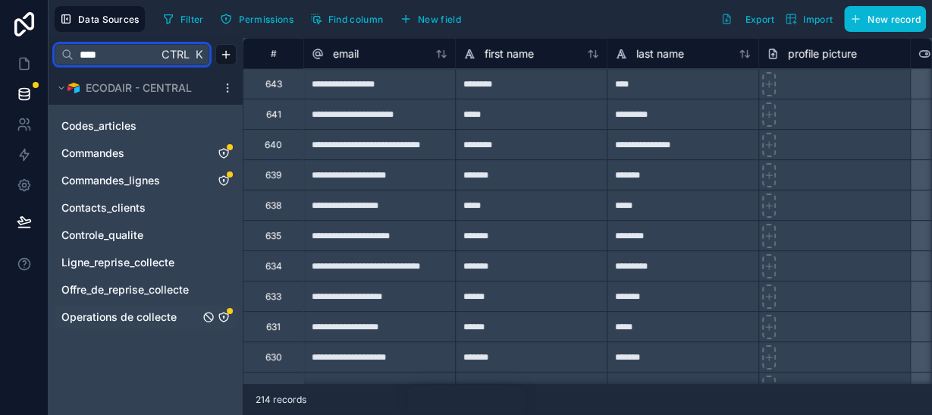
type input "****"
click at [143, 315] on span "Operations de collecte" at bounding box center [118, 316] width 115 height 15
click at [224, 315] on icon "Operations de collecte" at bounding box center [224, 317] width 12 height 12
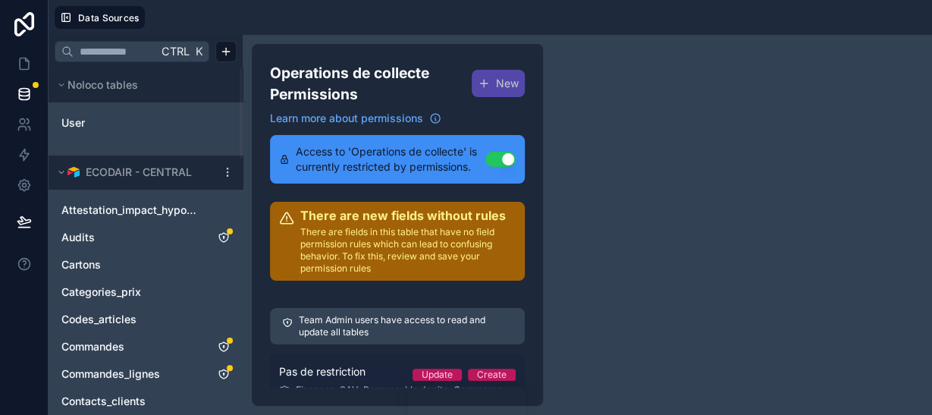
scroll to position [64, 0]
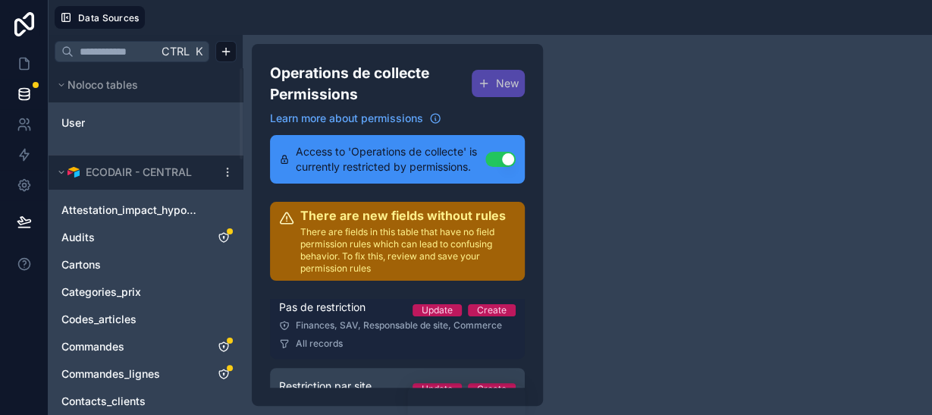
click at [378, 333] on link "Pas de restriction Update Create Finances, SAV, Responsable de site, Commerce A…" at bounding box center [397, 324] width 255 height 70
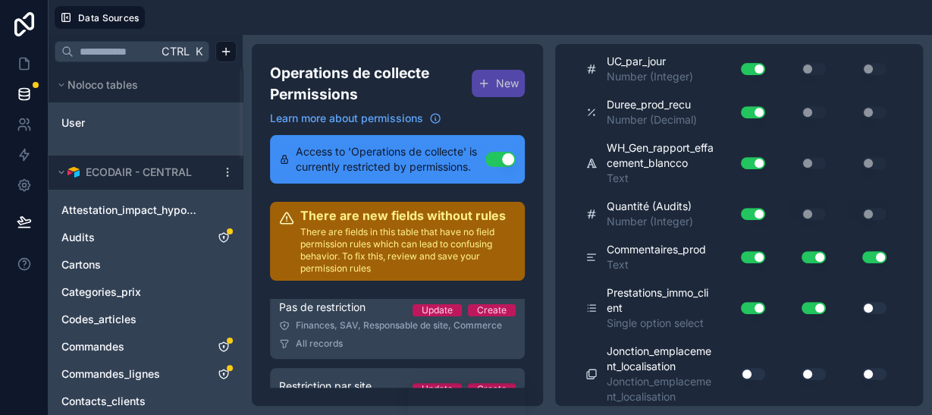
scroll to position [9506, 0]
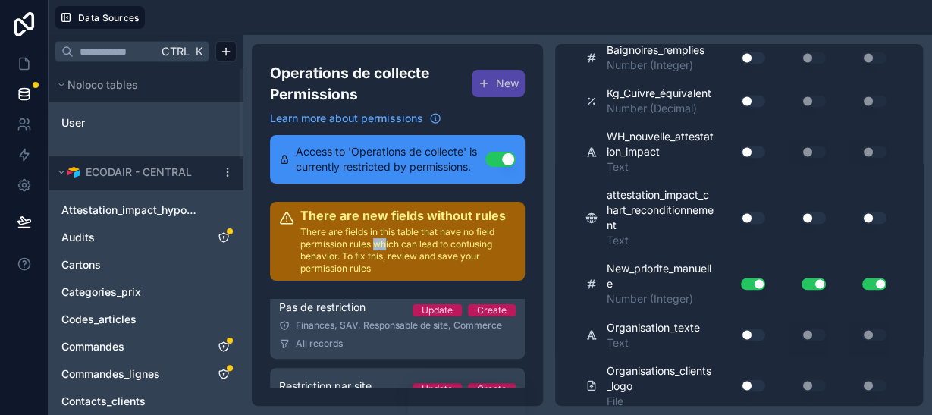
click at [747, 158] on button "Use setting" at bounding box center [753, 152] width 24 height 12
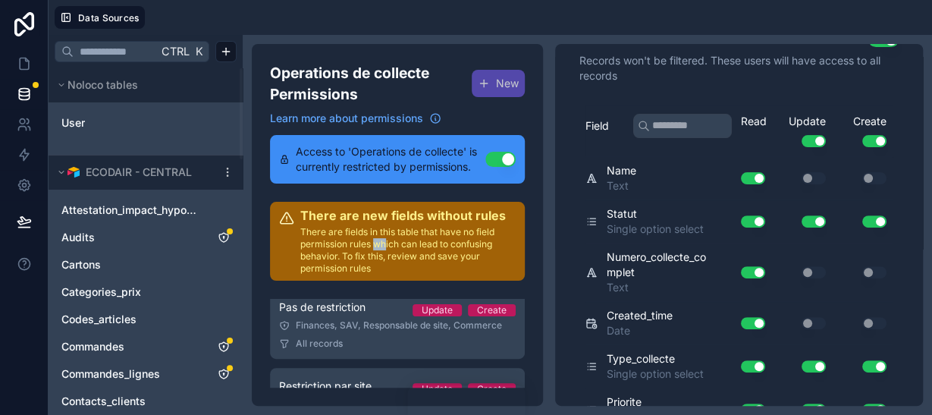
scroll to position [0, 0]
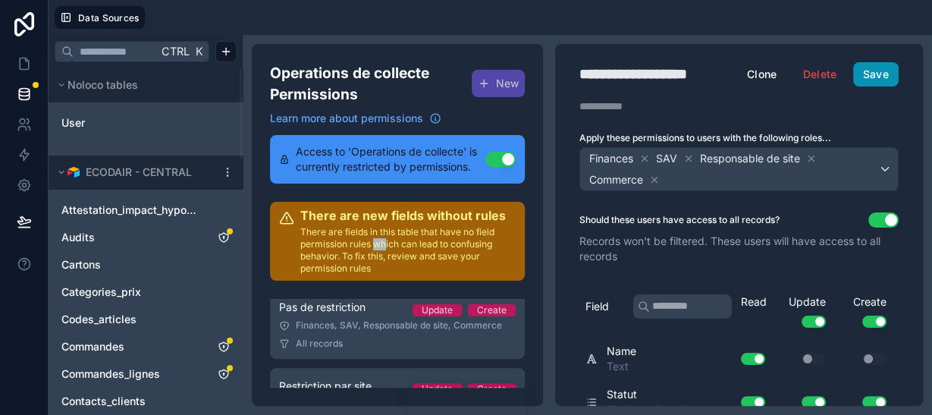
click at [884, 67] on button "Save" at bounding box center [875, 74] width 45 height 24
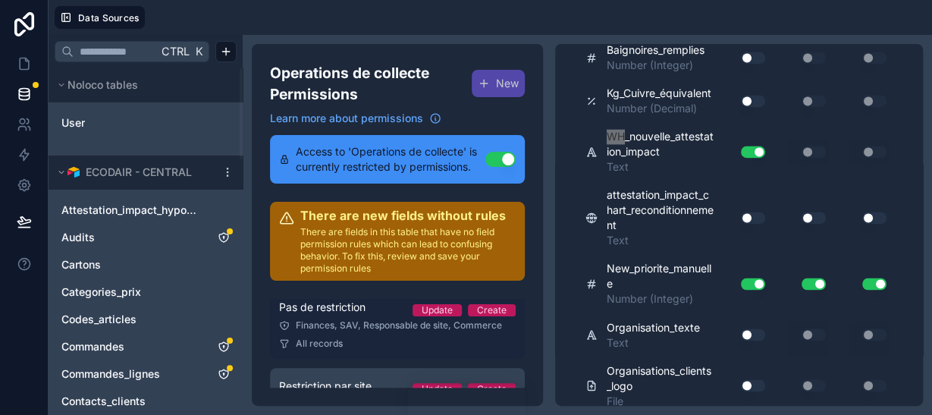
scroll to position [112, 0]
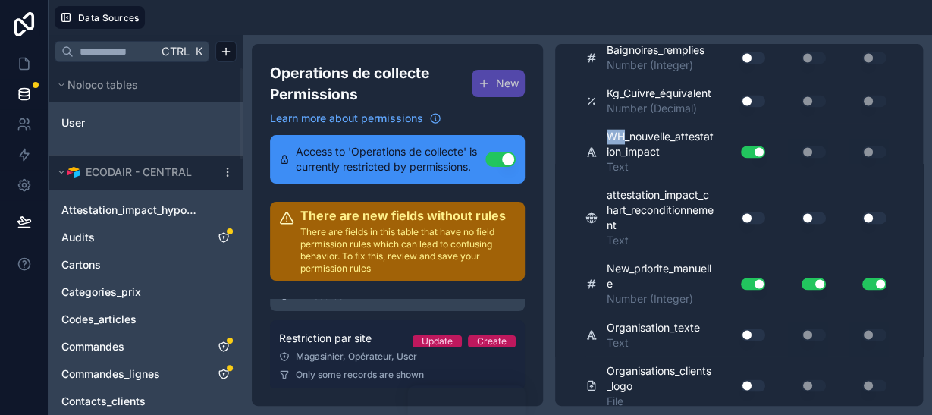
click at [374, 342] on div "Restriction par site Update Create" at bounding box center [397, 338] width 237 height 18
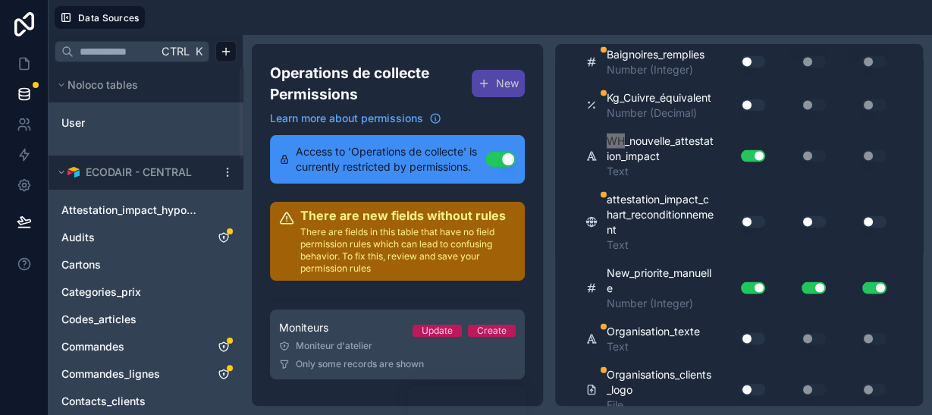
scroll to position [202, 0]
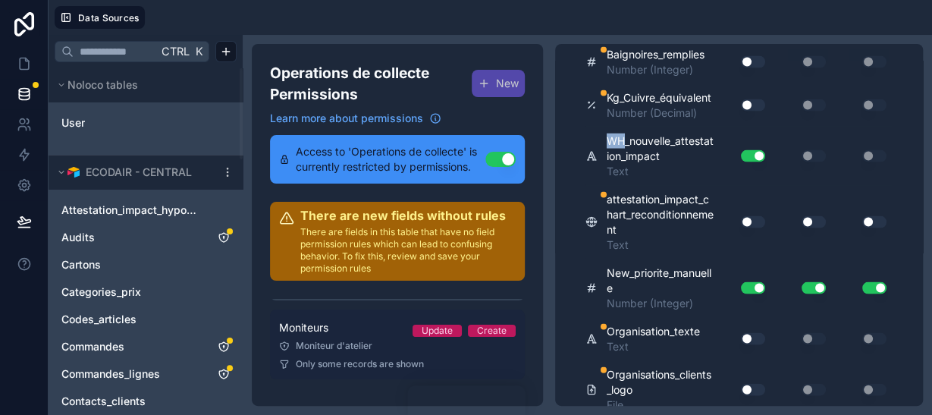
click at [367, 342] on div "Moniteur d'atelier" at bounding box center [397, 346] width 237 height 12
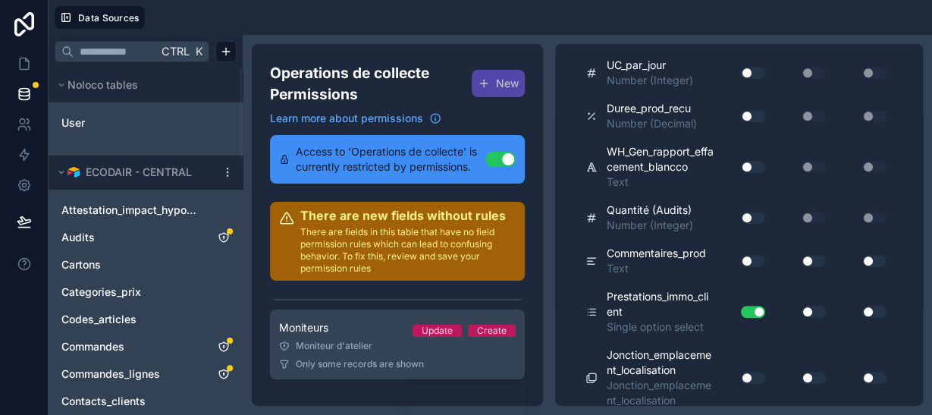
scroll to position [9801, 0]
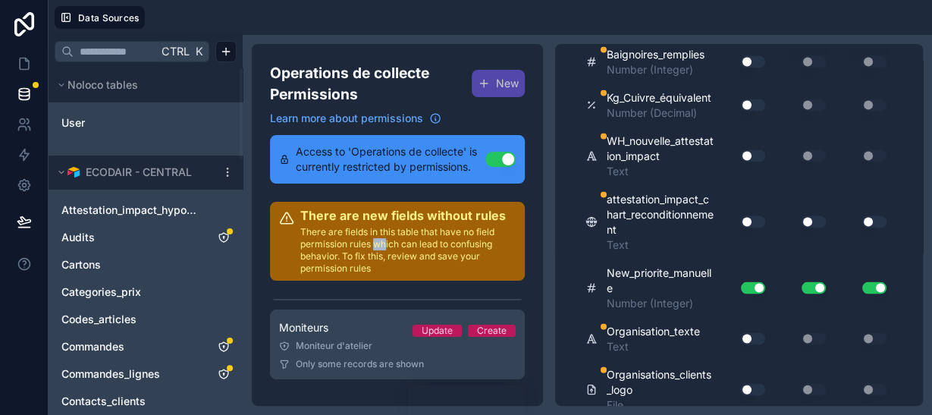
click at [746, 161] on button "Use setting" at bounding box center [753, 155] width 24 height 12
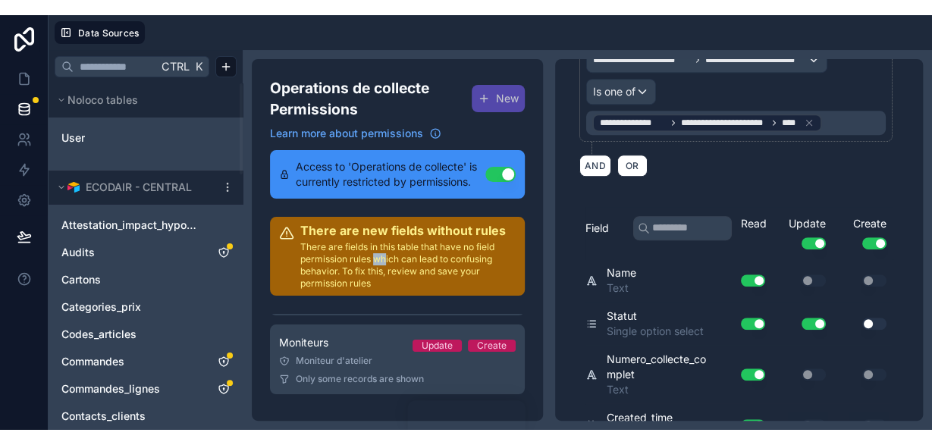
scroll to position [0, 0]
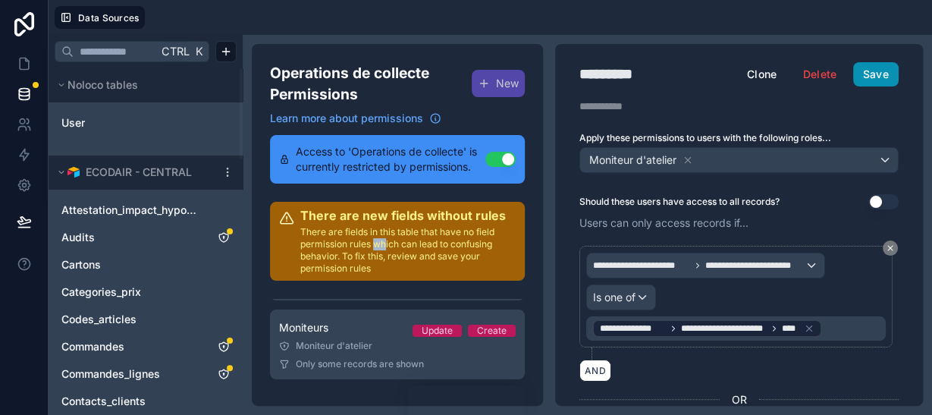
click at [885, 80] on button "Save" at bounding box center [875, 74] width 45 height 24
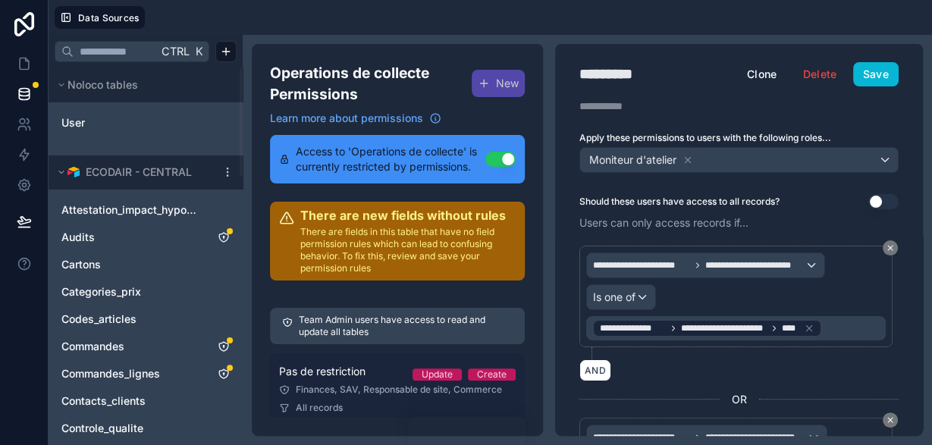
click at [341, 378] on span "Pas de restriction" at bounding box center [322, 371] width 86 height 15
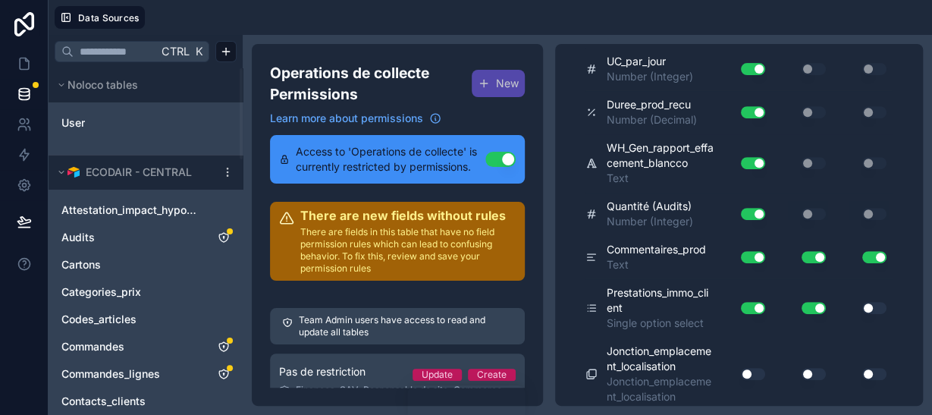
scroll to position [9506, 0]
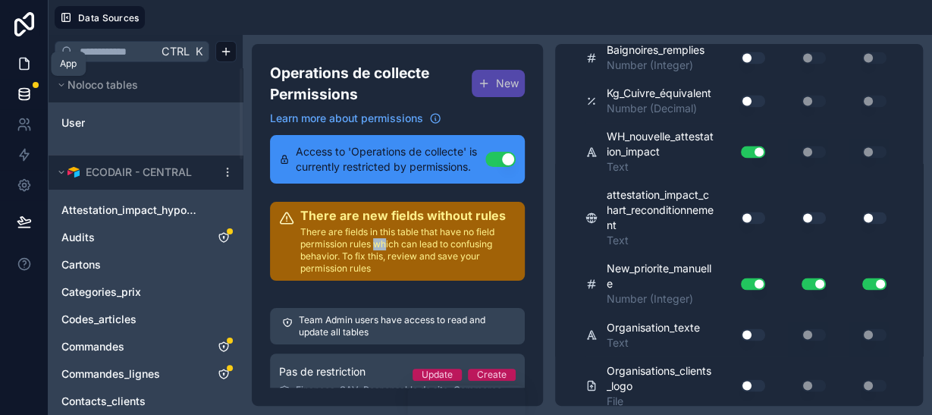
click at [29, 67] on icon at bounding box center [24, 63] width 9 height 11
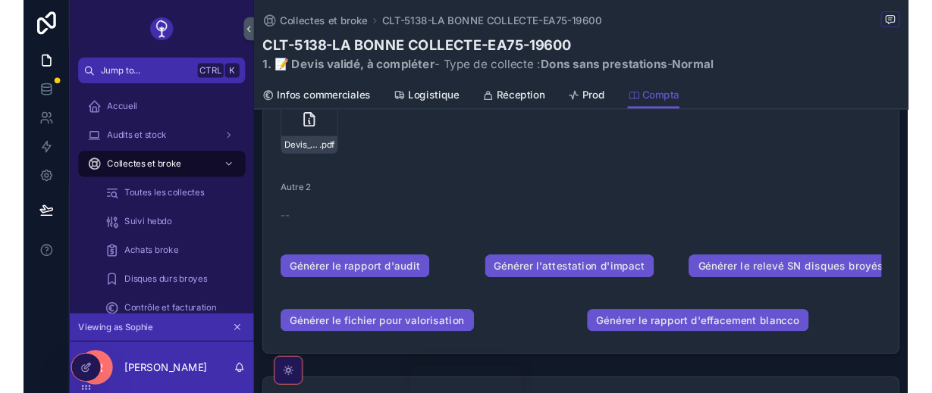
scroll to position [685, 0]
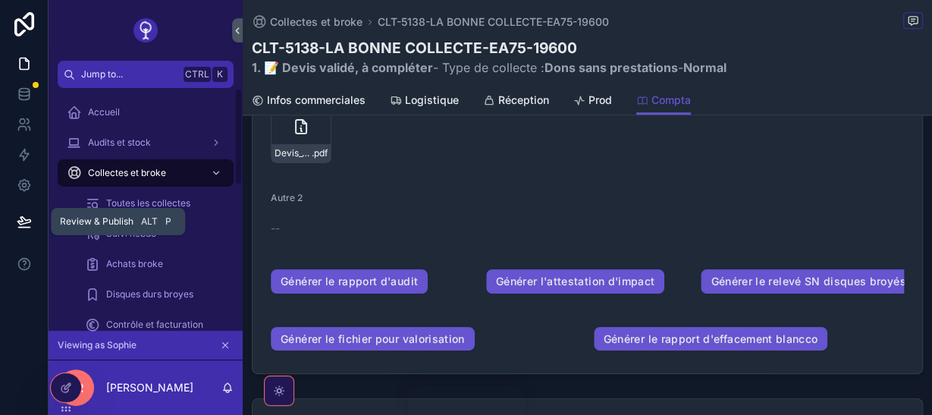
click at [14, 210] on button at bounding box center [24, 221] width 33 height 42
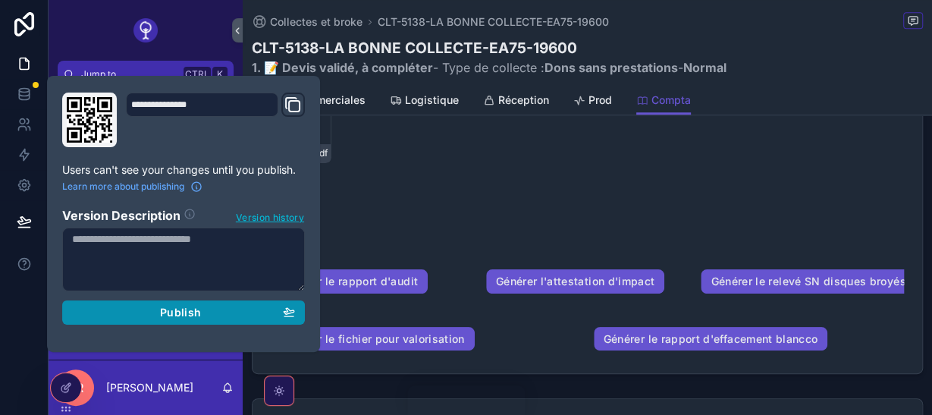
click at [133, 316] on div "Publish" at bounding box center [183, 312] width 223 height 14
